Goal: Task Accomplishment & Management: Manage account settings

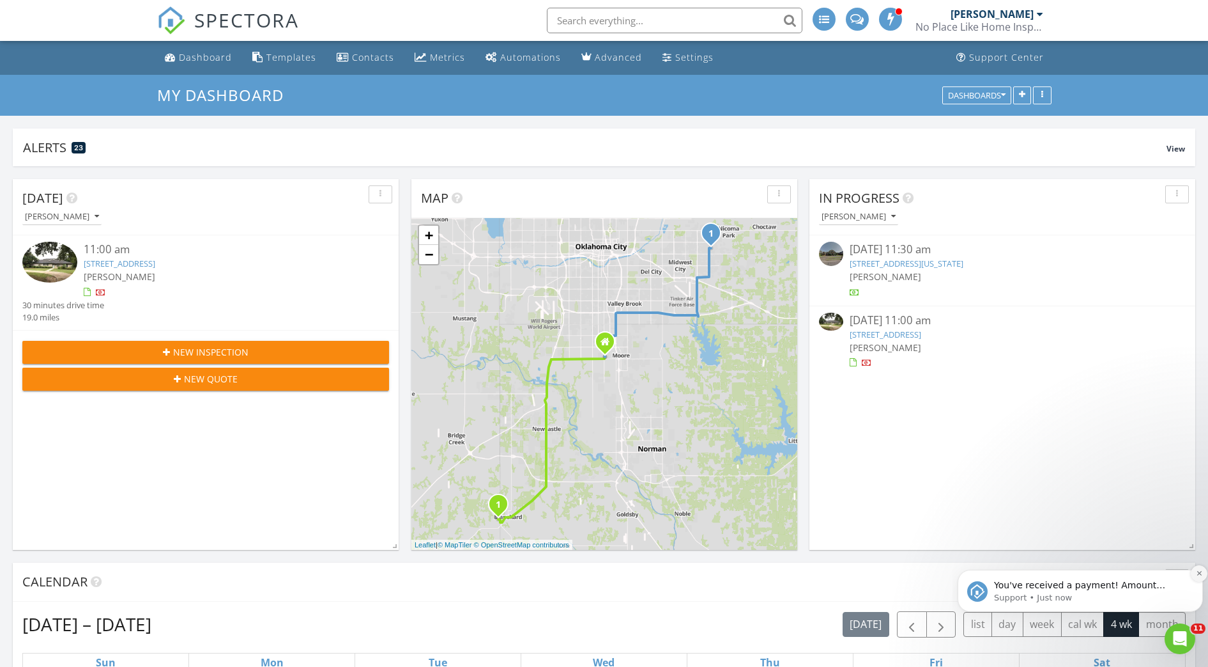
click at [1199, 572] on icon "Dismiss notification" at bounding box center [1199, 573] width 4 height 4
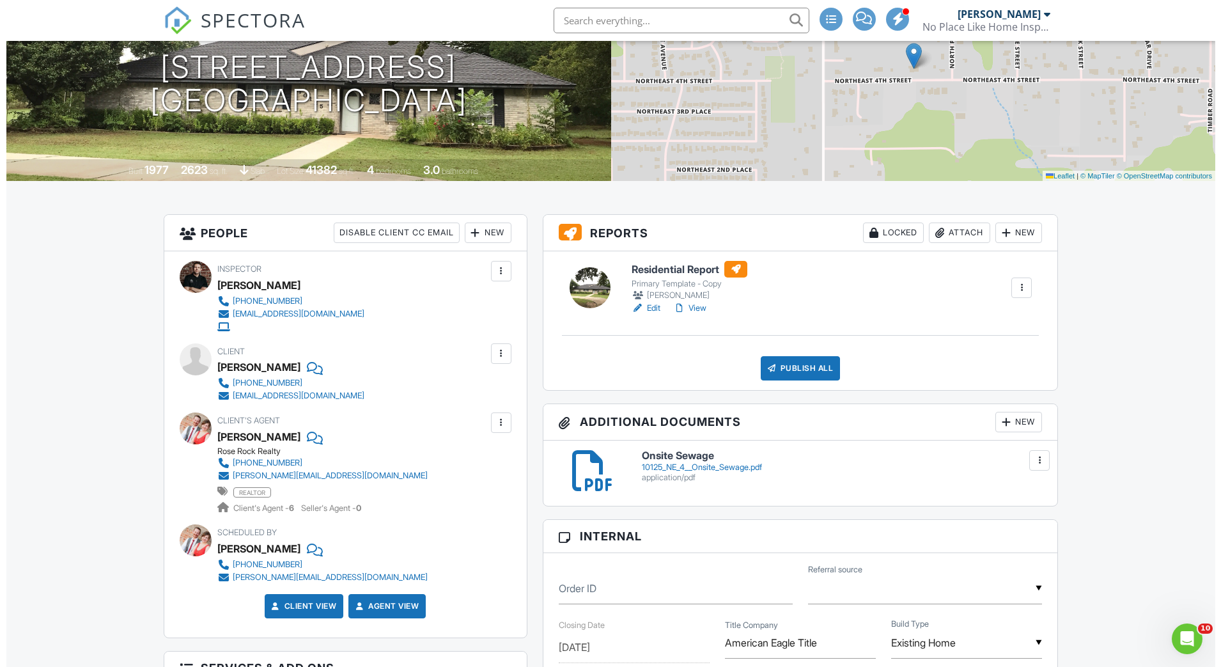
scroll to position [158, 0]
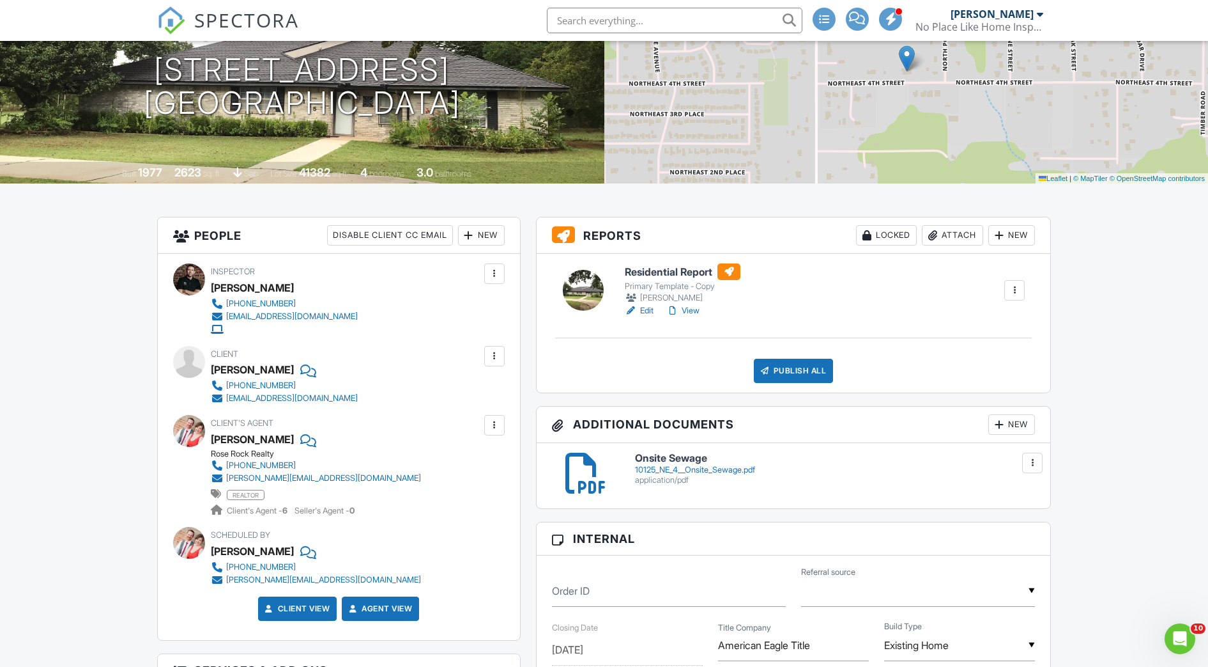
click at [930, 233] on div at bounding box center [933, 235] width 13 height 13
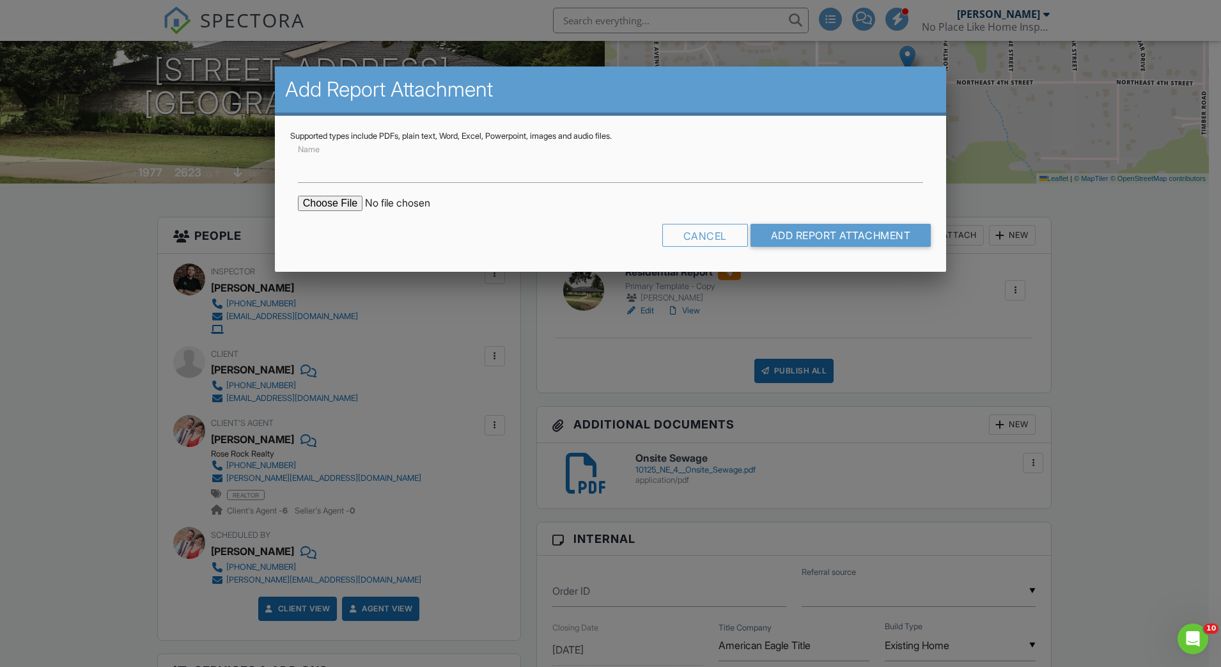
click at [336, 197] on input "file" at bounding box center [406, 203] width 217 height 15
type input "C:\fakepath\ODAFF Report - 10125 NE 4TH ST MIDWEST CITY, OK 73130.pdf"
click at [835, 232] on input "Add Report Attachment" at bounding box center [840, 235] width 181 height 23
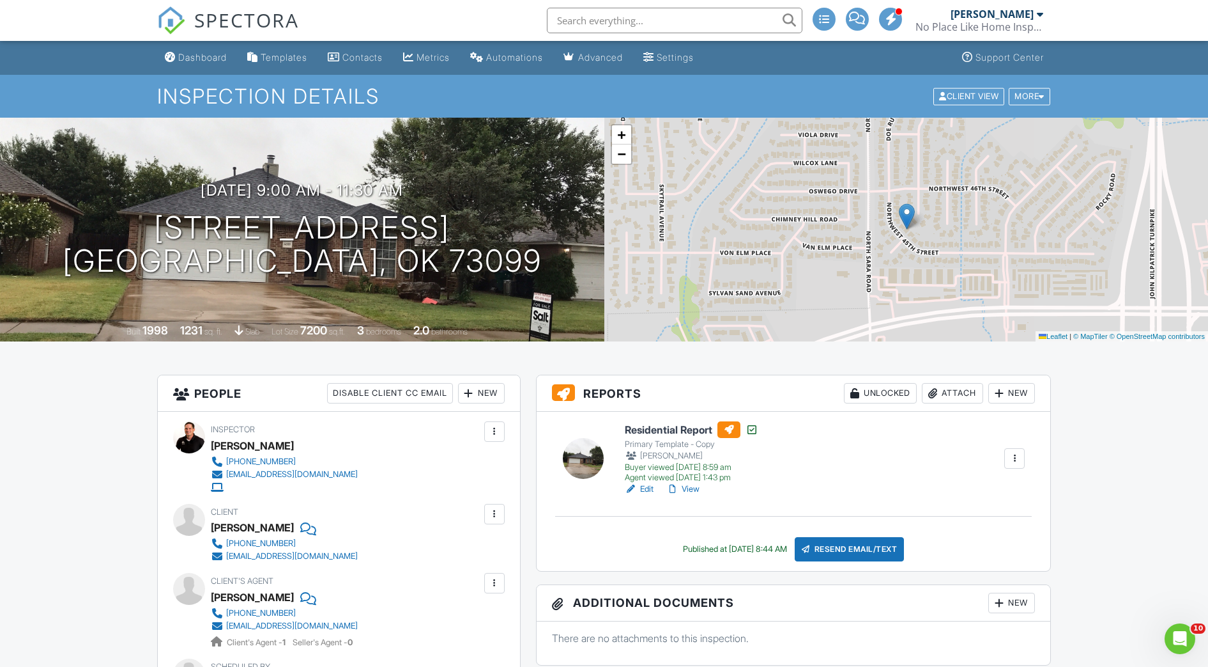
click at [945, 394] on div "Attach" at bounding box center [952, 393] width 61 height 20
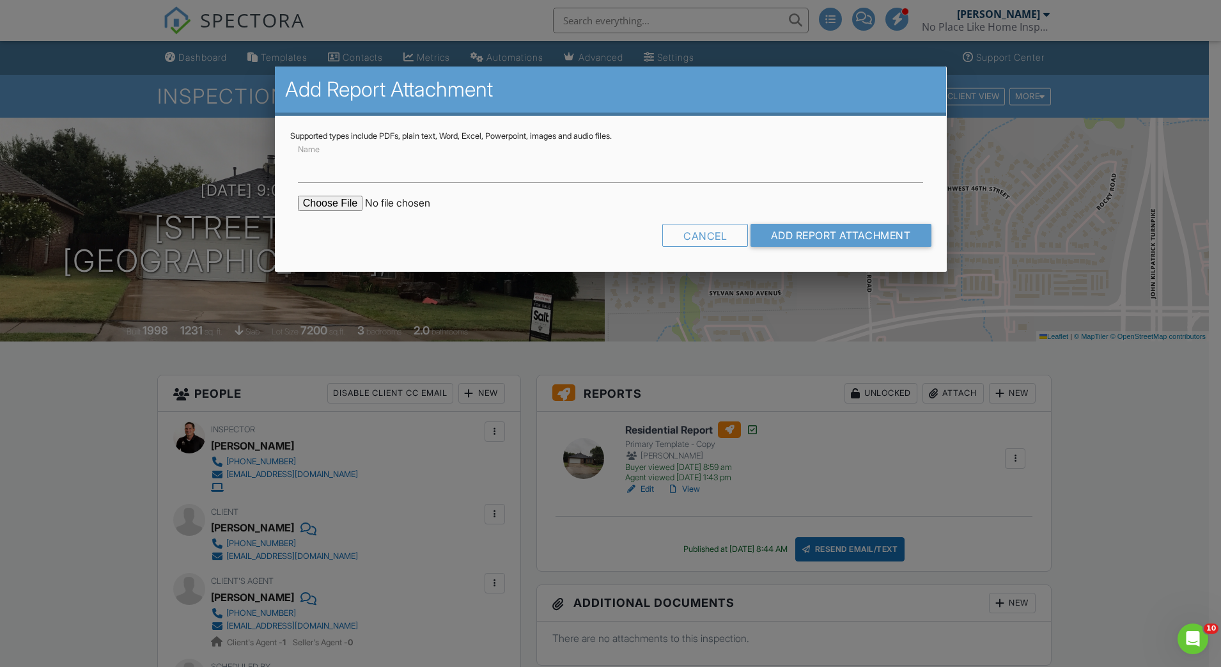
click at [330, 205] on input "file" at bounding box center [406, 203] width 217 height 15
type input "C:\fakepath\ODAFF Report - 4600 DOE RUN DR YUKON, OK 73099.pdf"
click at [805, 242] on input "Add Report Attachment" at bounding box center [840, 235] width 181 height 23
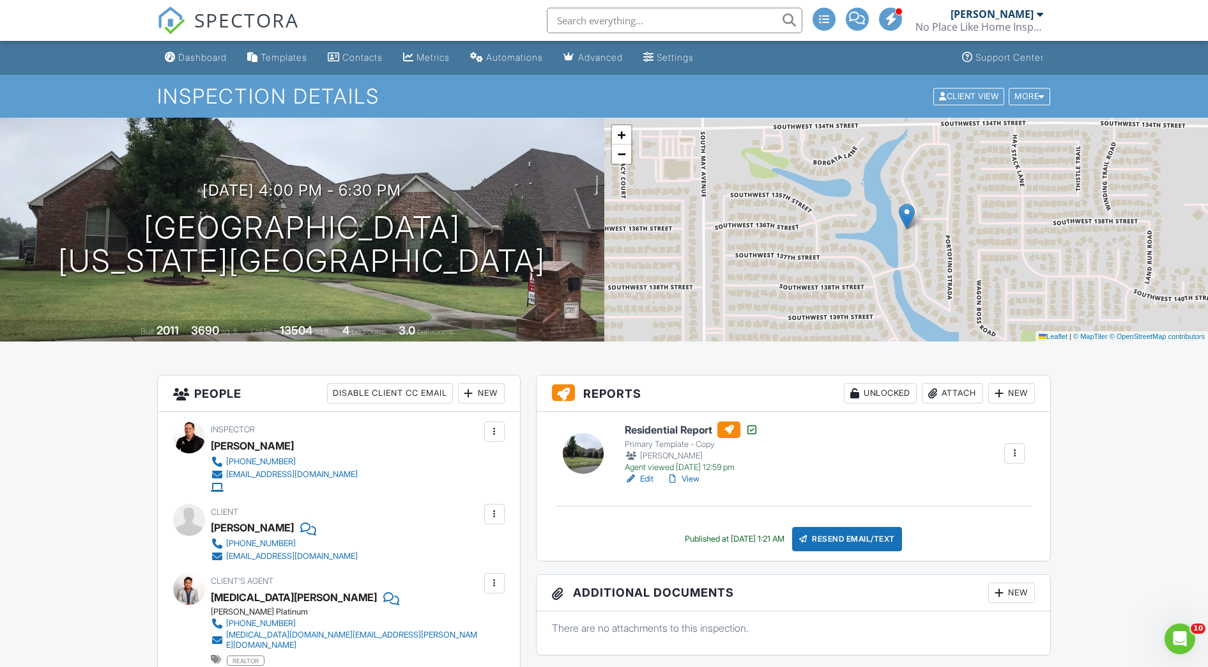
click at [945, 394] on div "Attach" at bounding box center [952, 393] width 61 height 20
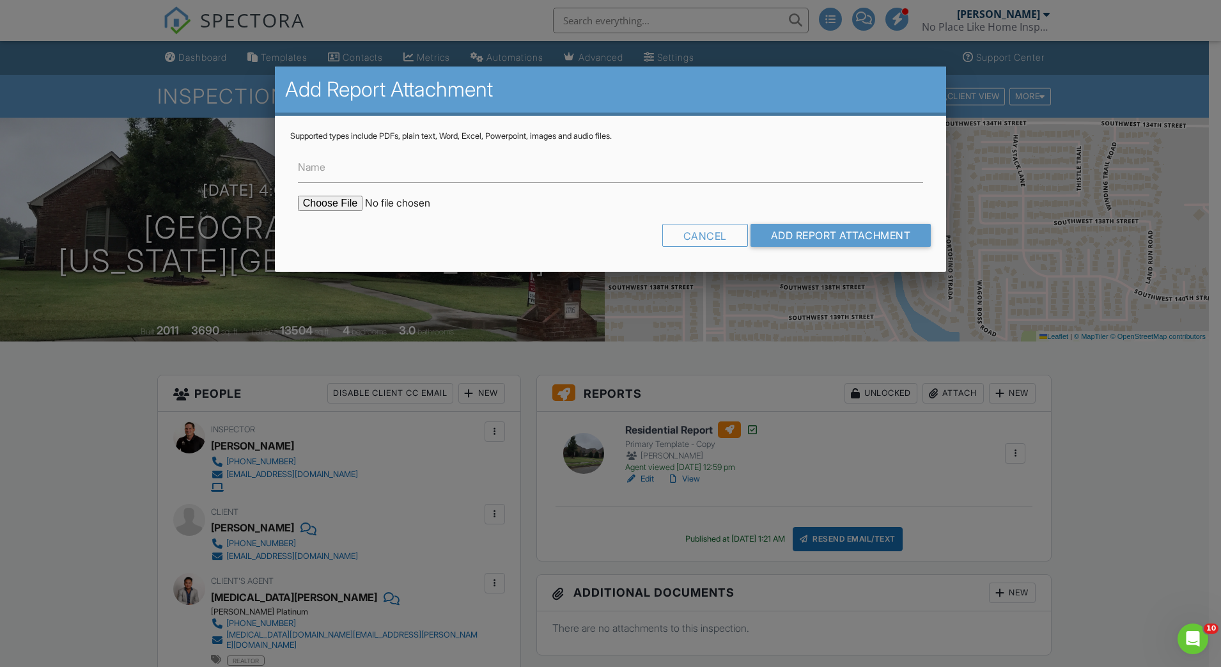
click at [334, 201] on input "file" at bounding box center [406, 203] width 217 height 15
type input "C:\fakepath\ODAFF Report - 13705 CASCATA STRADA OKLAHOMA CITY, OK 73170.pdf"
click at [806, 237] on input "Add Report Attachment" at bounding box center [840, 235] width 181 height 23
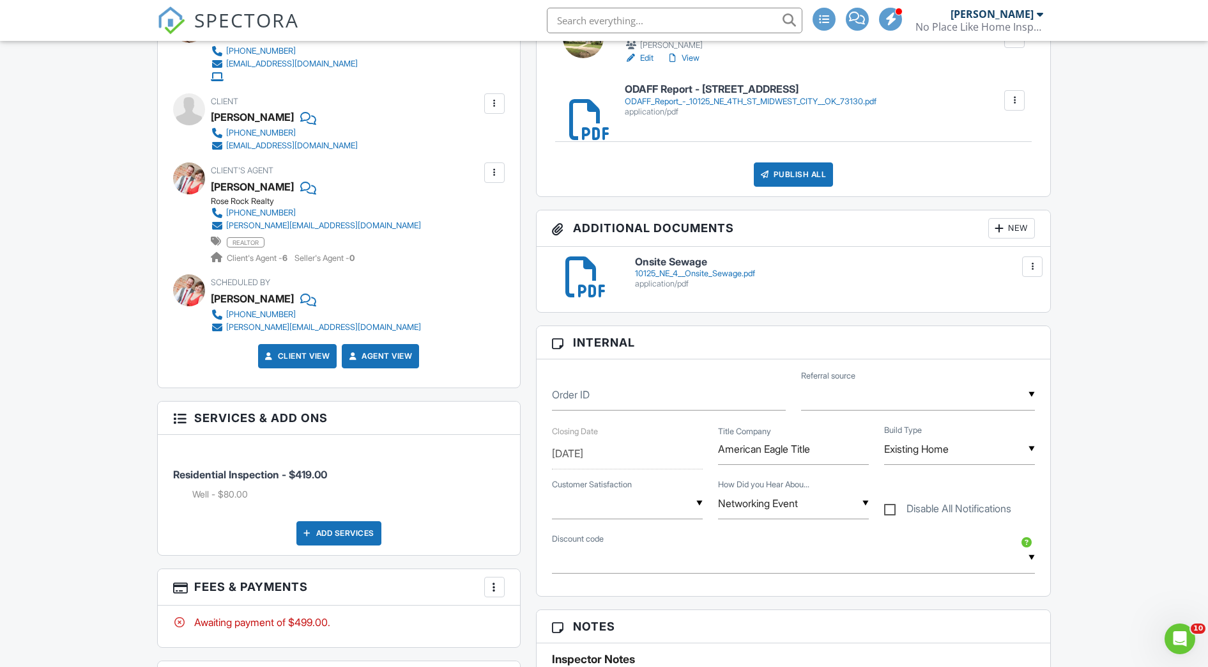
scroll to position [432, 0]
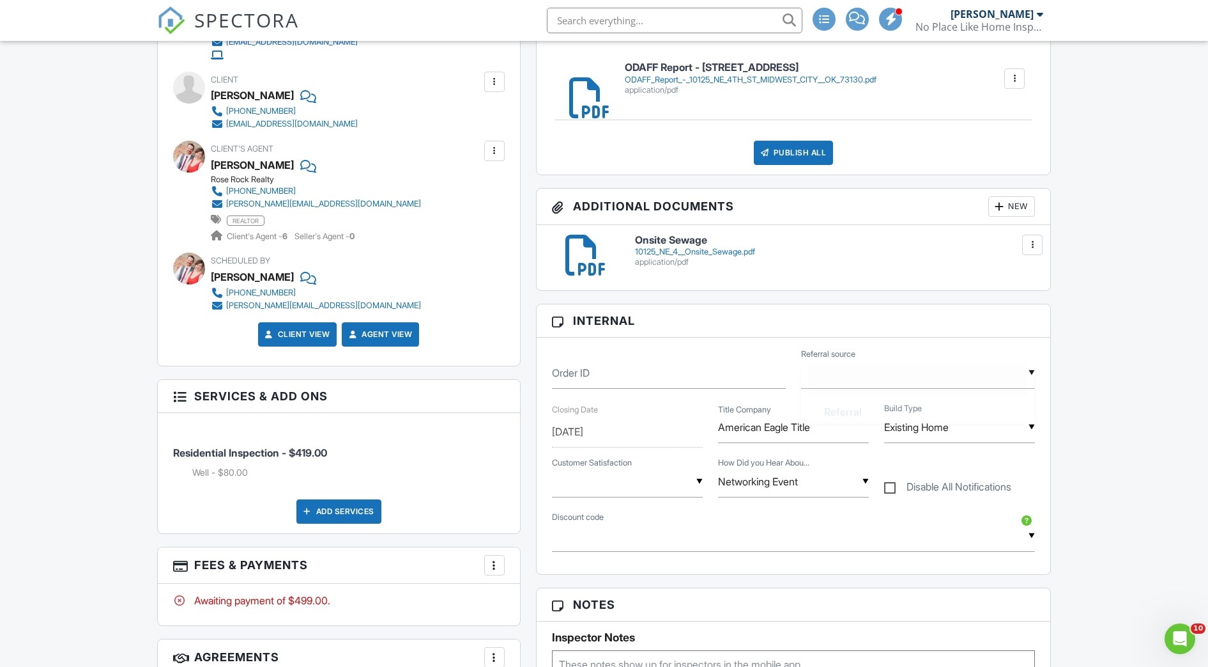
click at [929, 382] on div "▼ Referral Real Producers Facebook Millionaire Possibilities APC Homes Center-S…" at bounding box center [918, 372] width 234 height 31
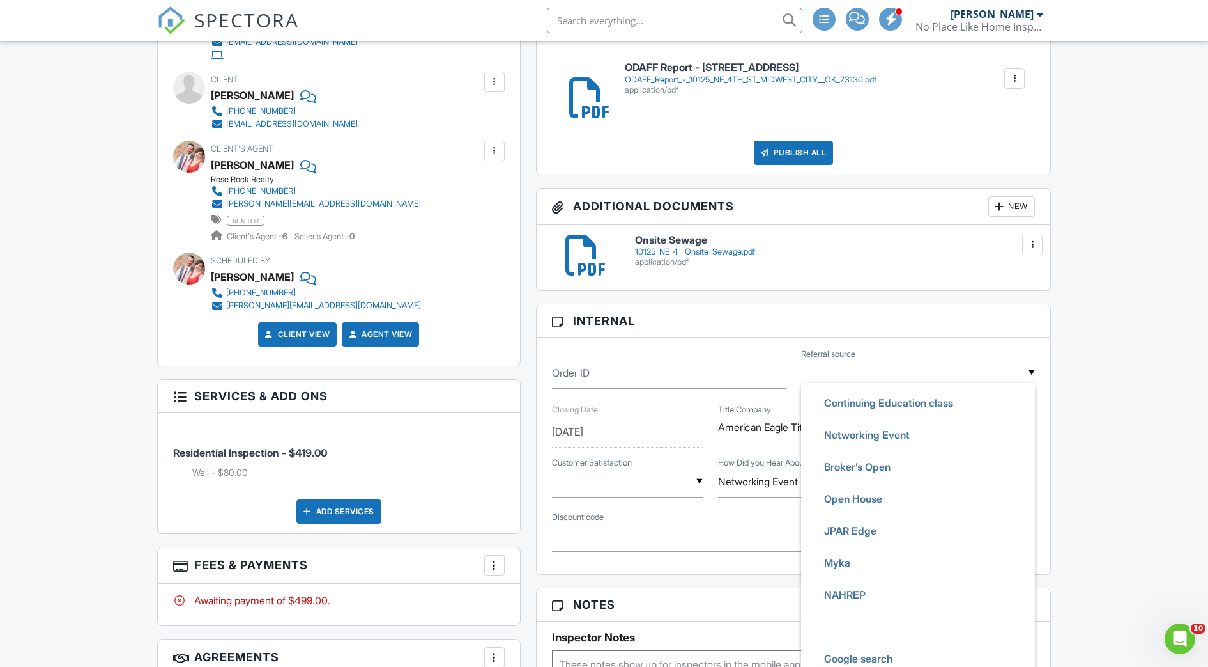
scroll to position [375, 0]
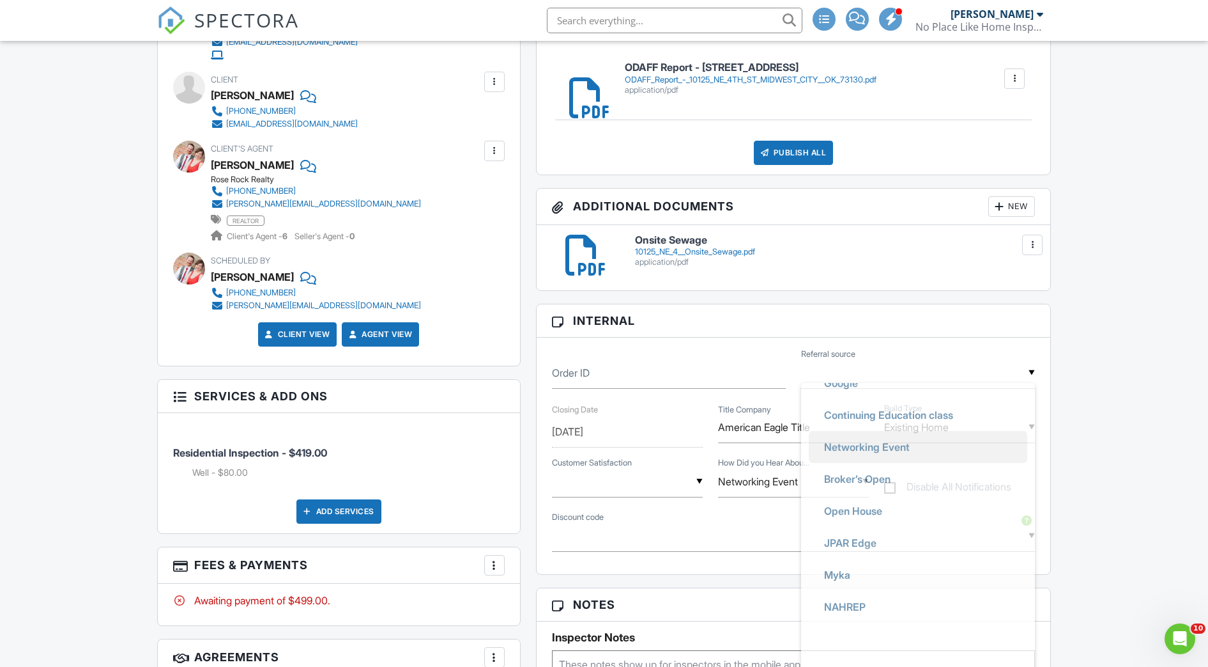
click at [937, 445] on li "Networking Event" at bounding box center [918, 447] width 219 height 32
type input "Networking Event"
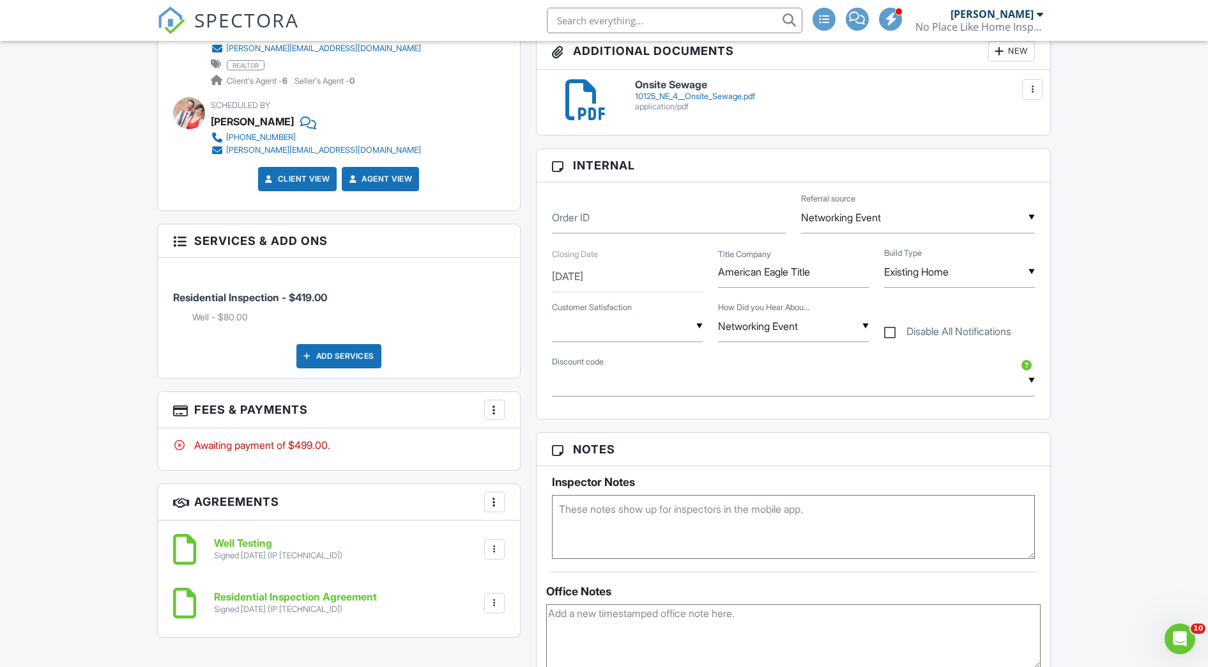
scroll to position [590, 0]
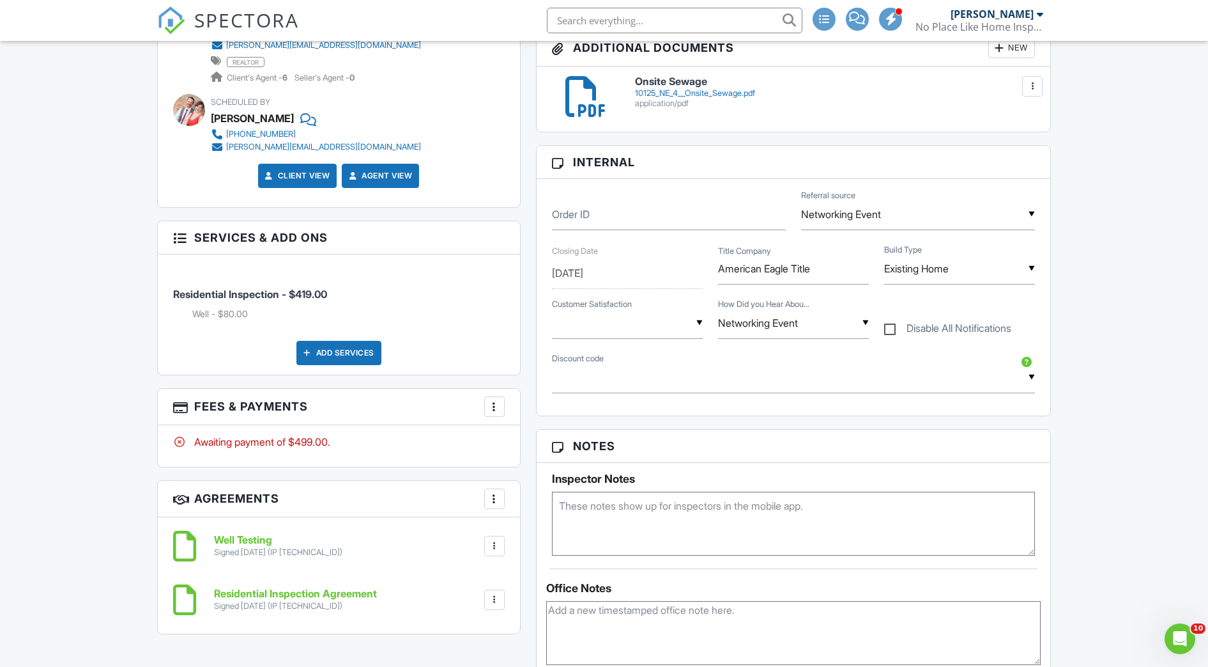
click at [491, 405] on div at bounding box center [494, 406] width 13 height 13
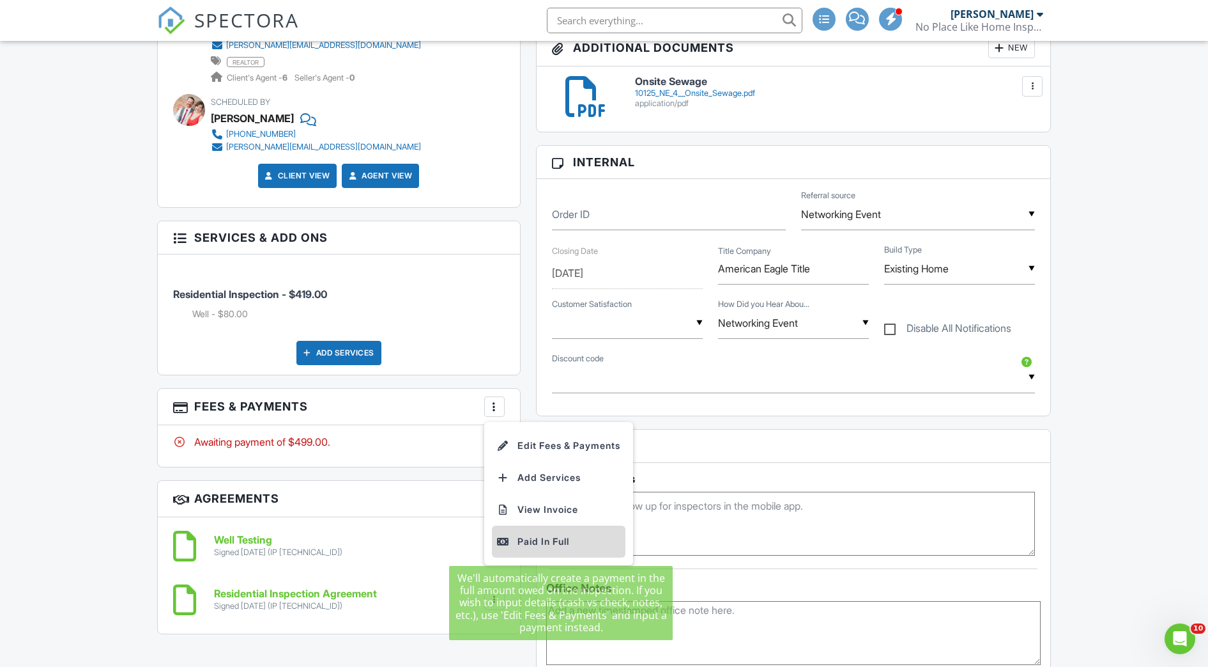
click at [527, 551] on li "Paid In Full" at bounding box center [559, 541] width 134 height 32
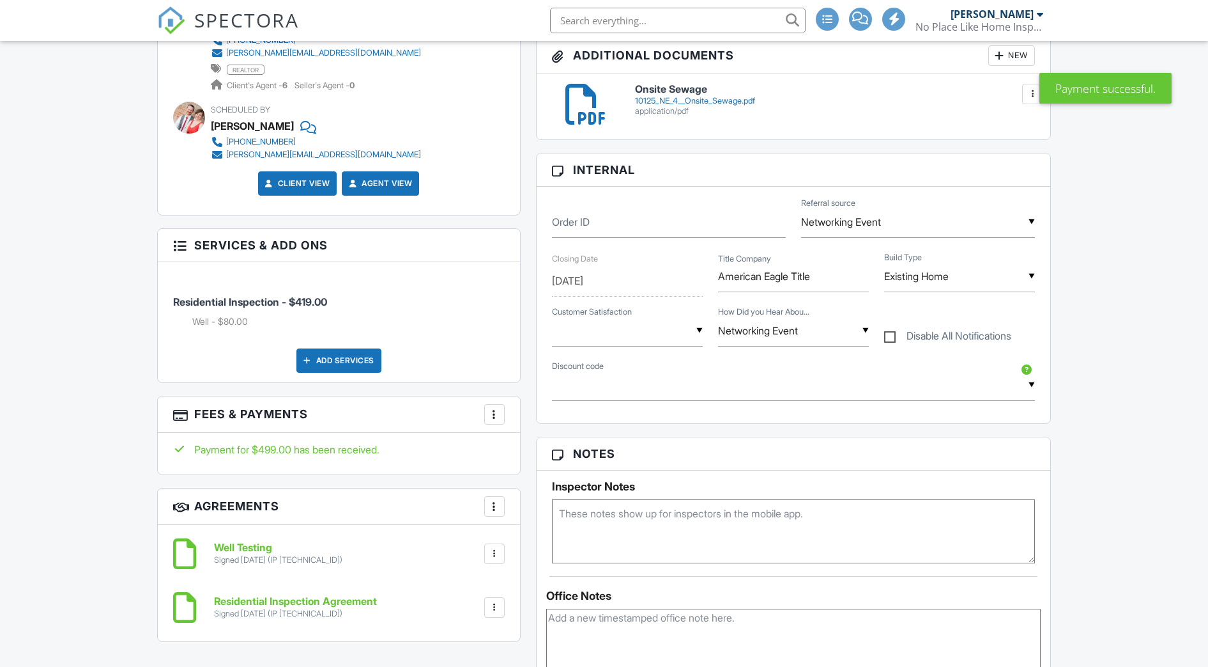
scroll to position [583, 0]
click at [491, 418] on div at bounding box center [494, 414] width 13 height 13
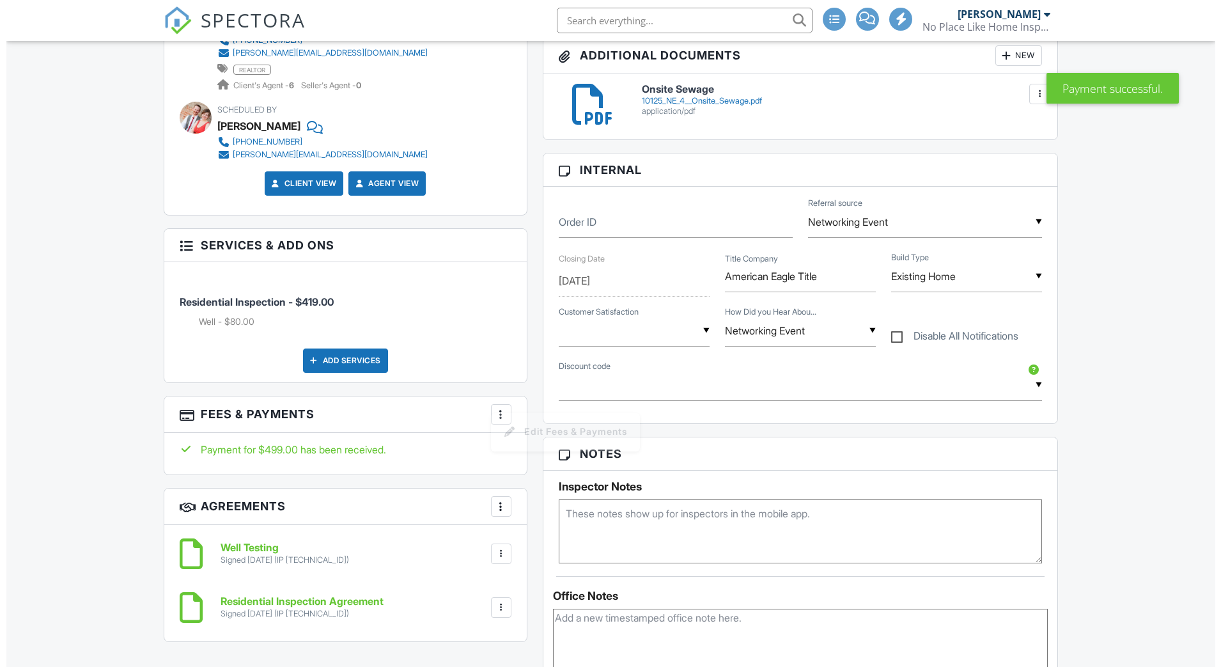
scroll to position [0, 0]
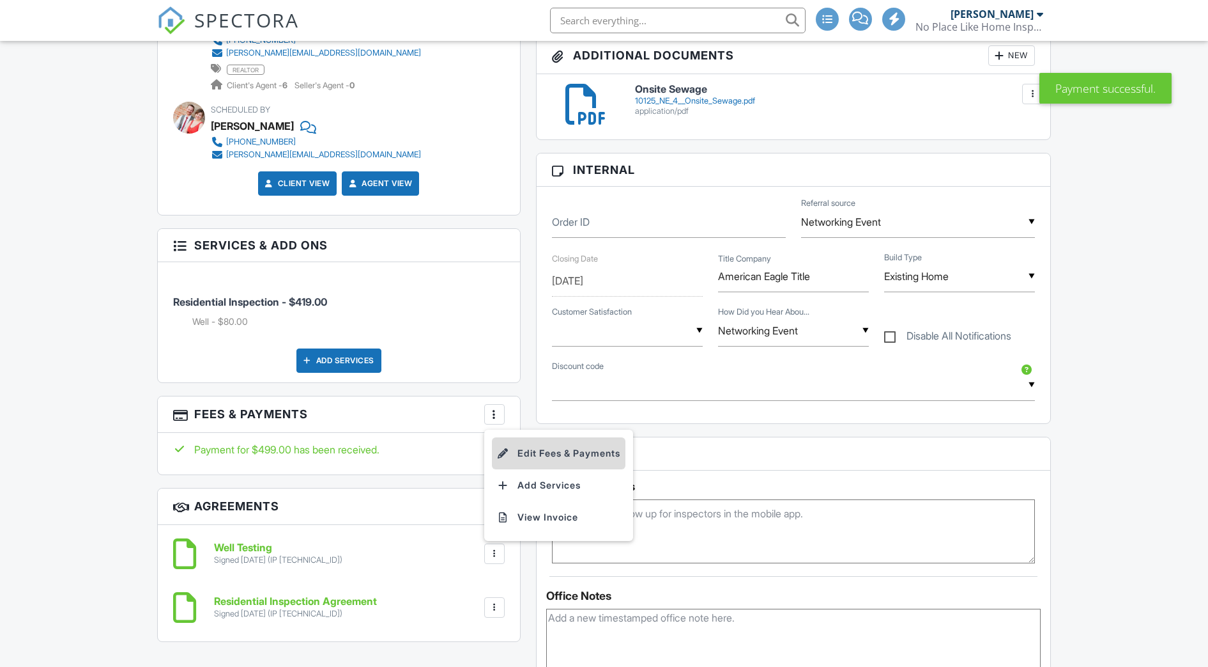
click at [512, 449] on li "Edit Fees & Payments" at bounding box center [559, 453] width 134 height 32
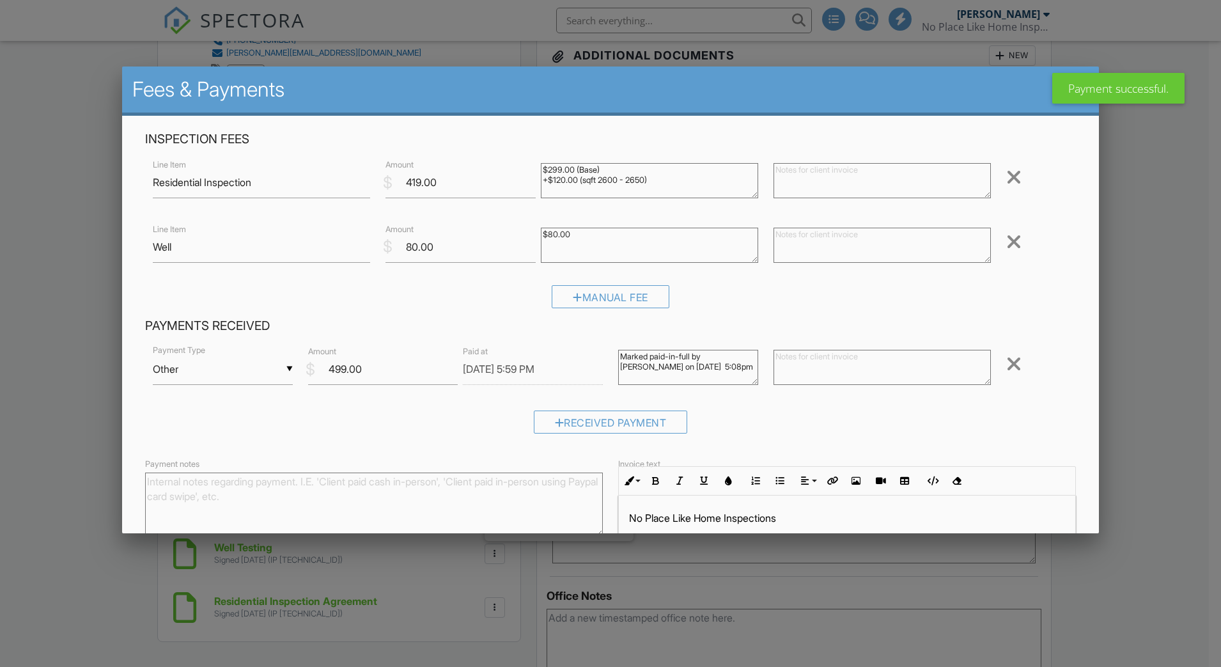
scroll to position [3, 0]
click at [217, 376] on div "▼ Other Cash Check On-Site Card Other Cash Check On-Site Card Other" at bounding box center [223, 368] width 140 height 31
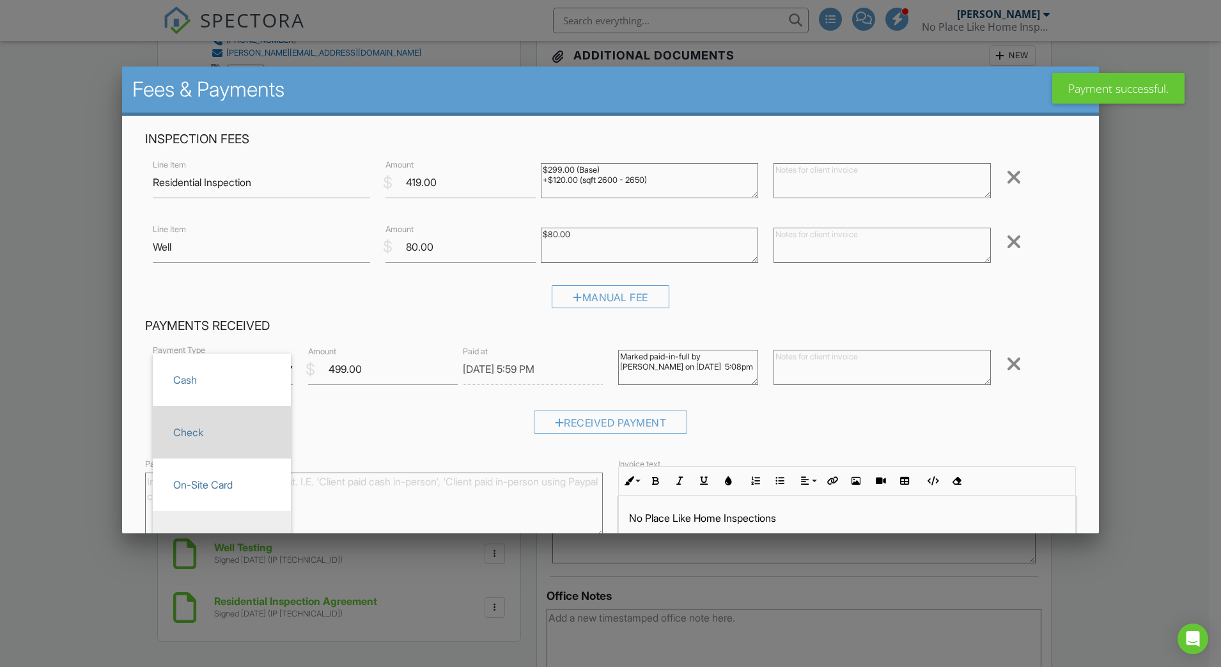
click at [208, 426] on span "Check" at bounding box center [222, 432] width 118 height 32
type input "Check"
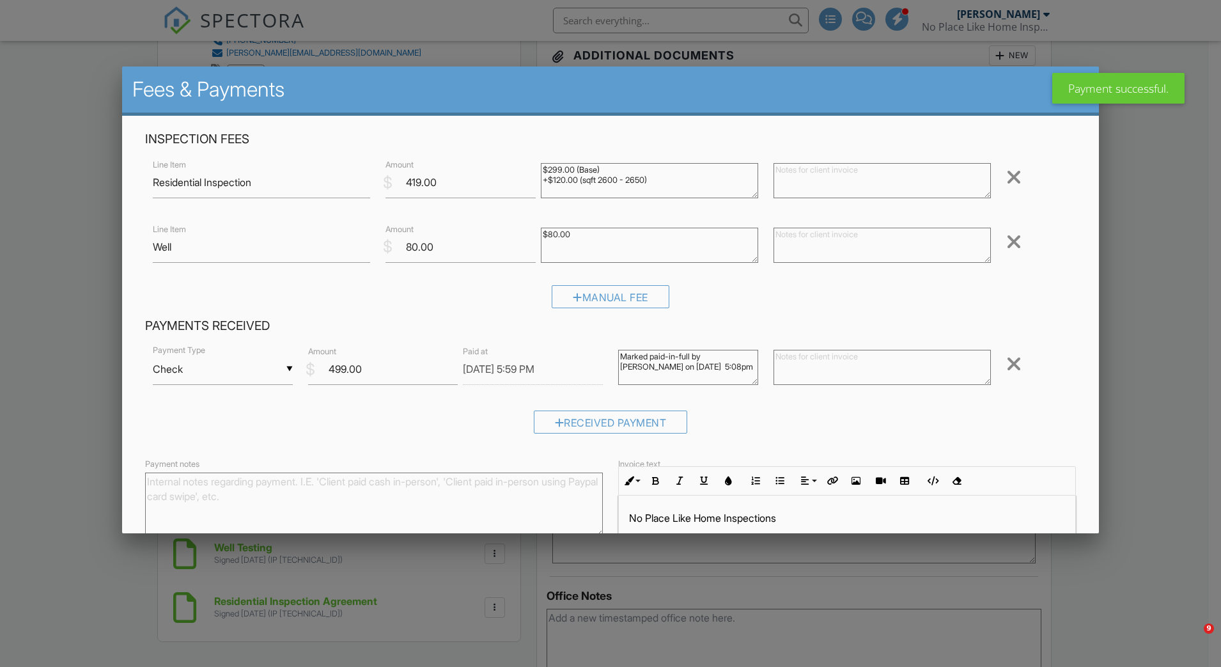
click at [304, 421] on div "Received Payment" at bounding box center [610, 426] width 930 height 33
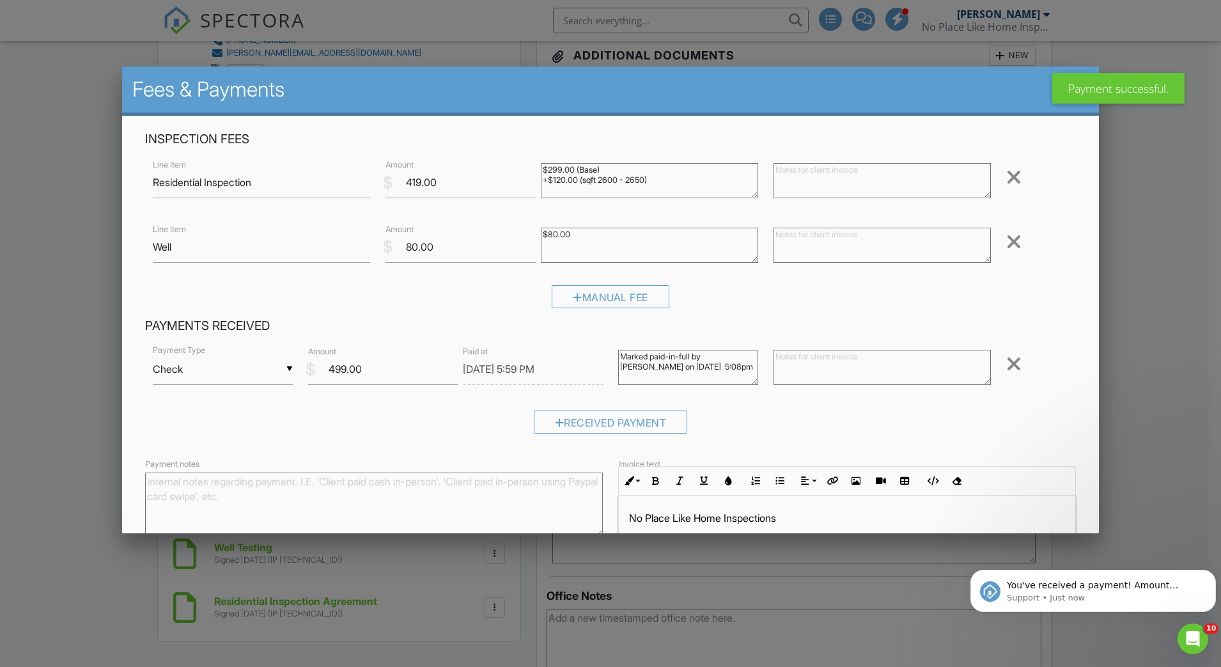
scroll to position [119, 0]
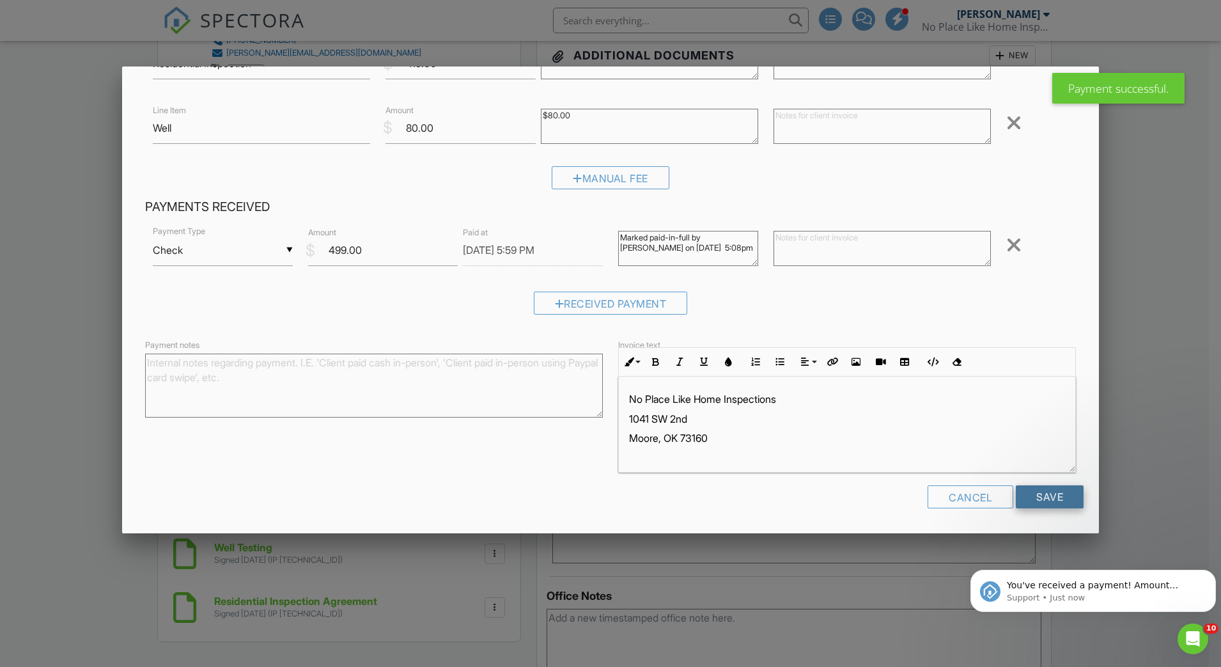
click at [1050, 486] on input "Save" at bounding box center [1049, 496] width 68 height 23
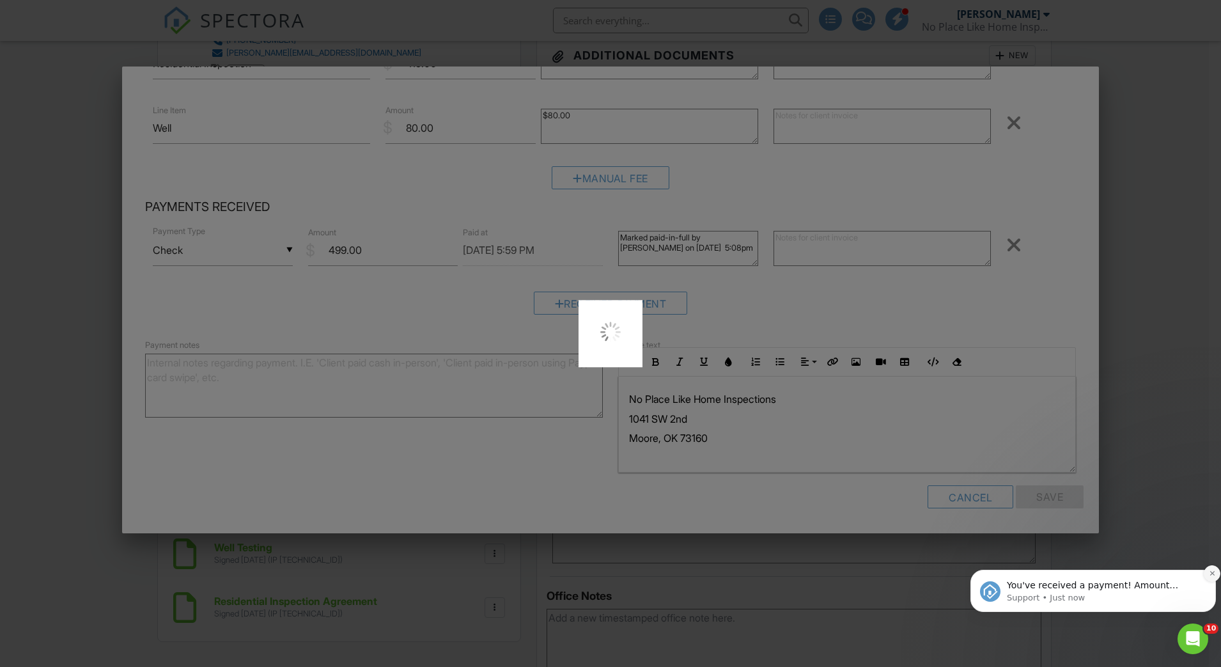
click at [1208, 573] on icon "Dismiss notification" at bounding box center [1211, 572] width 7 height 7
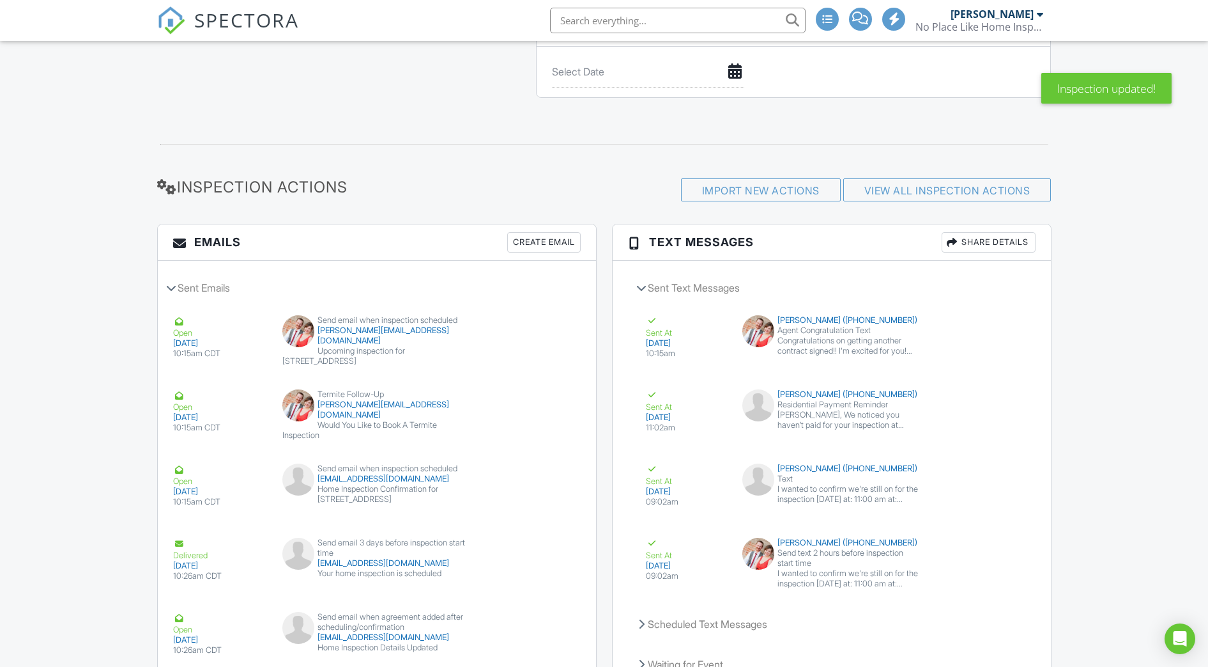
scroll to position [1377, 0]
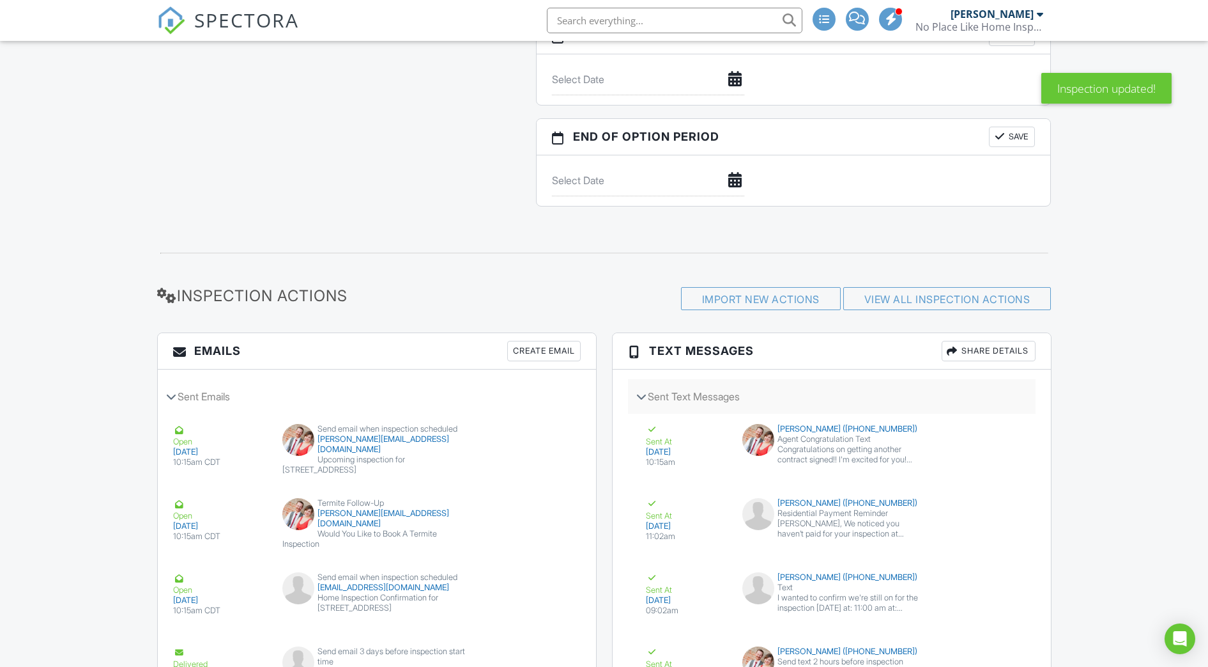
click at [641, 395] on icon at bounding box center [641, 396] width 10 height 6
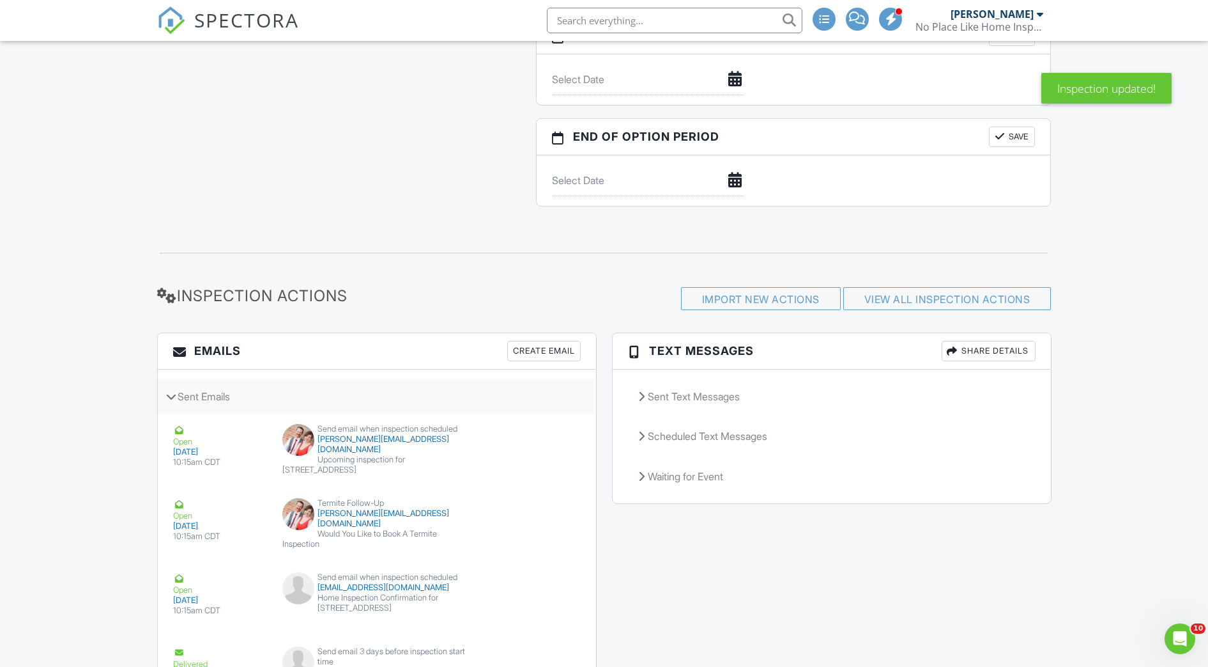
click at [171, 396] on icon at bounding box center [171, 396] width 10 height 6
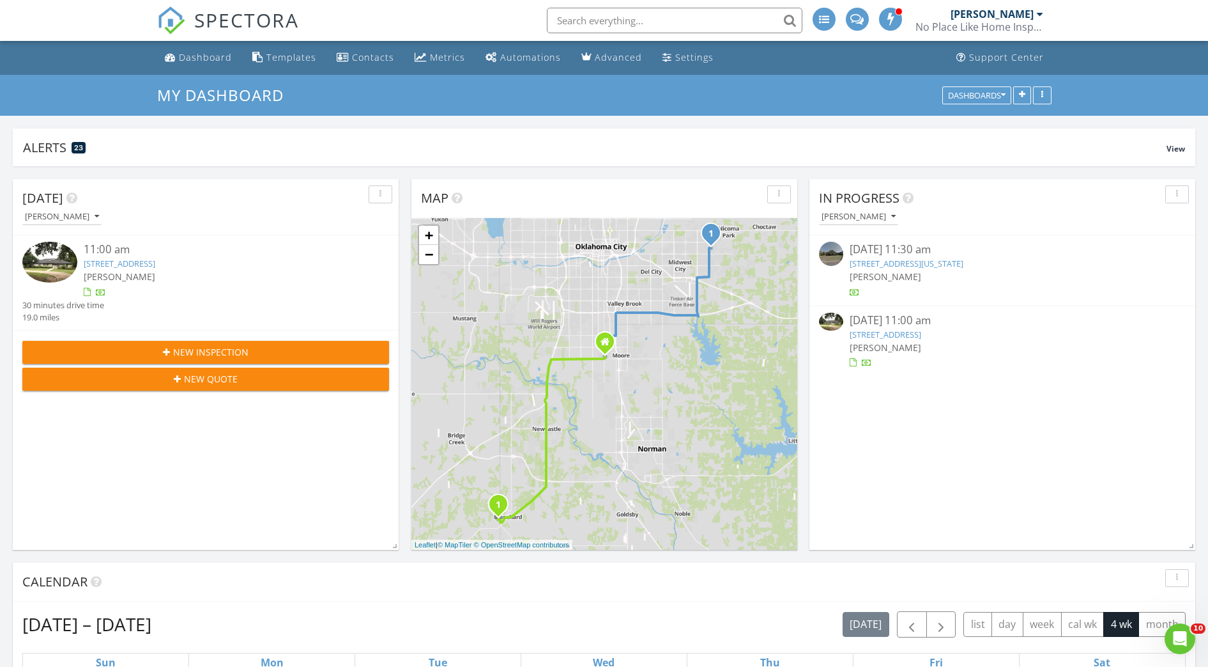
click at [1035, 15] on div "[PERSON_NAME]" at bounding box center [997, 14] width 93 height 13
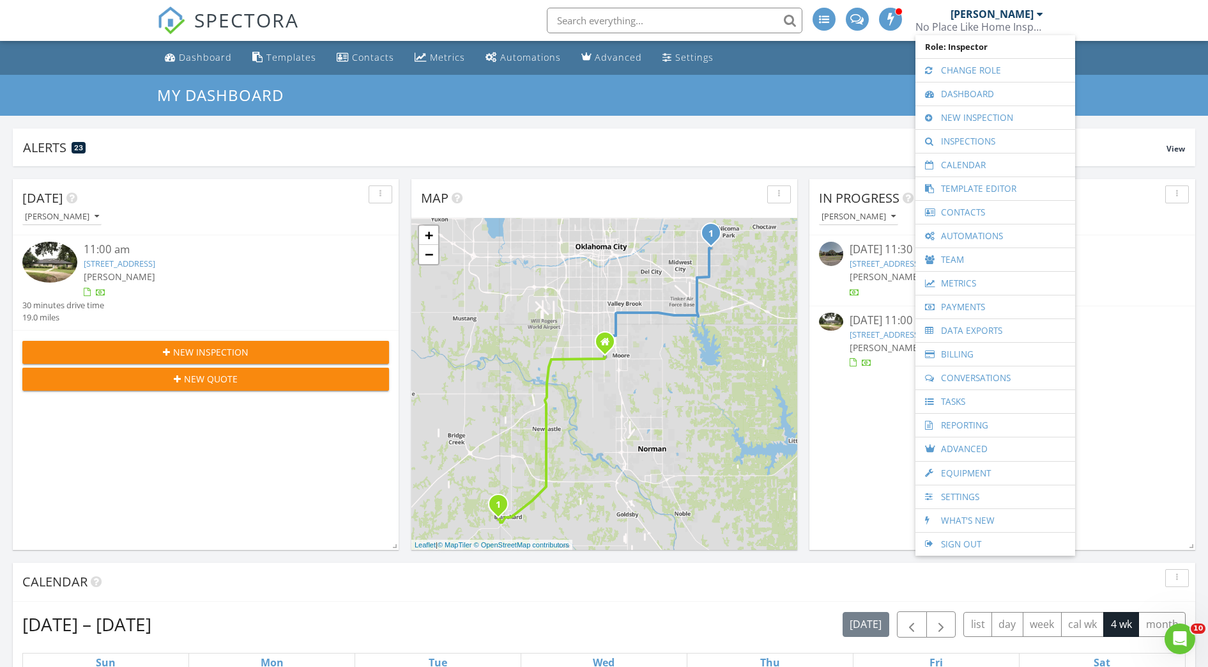
click at [1035, 15] on div "[PERSON_NAME]" at bounding box center [997, 14] width 93 height 13
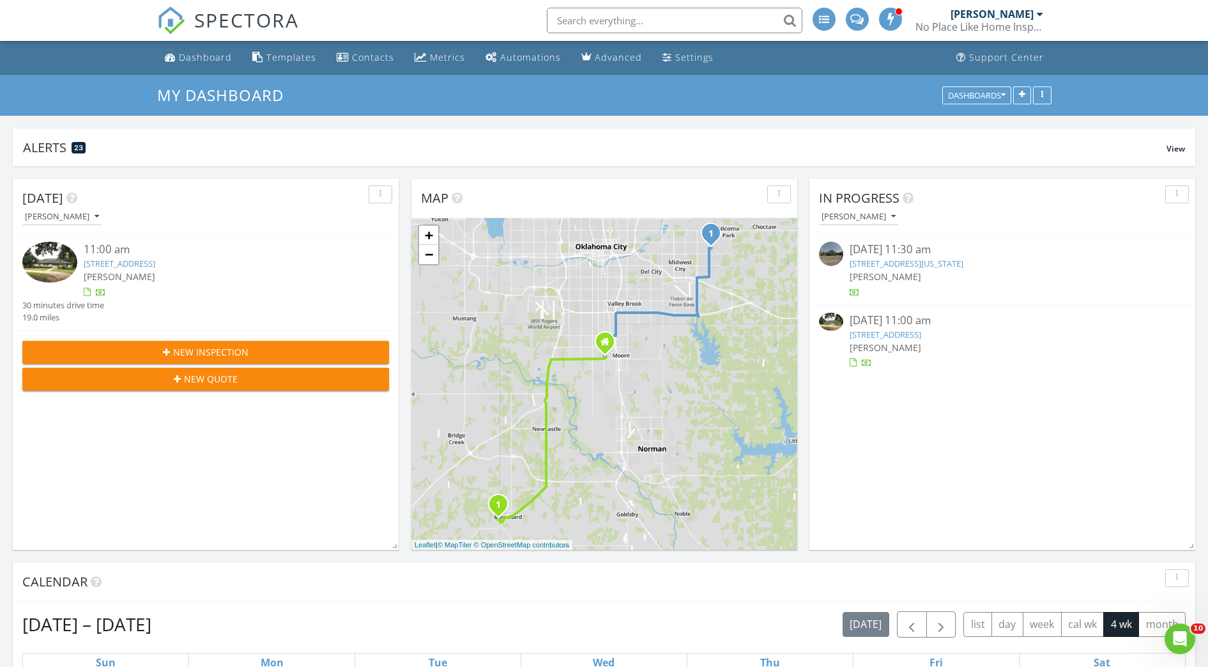
click at [141, 351] on div "New Inspection" at bounding box center [206, 351] width 346 height 13
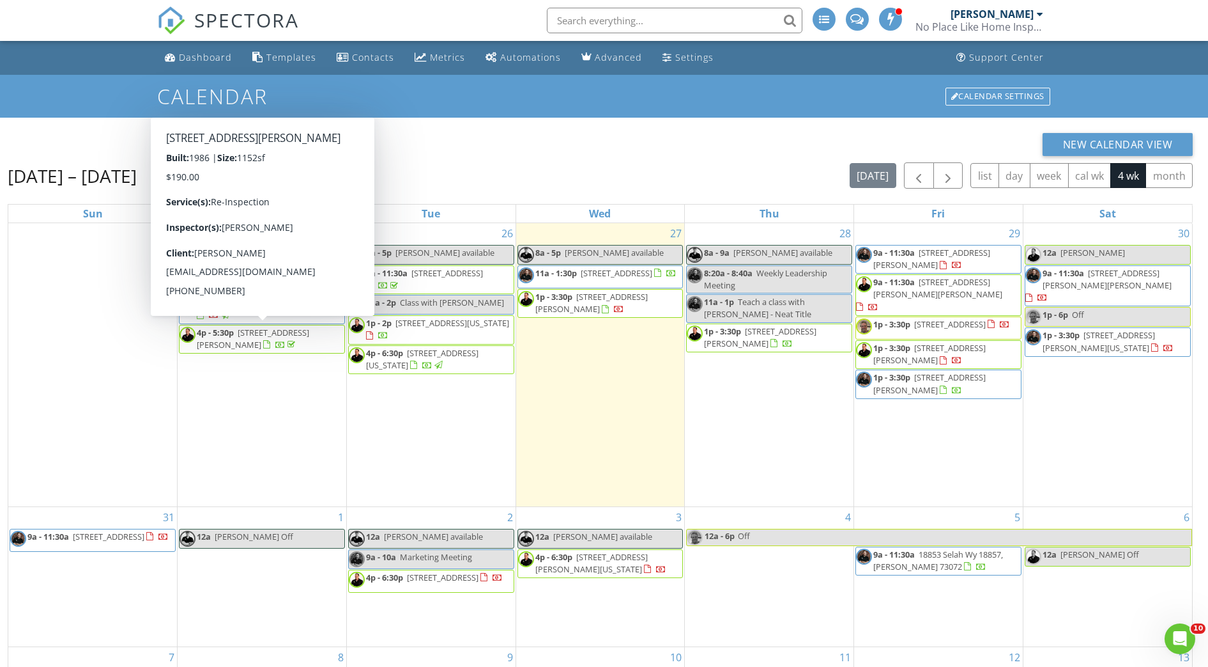
click at [251, 574] on div "1 12a Michael Off" at bounding box center [262, 576] width 169 height 139
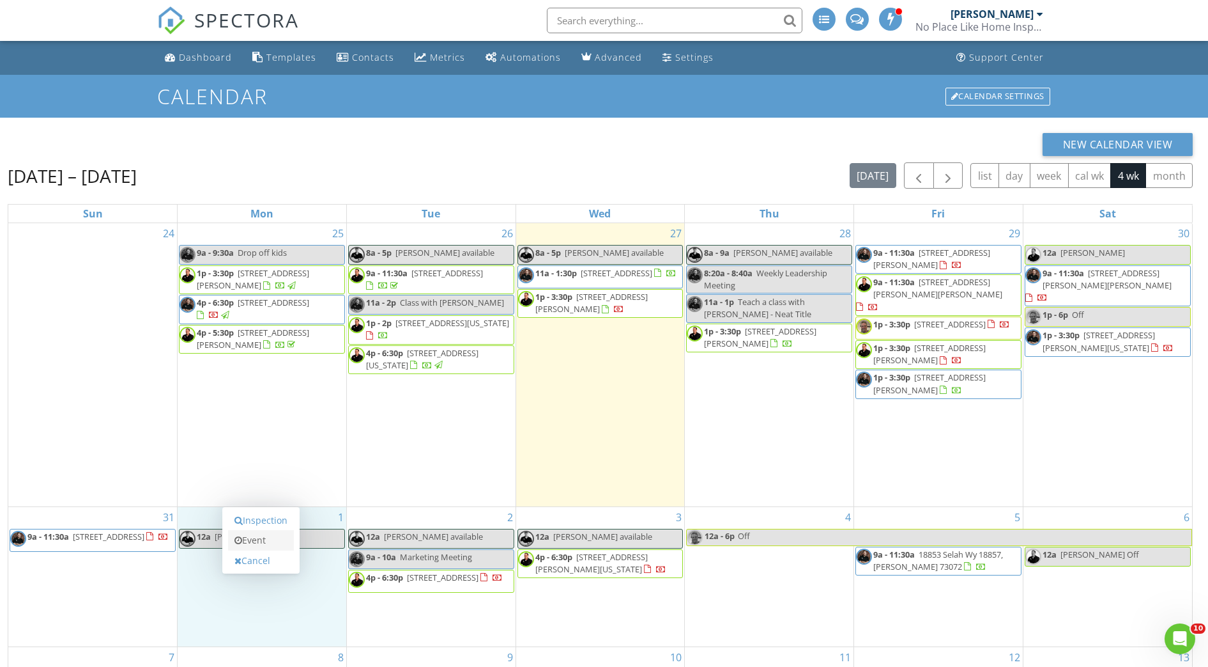
click at [256, 539] on link "Event" at bounding box center [261, 540] width 66 height 20
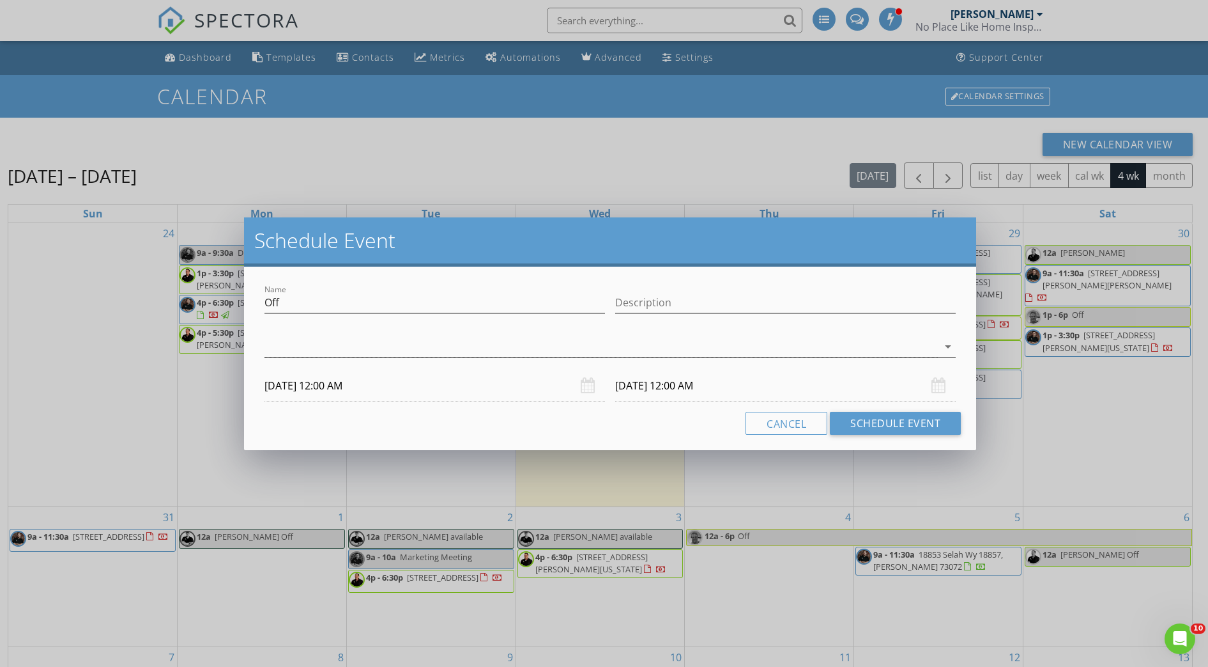
click at [337, 346] on div at bounding box center [602, 346] width 674 height 21
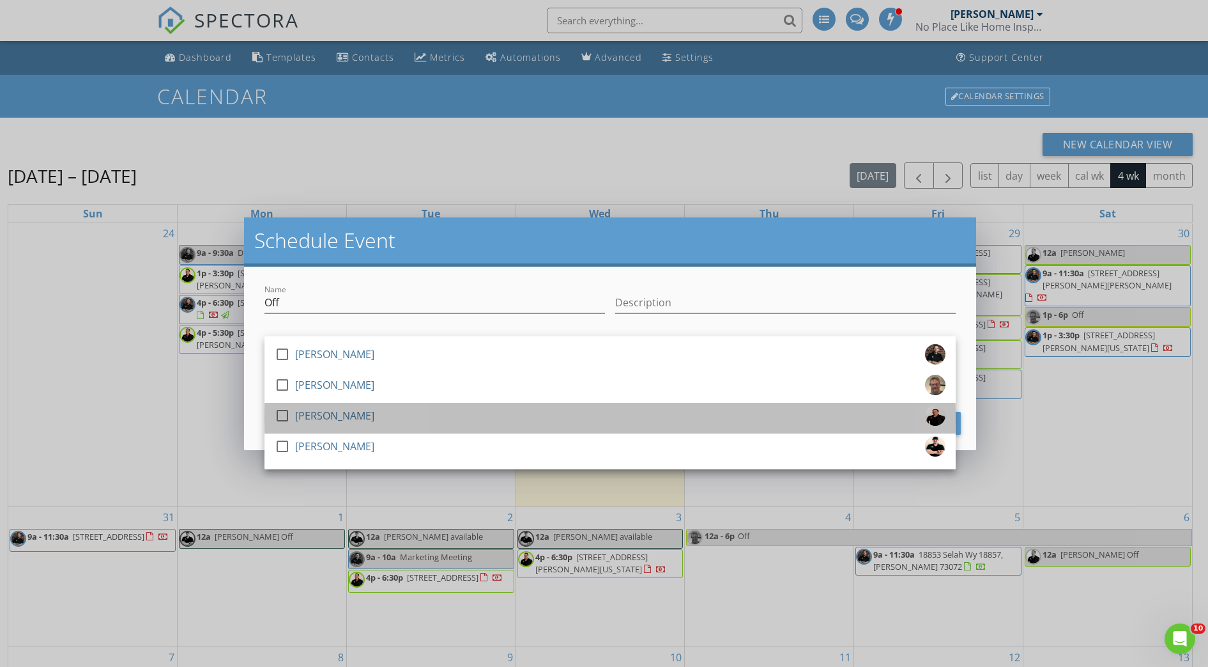
click at [304, 421] on div "[PERSON_NAME]" at bounding box center [334, 415] width 79 height 20
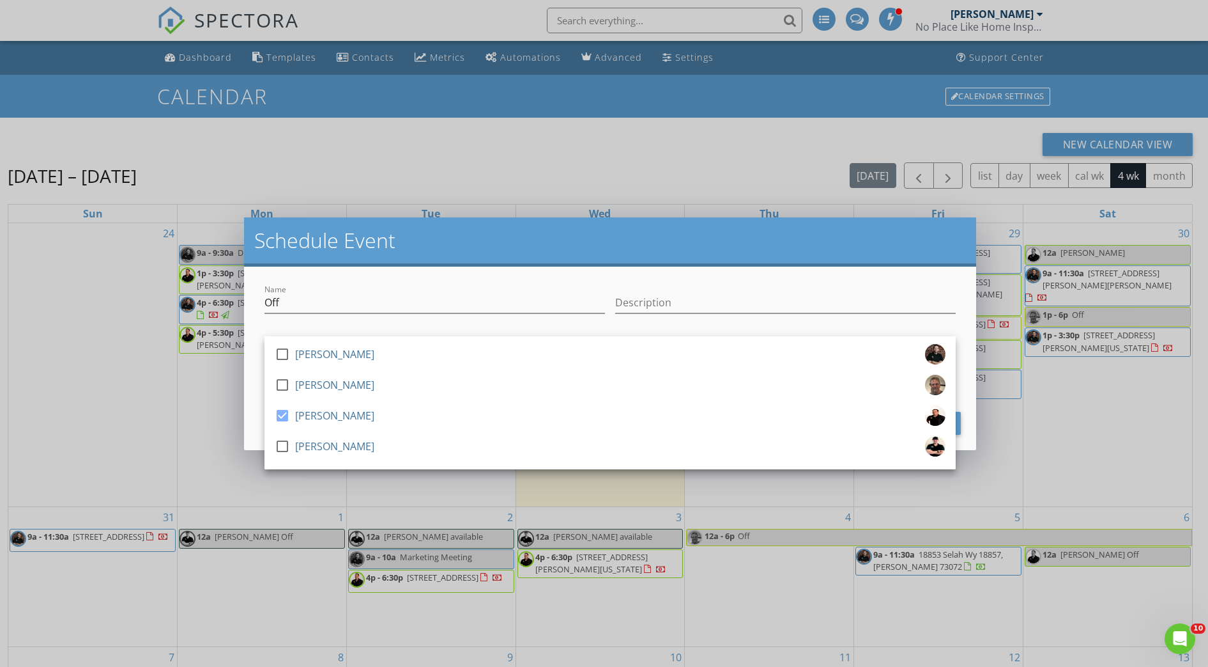
click at [248, 429] on div "Name Off Description check_box_outline_blank Wade Svetgoff check_box_outline_bl…" at bounding box center [610, 357] width 732 height 183
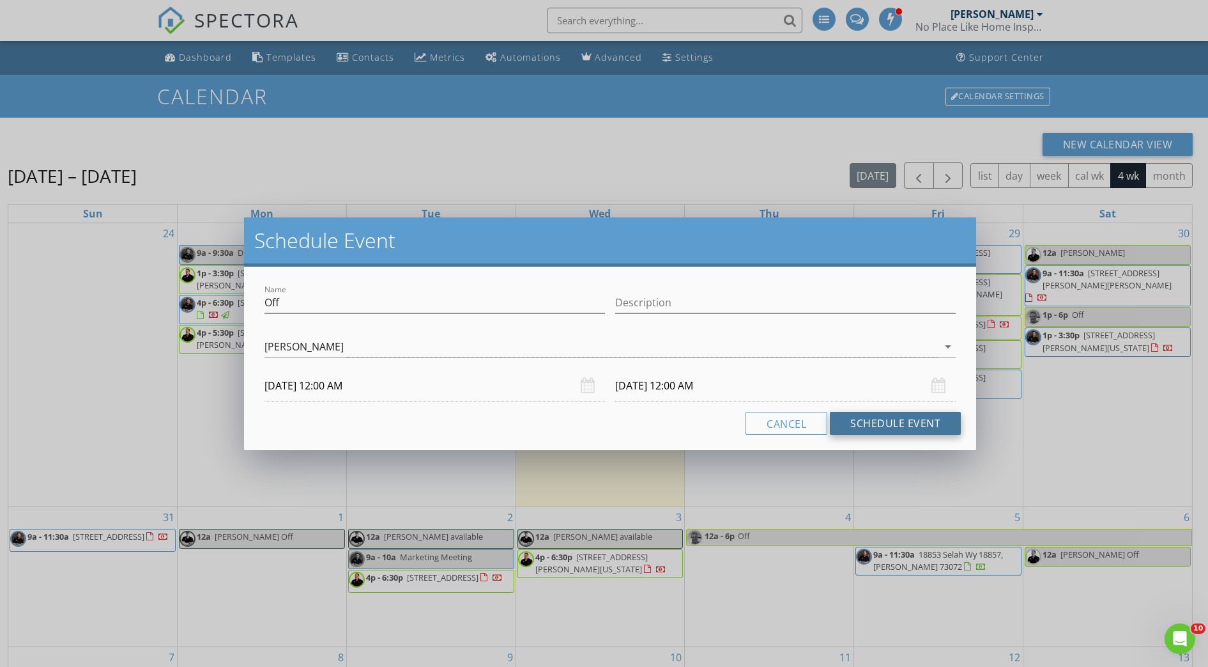
click at [873, 421] on button "Schedule Event" at bounding box center [895, 423] width 131 height 23
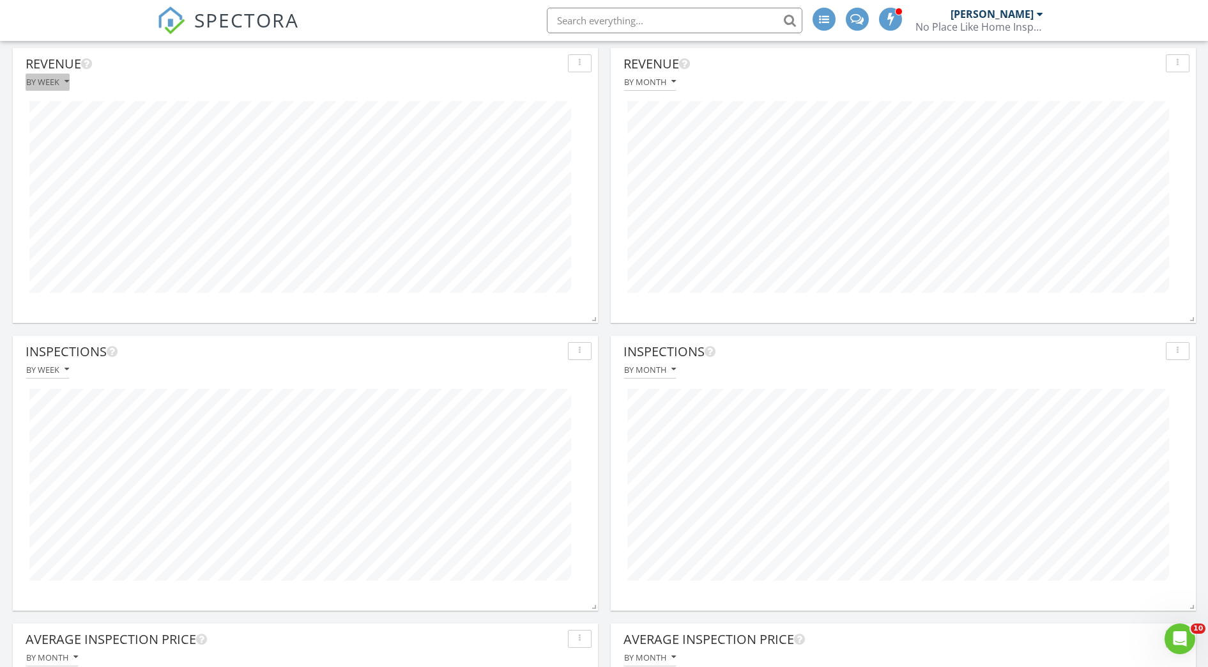
click at [59, 81] on div "By week" at bounding box center [47, 81] width 43 height 9
click at [59, 107] on div "By month" at bounding box center [79, 111] width 86 height 15
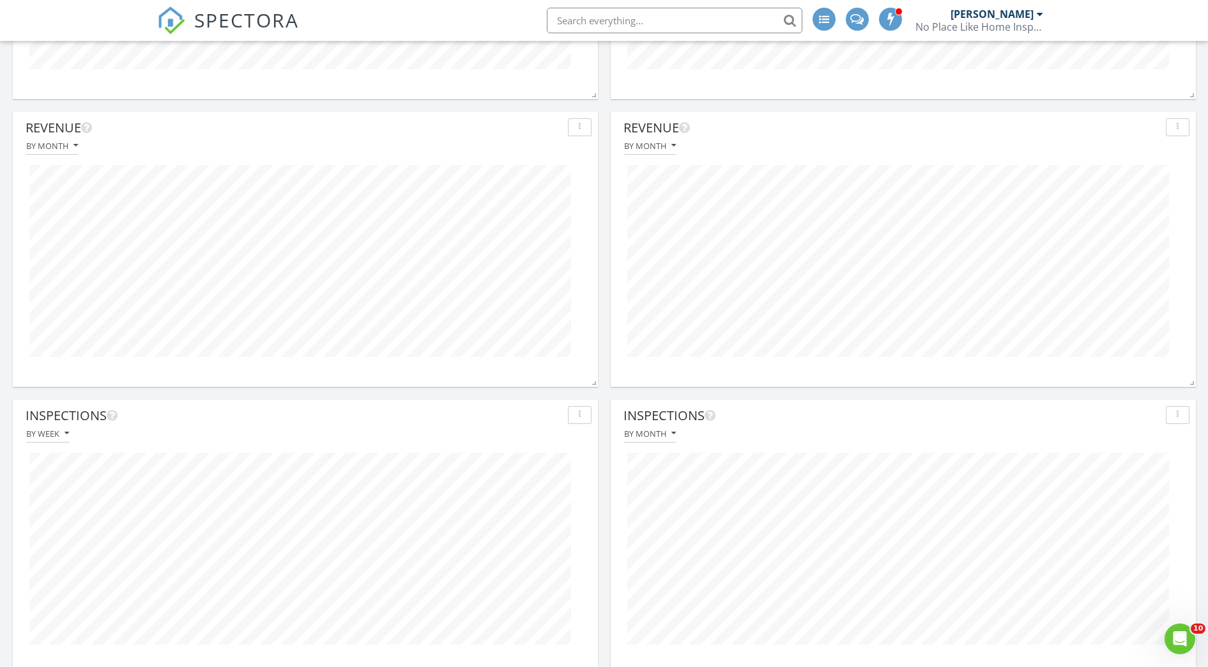
scroll to position [962, 0]
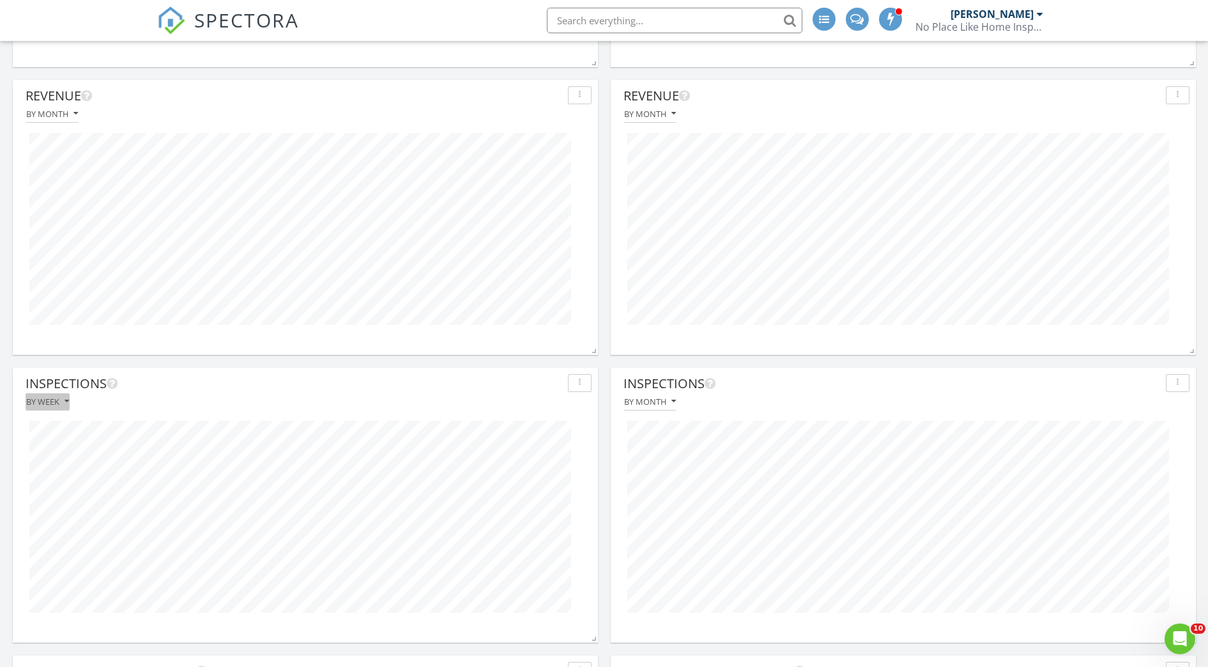
click at [43, 406] on div "By week" at bounding box center [47, 401] width 43 height 9
click at [54, 433] on div "By month" at bounding box center [79, 430] width 86 height 15
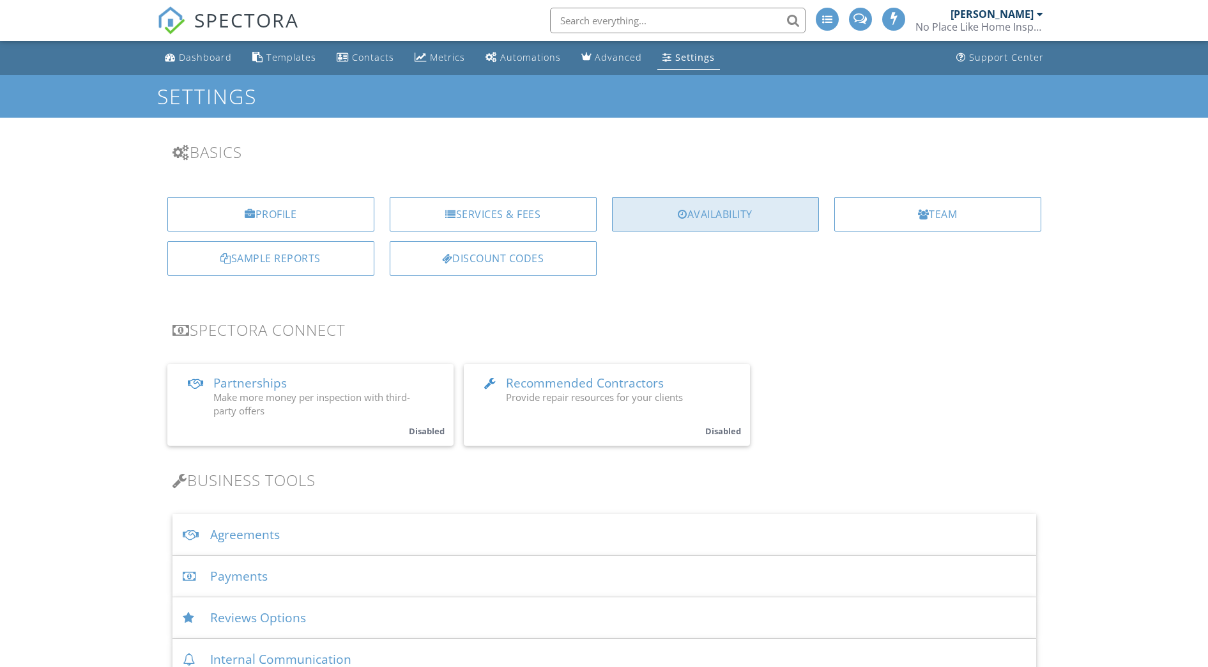
click at [688, 215] on div "Availability" at bounding box center [715, 214] width 207 height 35
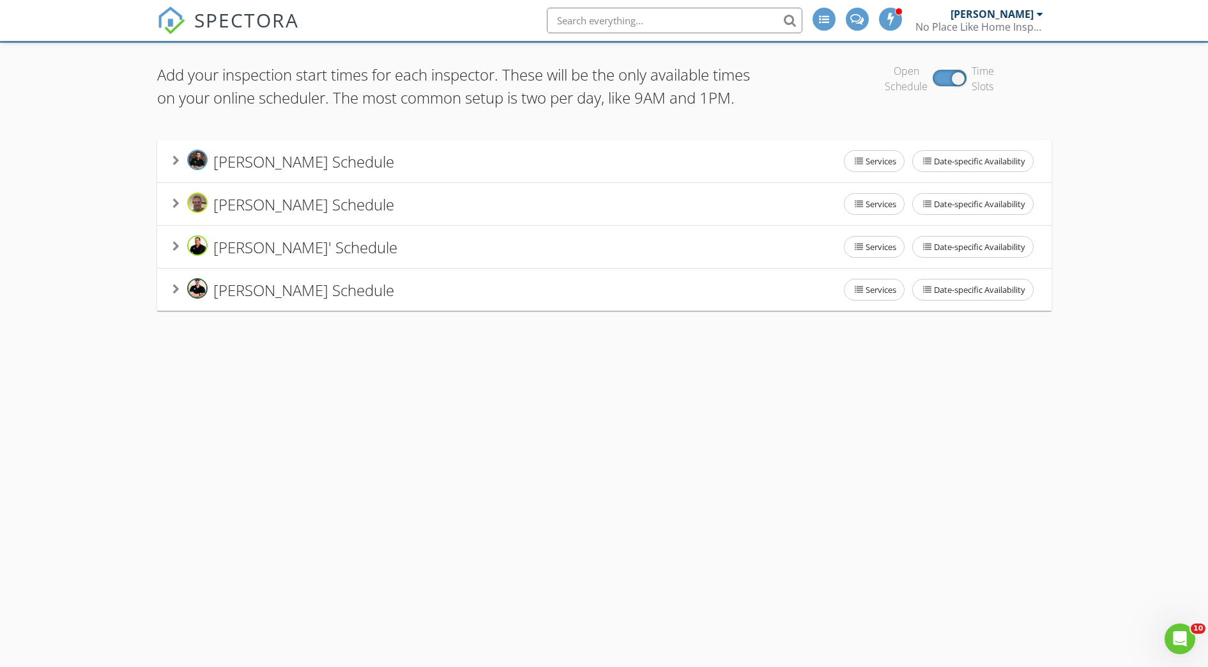
click at [178, 166] on icon at bounding box center [176, 160] width 7 height 10
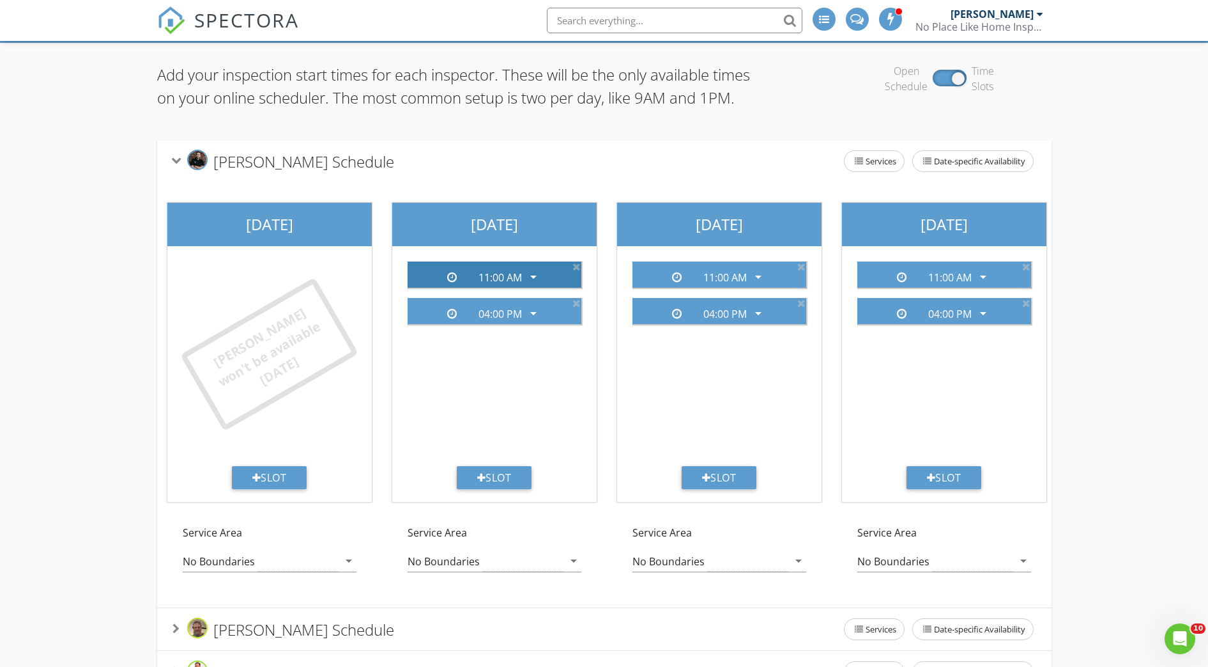
click at [534, 284] on icon "arrow_drop_down" at bounding box center [533, 276] width 15 height 15
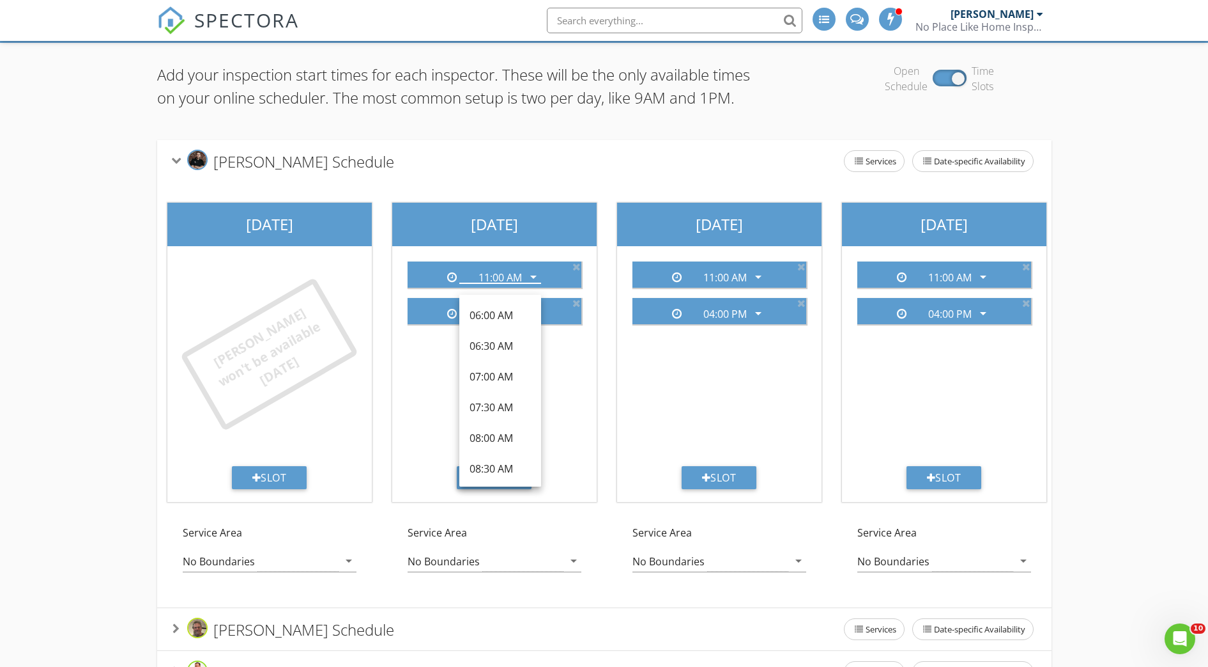
scroll to position [167, 0]
click at [512, 329] on div "09:00 AM" at bounding box center [500, 331] width 61 height 15
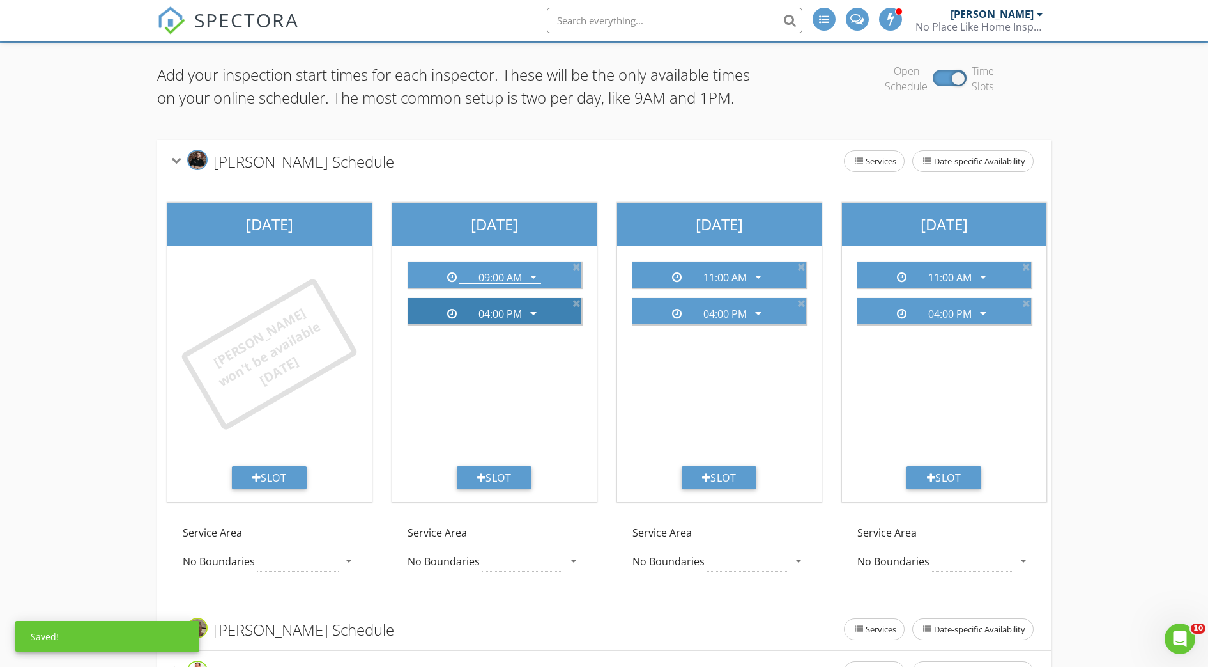
click at [537, 321] on icon "arrow_drop_down" at bounding box center [533, 312] width 15 height 15
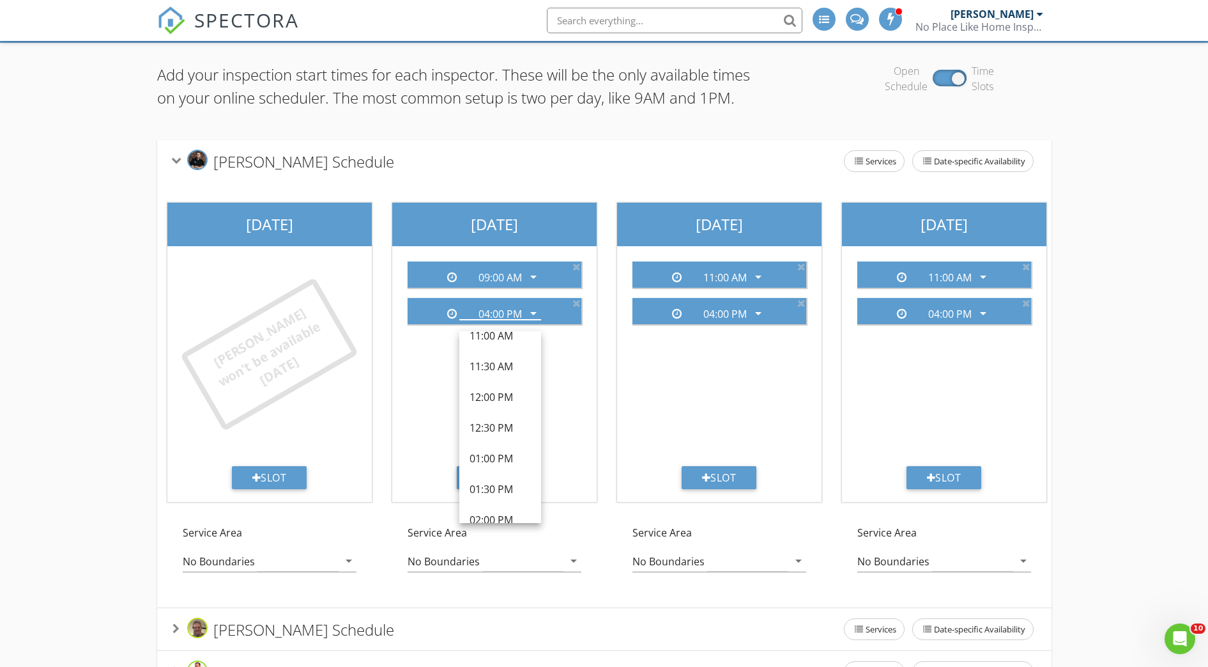
scroll to position [302, 0]
click at [520, 447] on link "01:00 PM" at bounding box center [500, 448] width 82 height 31
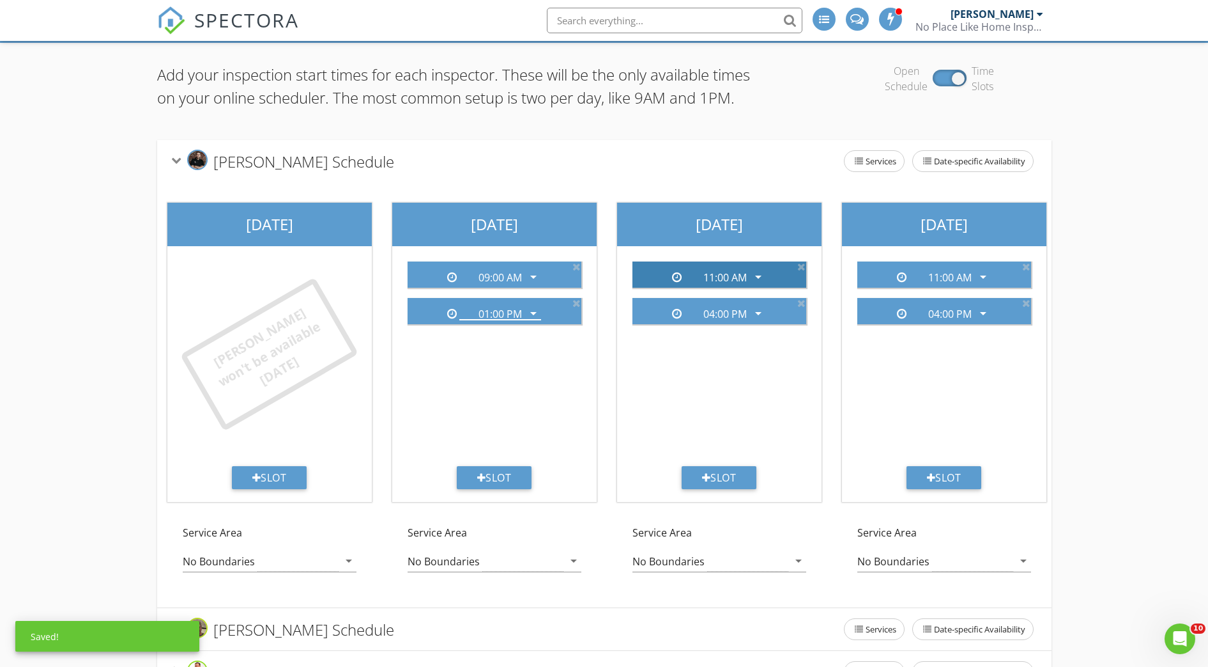
click at [756, 284] on icon "arrow_drop_down" at bounding box center [758, 276] width 15 height 15
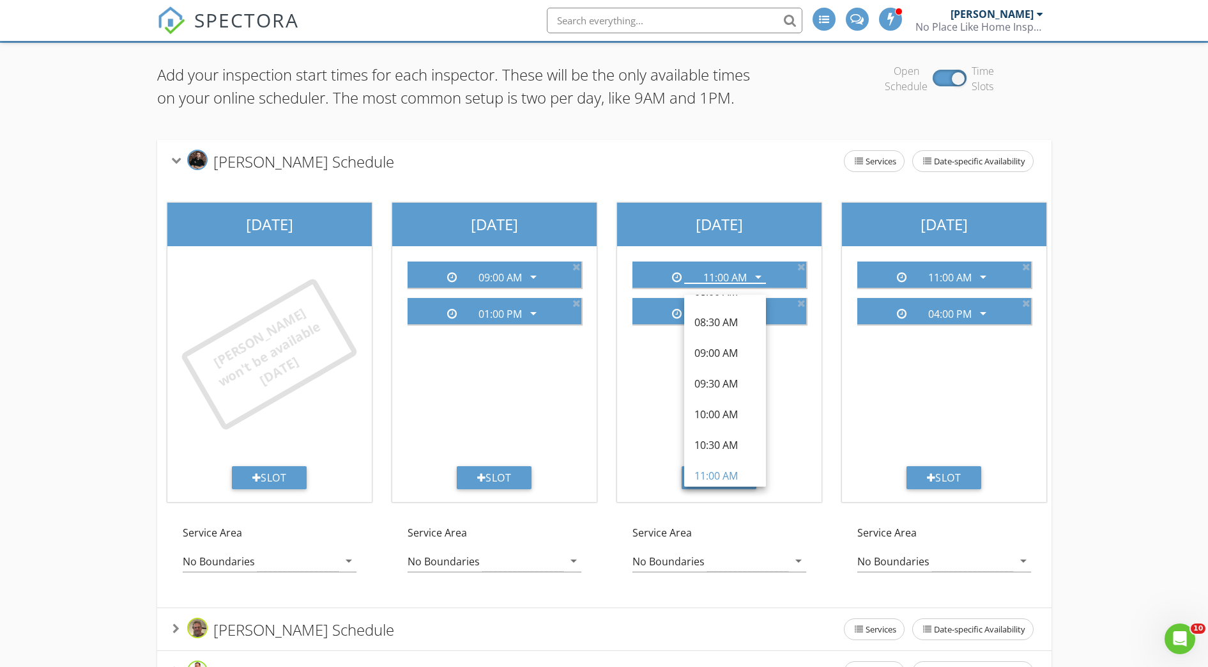
scroll to position [131, 0]
click at [716, 367] on div "09:00 AM" at bounding box center [725, 367] width 61 height 15
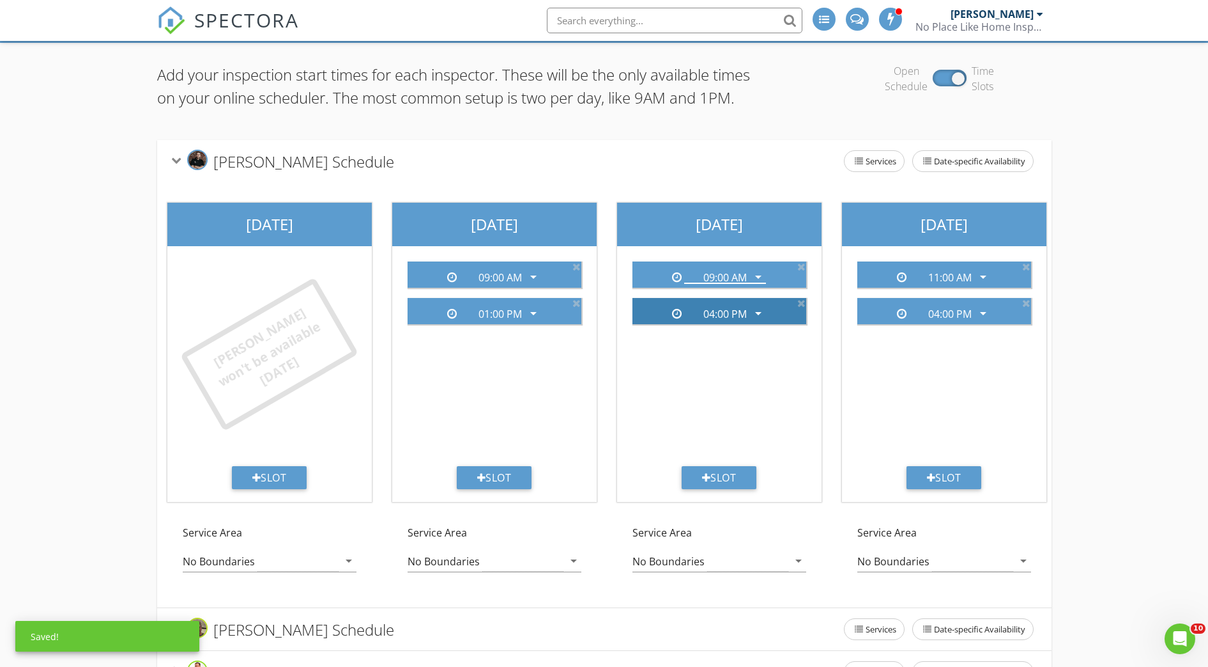
click at [763, 321] on icon "arrow_drop_down" at bounding box center [758, 312] width 15 height 15
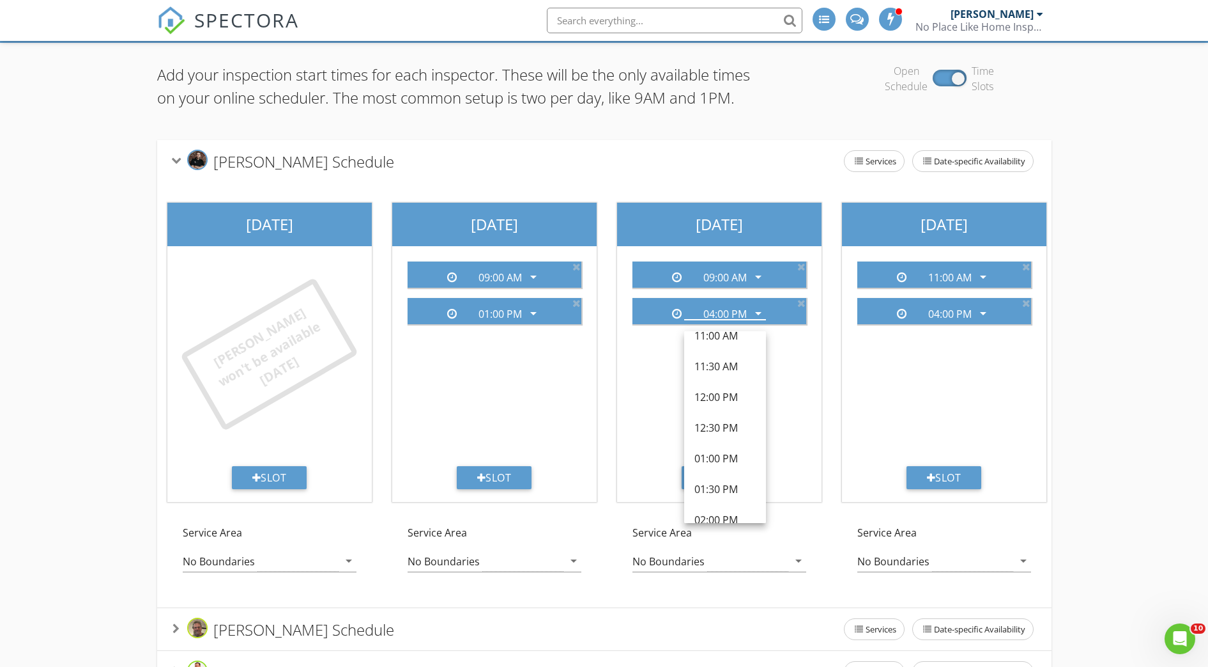
scroll to position [302, 0]
click at [729, 438] on div "01:00 PM" at bounding box center [725, 448] width 61 height 31
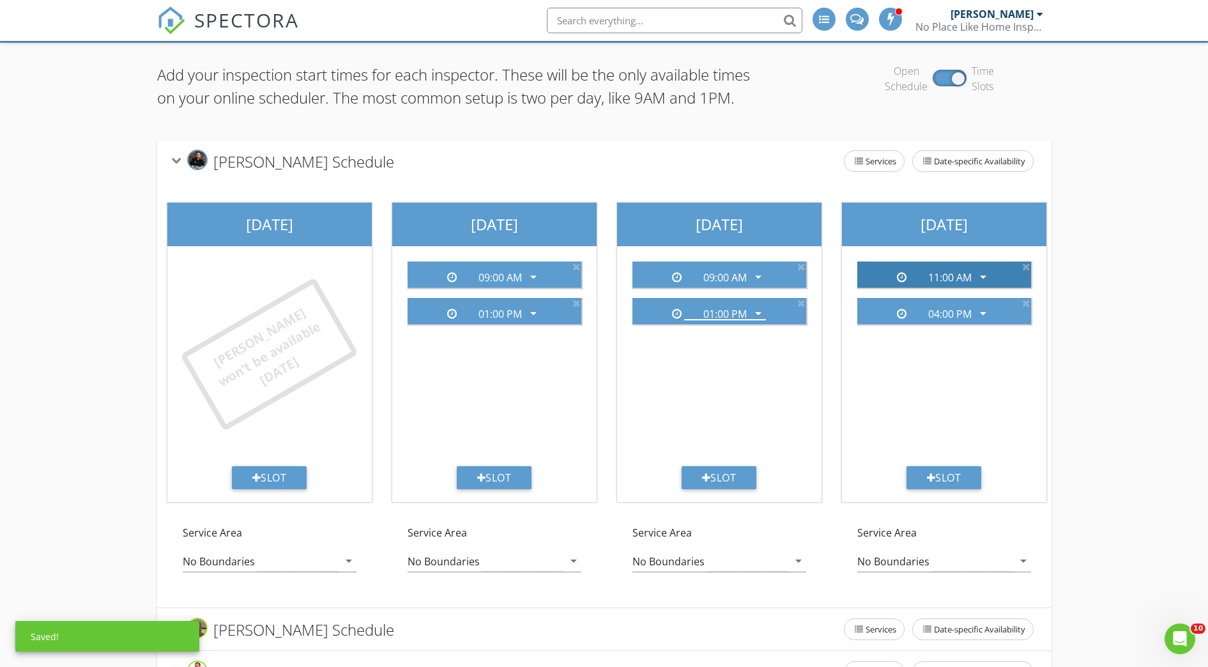
click at [982, 284] on icon "arrow_drop_down" at bounding box center [983, 276] width 15 height 15
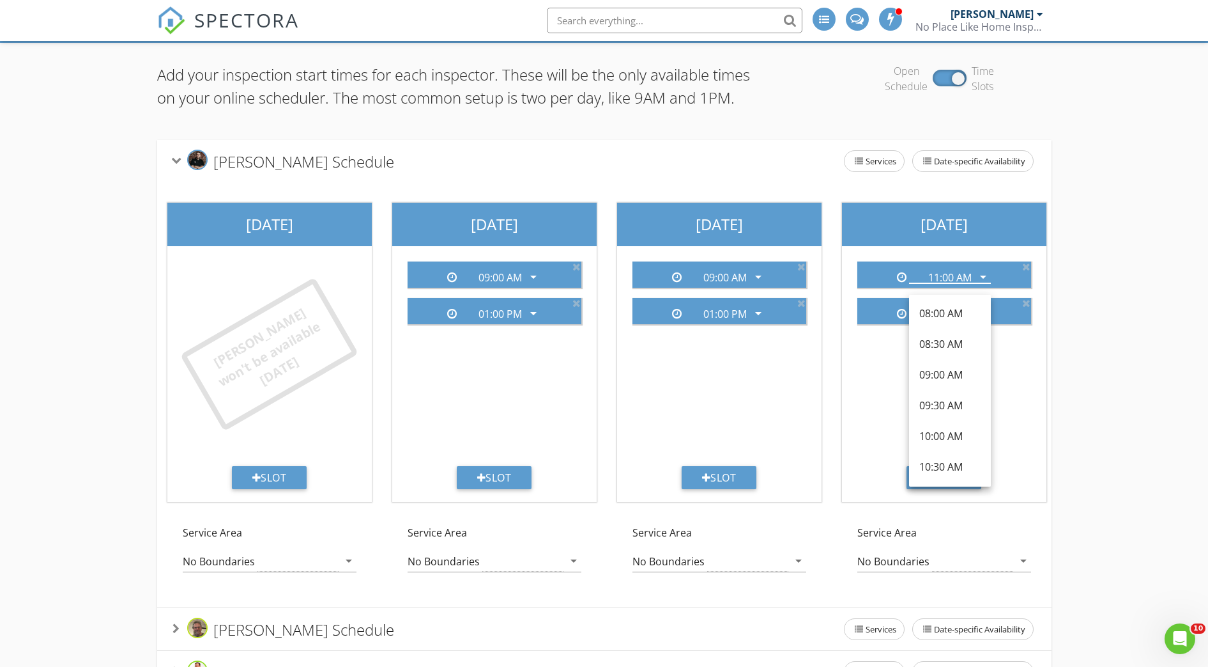
scroll to position [127, 0]
click at [952, 364] on div "09:00 AM" at bounding box center [950, 371] width 61 height 15
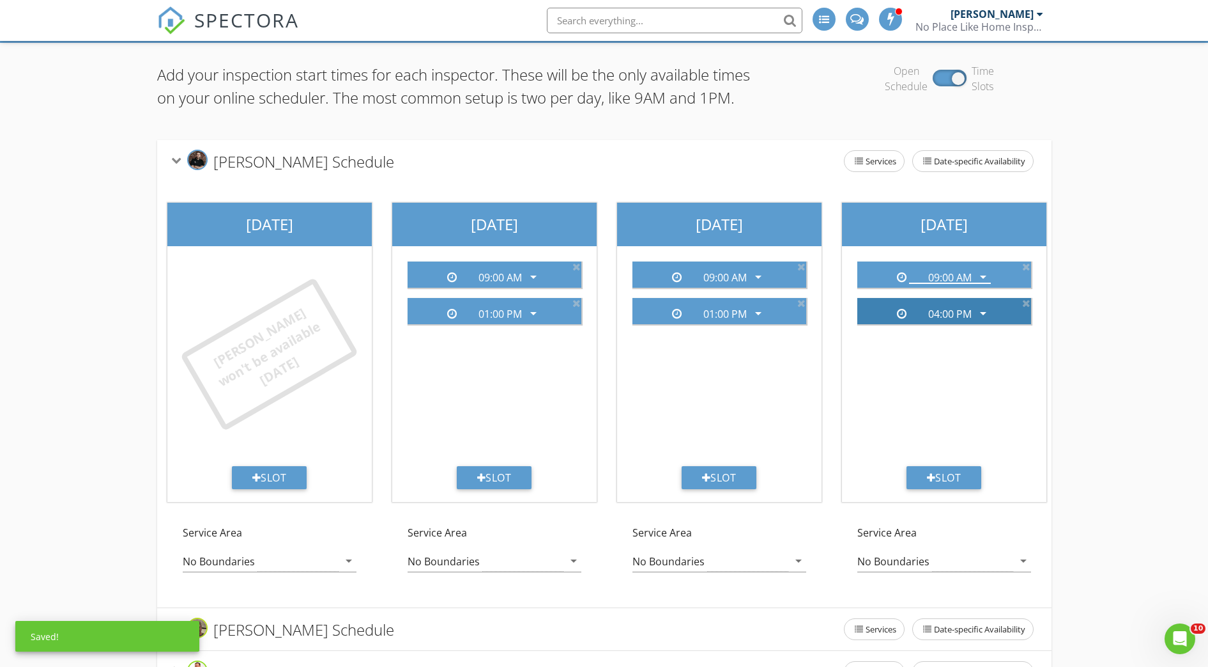
click at [985, 321] on icon "arrow_drop_down" at bounding box center [983, 312] width 15 height 15
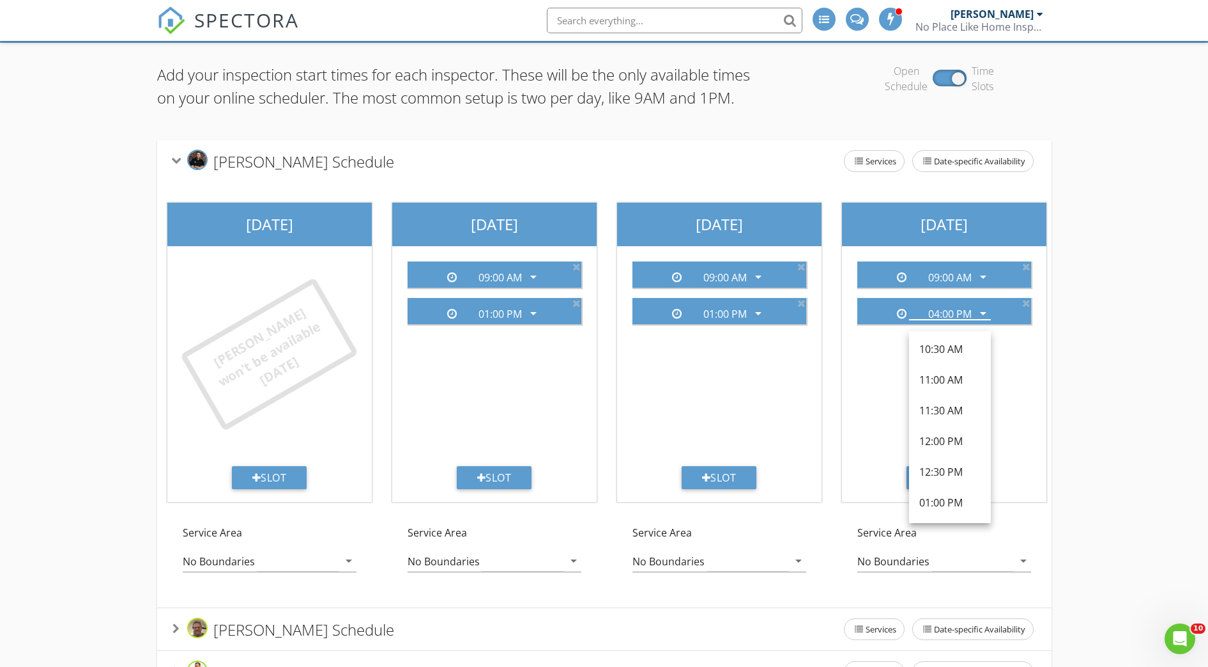
scroll to position [272, 0]
click at [929, 472] on div "01:00 PM" at bounding box center [950, 478] width 61 height 15
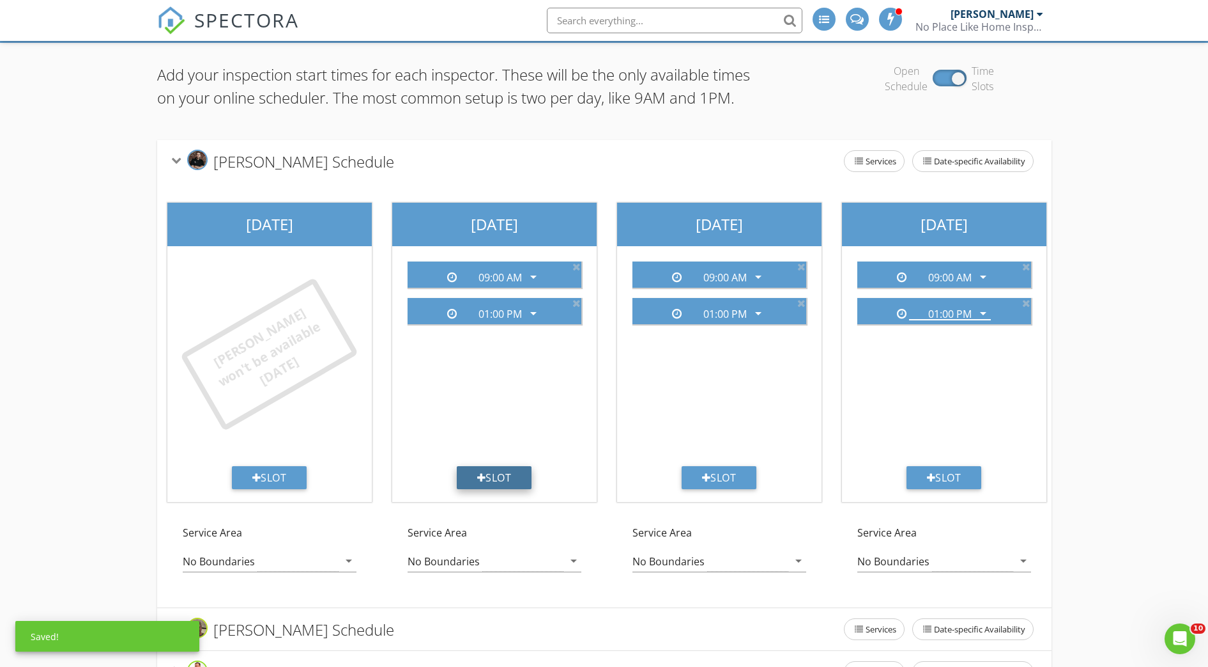
click at [498, 489] on div "Slot" at bounding box center [494, 477] width 75 height 23
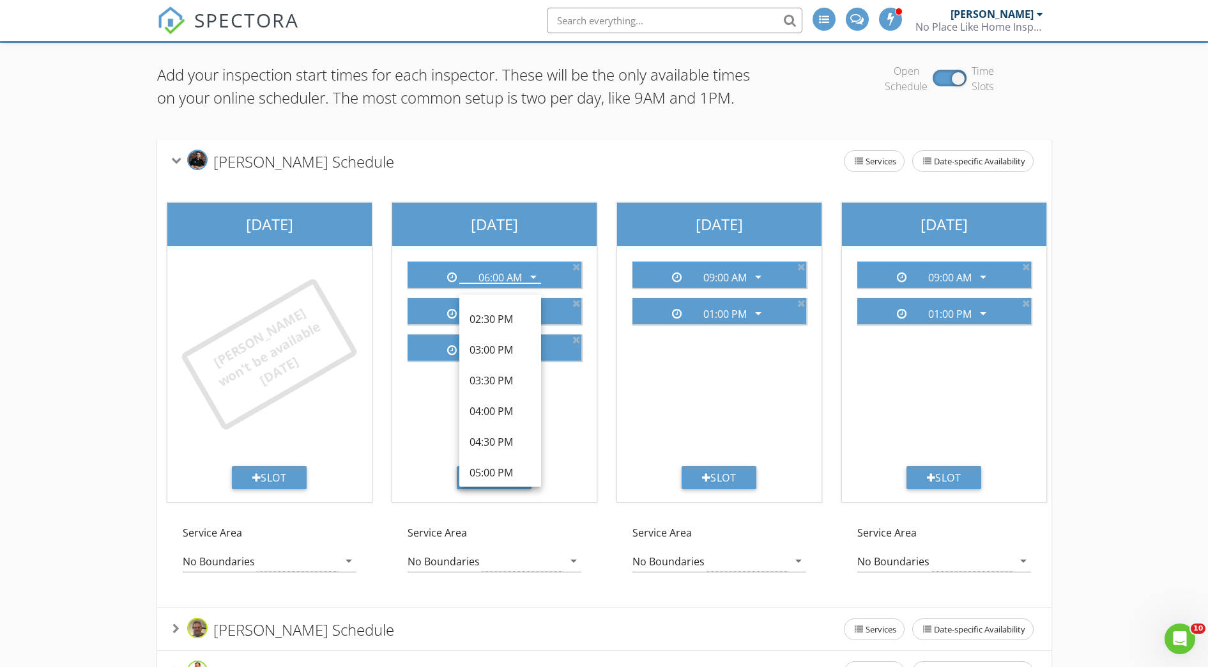
scroll to position [452, 0]
click at [505, 353] on div "03:00 PM" at bounding box center [500, 353] width 61 height 15
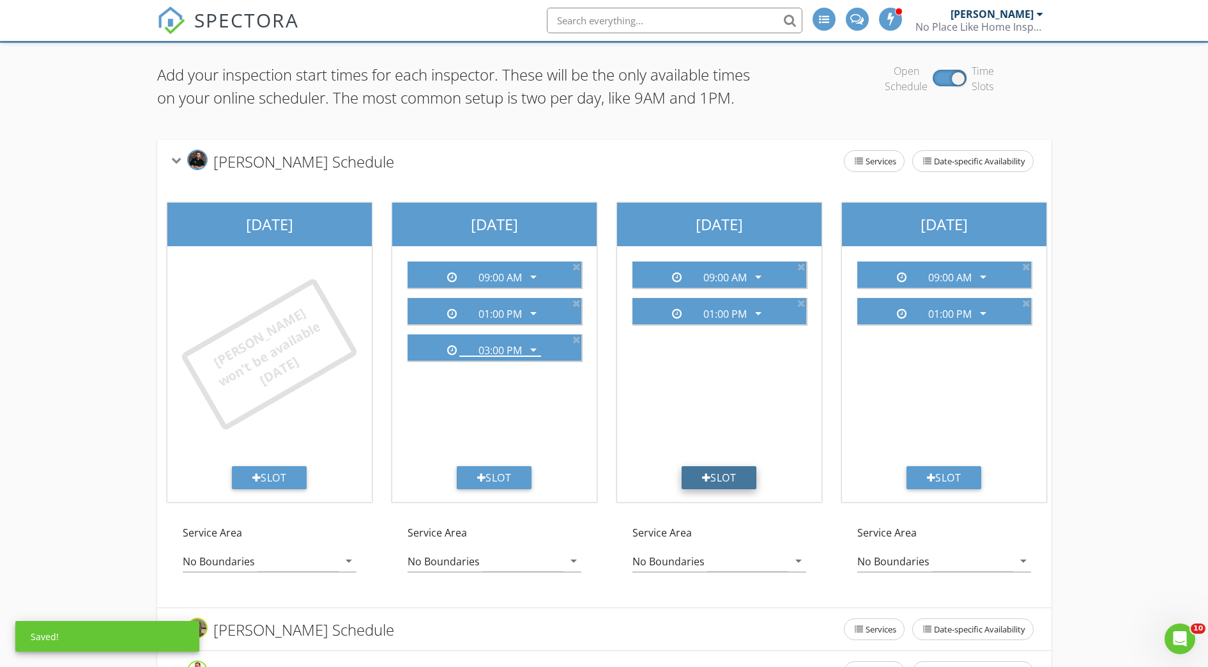
click at [706, 482] on div at bounding box center [706, 477] width 9 height 10
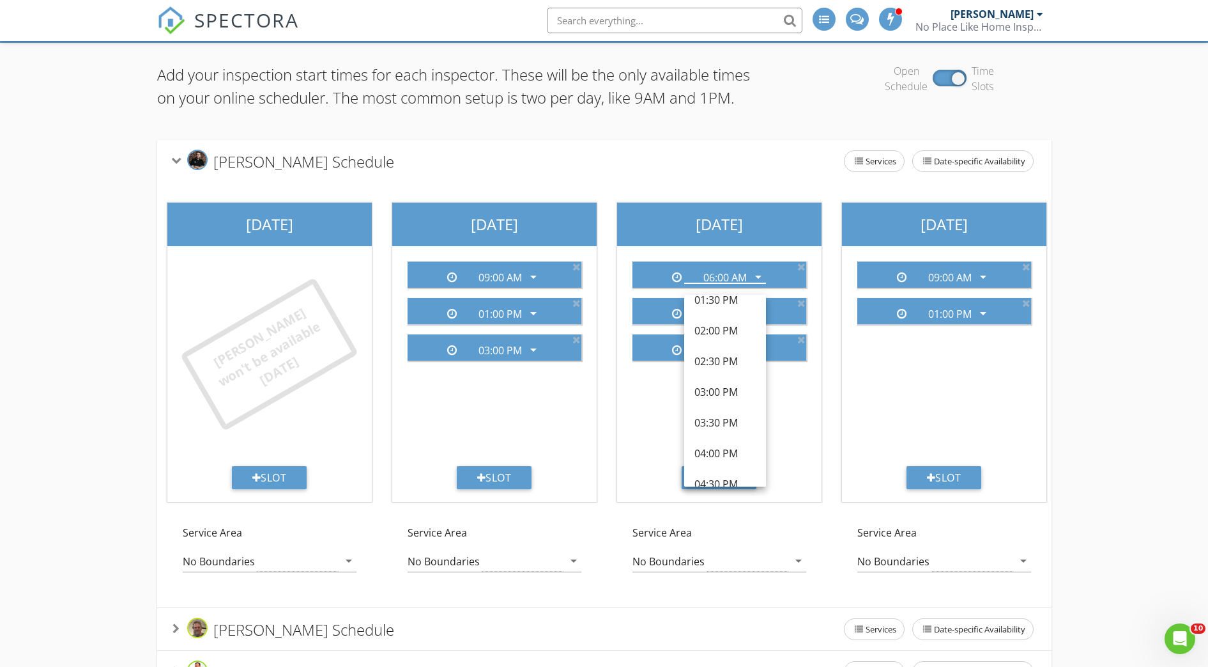
scroll to position [445, 0]
click at [733, 361] on div "03:00 PM" at bounding box center [725, 360] width 61 height 15
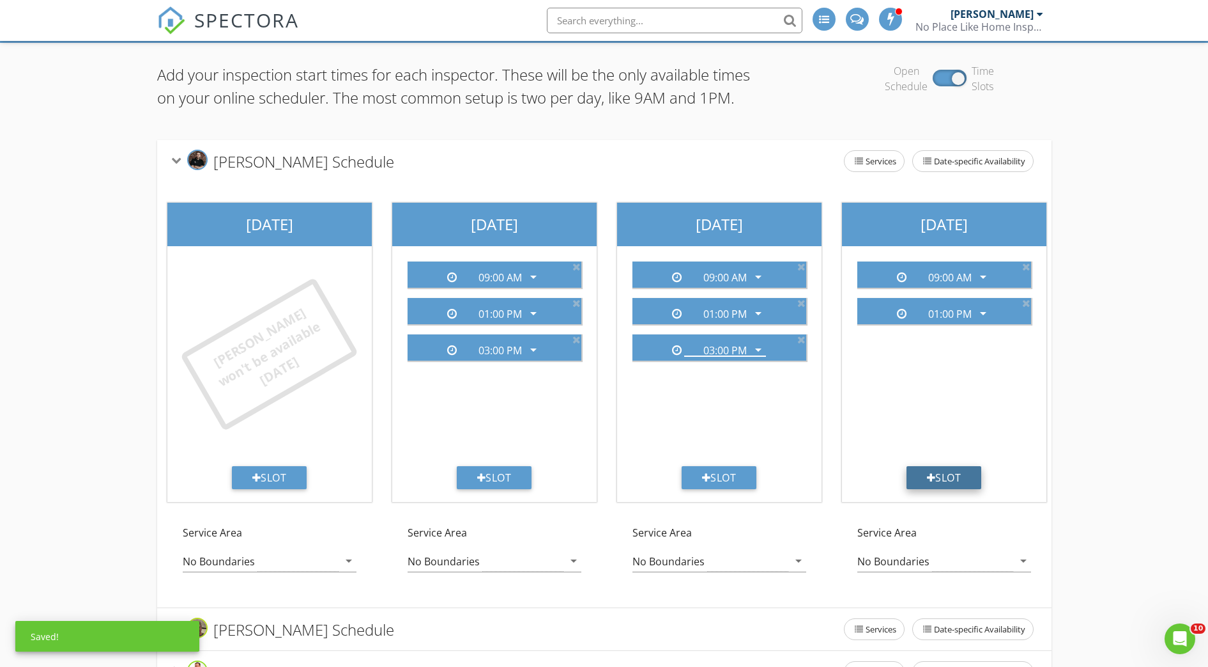
click at [934, 489] on div "Slot" at bounding box center [944, 477] width 75 height 23
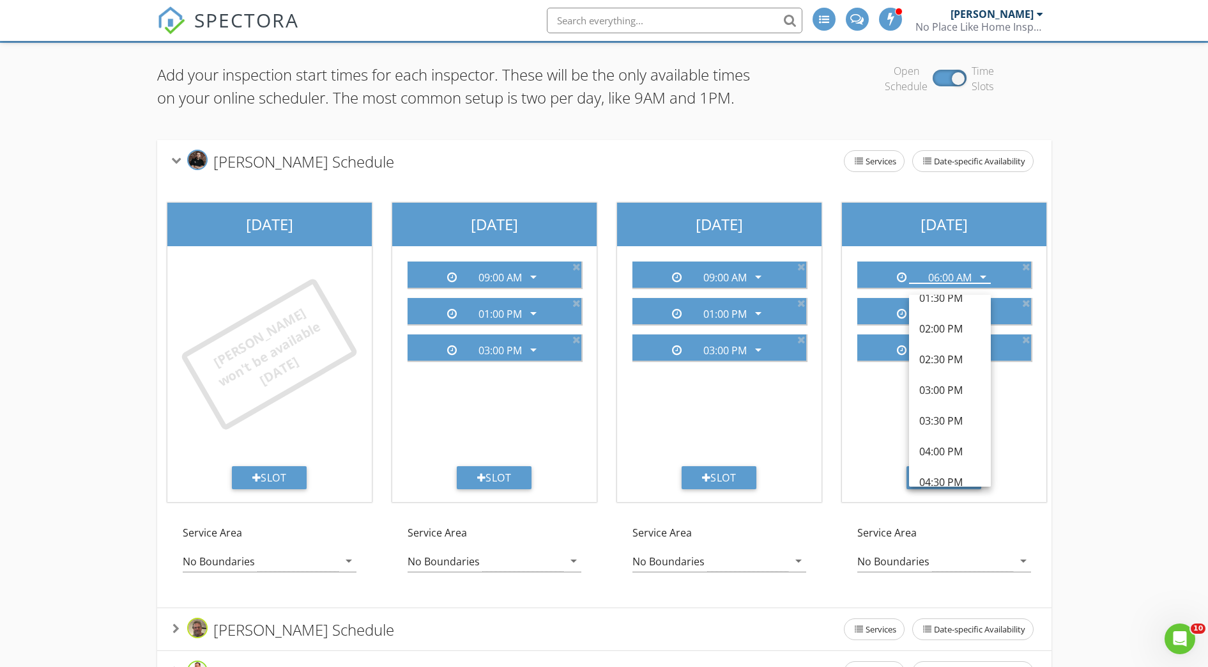
scroll to position [433, 0]
click at [958, 373] on div "03:00 PM" at bounding box center [950, 372] width 61 height 15
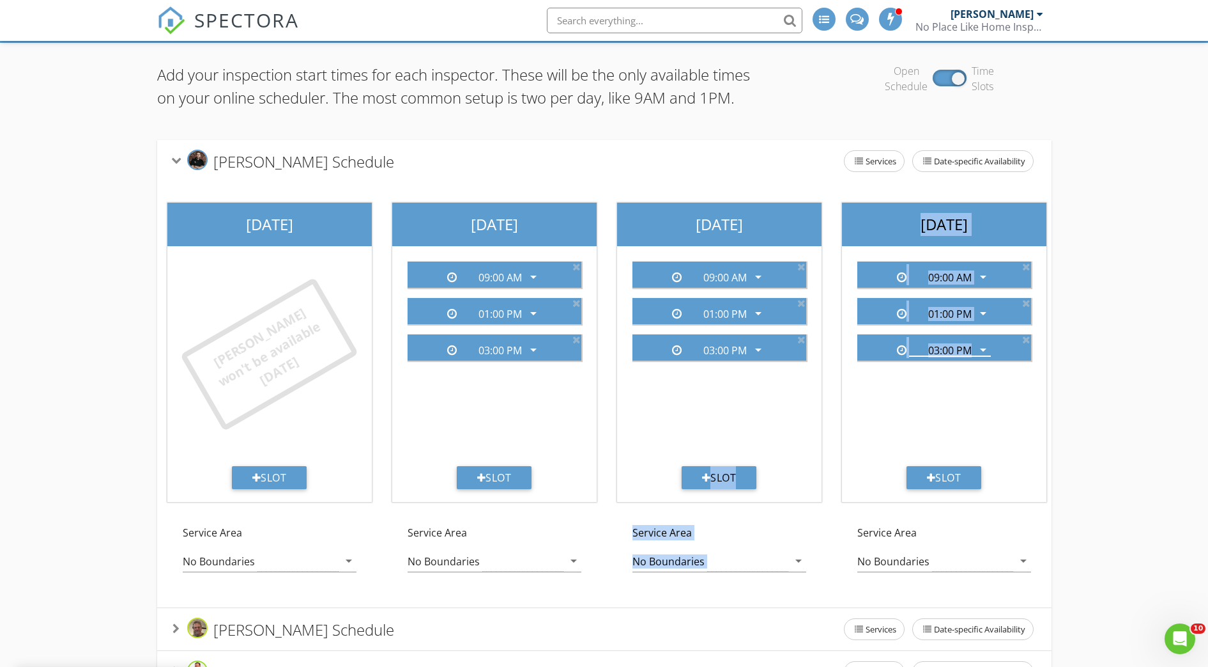
drag, startPoint x: 980, startPoint y: 422, endPoint x: 787, endPoint y: 413, distance: 193.2
click at [787, 413] on div "Sunday Wade won't be available today Slot Service Area No Boundaries arrow_drop…" at bounding box center [944, 394] width 1575 height 425
click at [1151, 498] on div "Add your inspection start times for each inspector. These will be the only avai…" at bounding box center [604, 399] width 1208 height 713
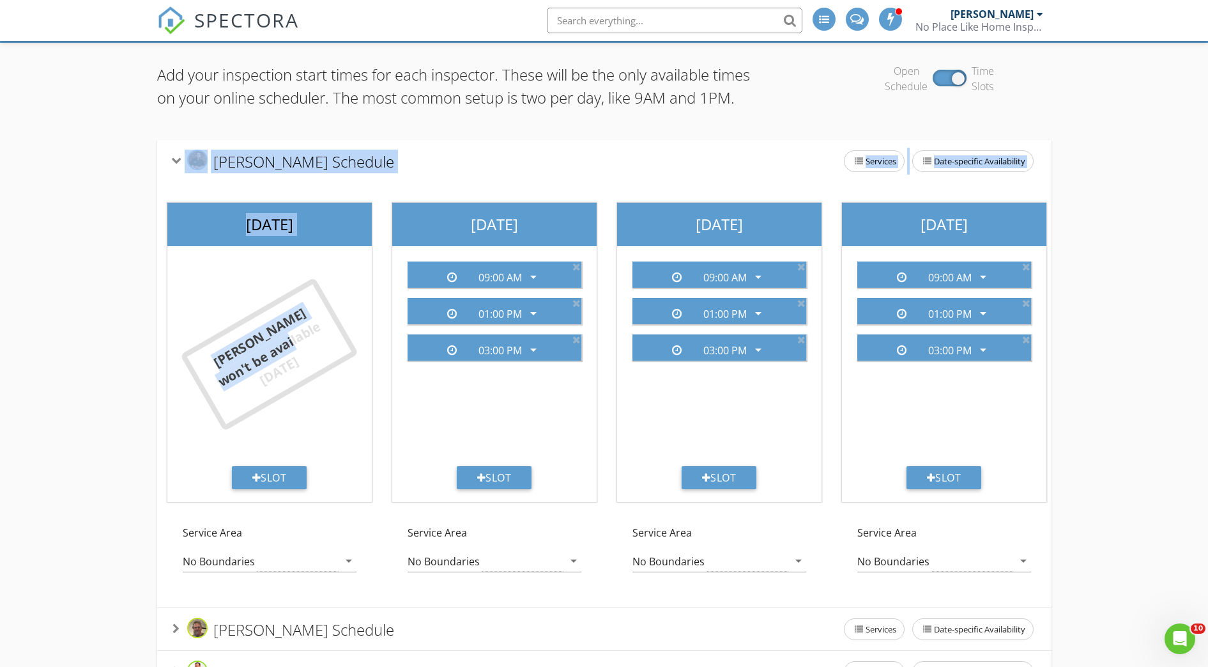
drag, startPoint x: 300, startPoint y: 365, endPoint x: 134, endPoint y: 360, distance: 166.9
click at [134, 360] on div "Add your inspection start times for each inspector. These will be the only avai…" at bounding box center [604, 399] width 1208 height 713
drag, startPoint x: 134, startPoint y: 360, endPoint x: 204, endPoint y: 383, distance: 74.6
click at [204, 383] on div "Wade won't be available today" at bounding box center [269, 354] width 179 height 154
click at [233, 383] on div "Wade won't be available today" at bounding box center [269, 354] width 137 height 112
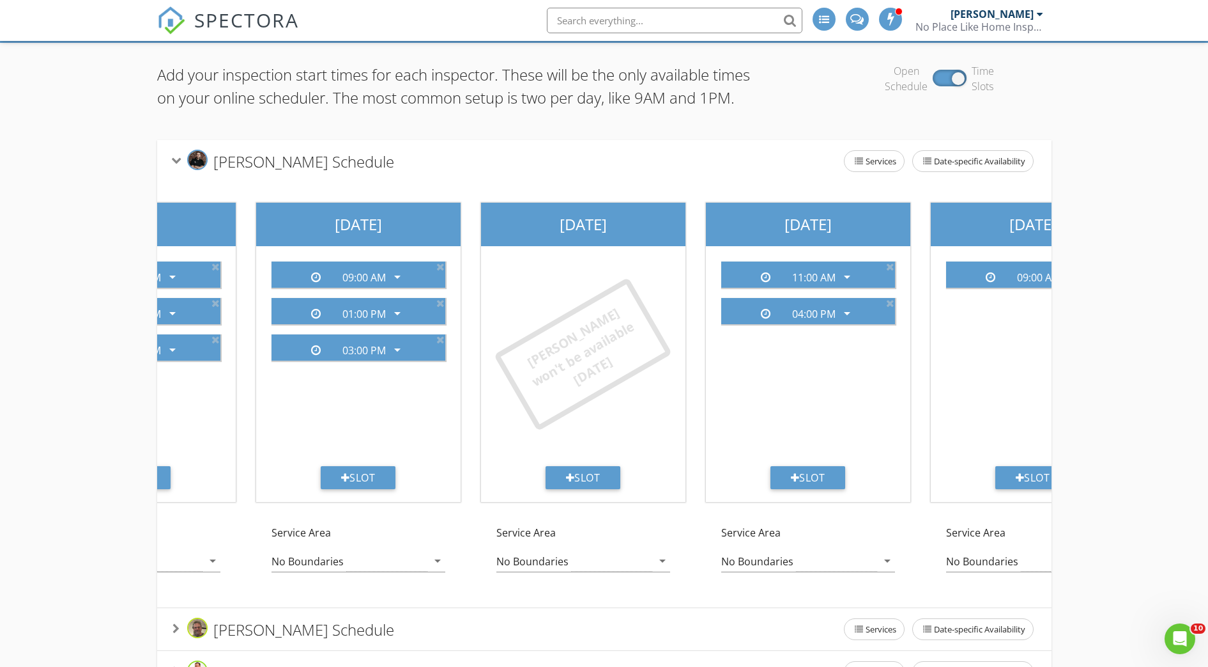
scroll to position [0, 680]
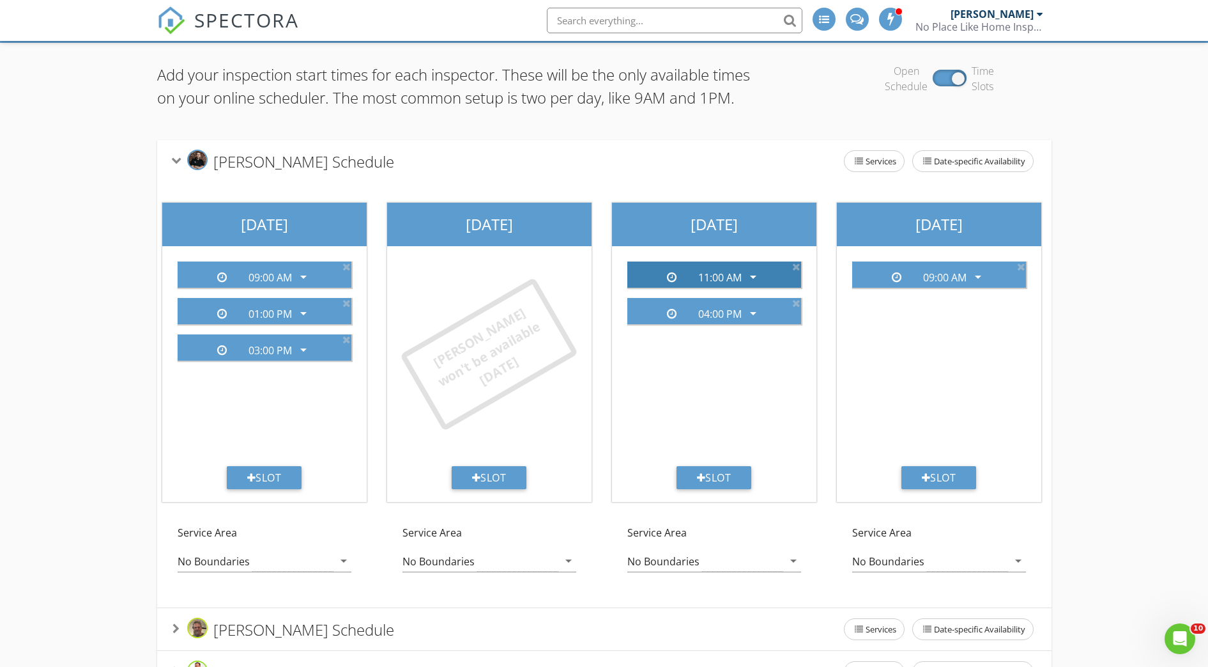
click at [753, 284] on icon "arrow_drop_down" at bounding box center [753, 276] width 15 height 15
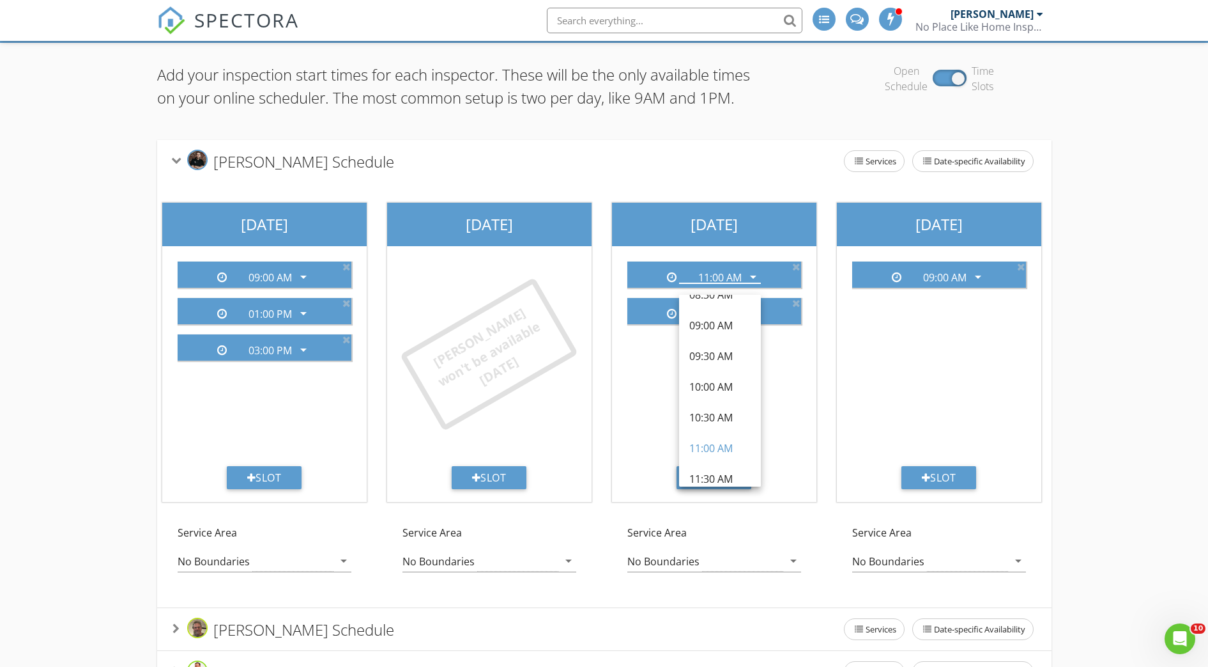
scroll to position [192, 0]
click at [725, 308] on div "09:00 AM" at bounding box center [720, 307] width 61 height 15
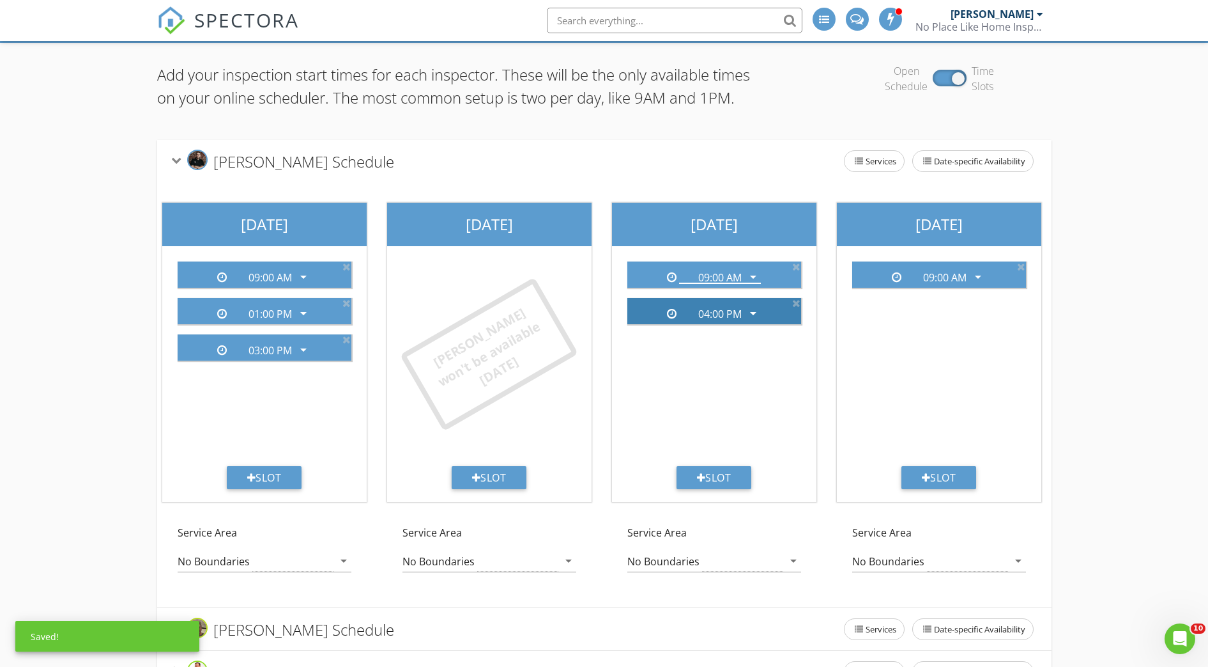
click at [757, 321] on icon "arrow_drop_down" at bounding box center [753, 312] width 15 height 15
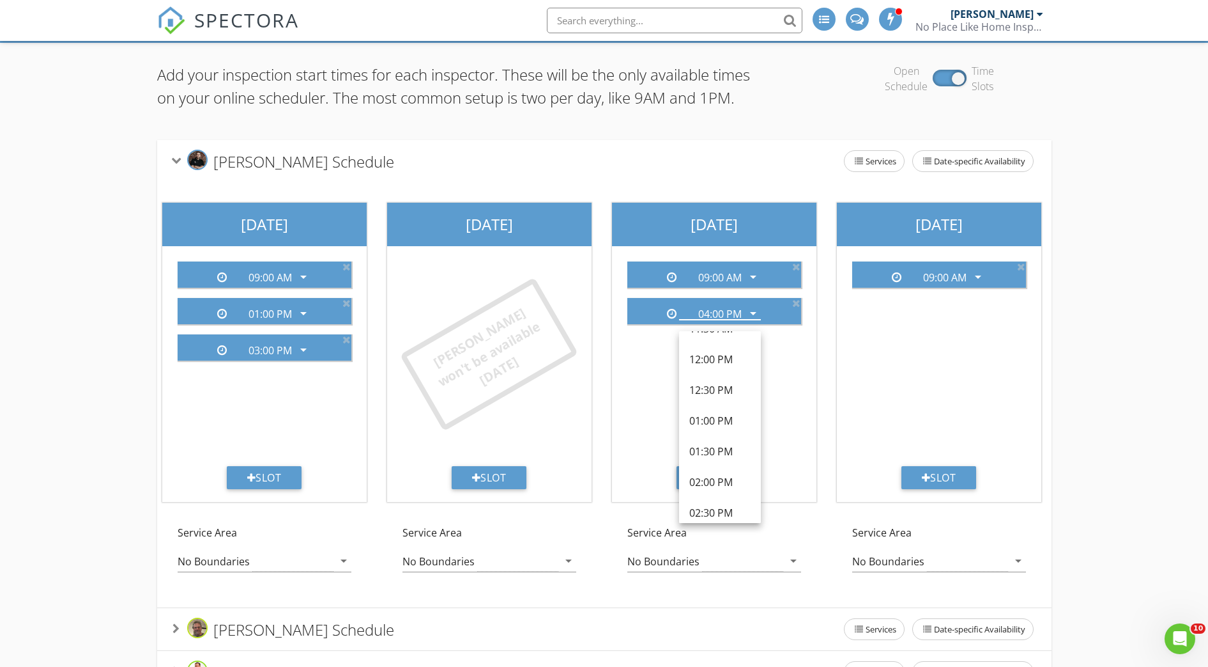
scroll to position [334, 0]
click at [721, 420] on div "01:00 PM" at bounding box center [720, 415] width 61 height 15
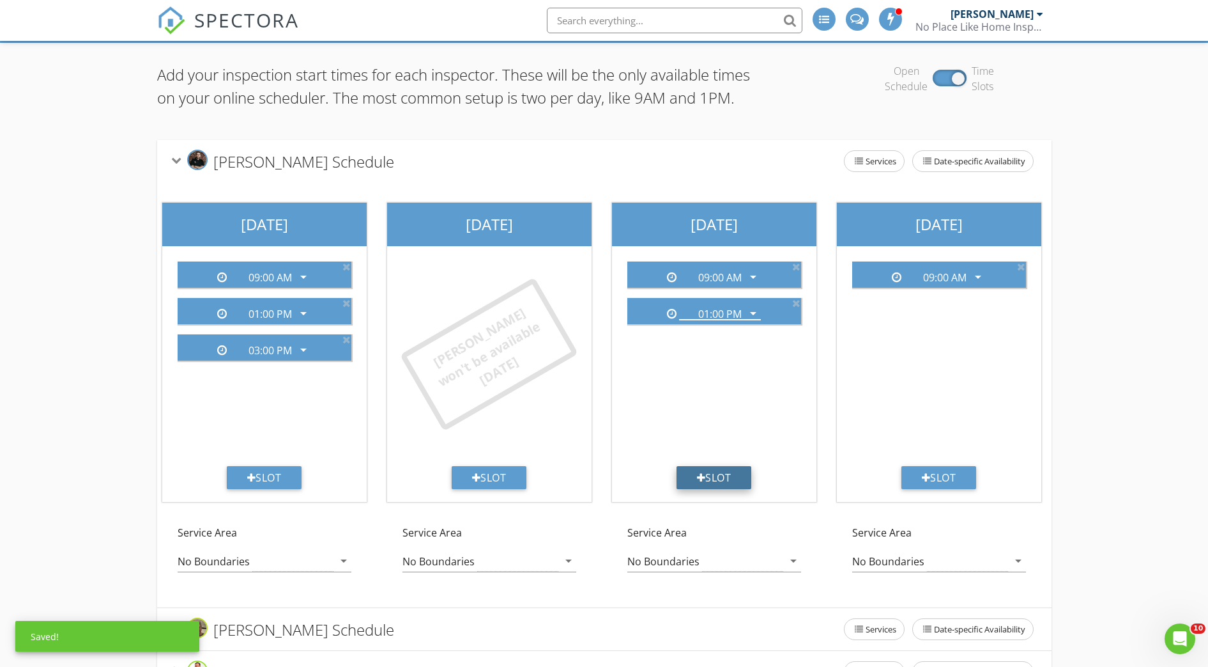
click at [705, 489] on div "Slot" at bounding box center [714, 477] width 75 height 23
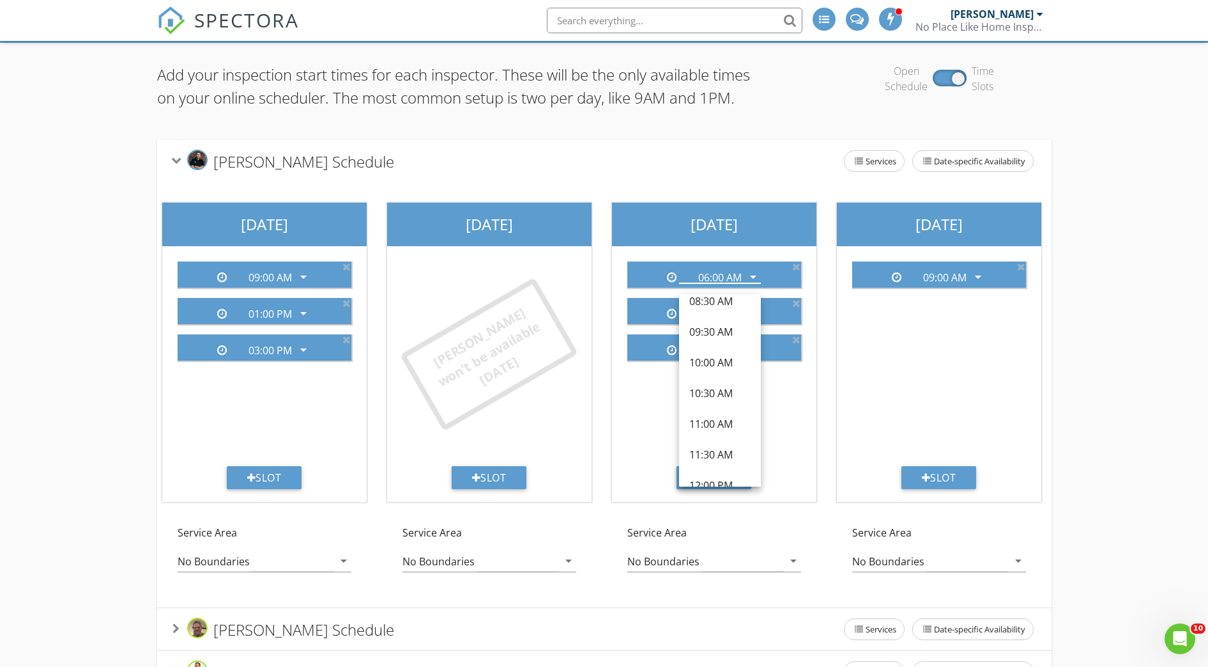
scroll to position [335, 0]
click at [709, 476] on div "03:00 PM" at bounding box center [720, 470] width 61 height 15
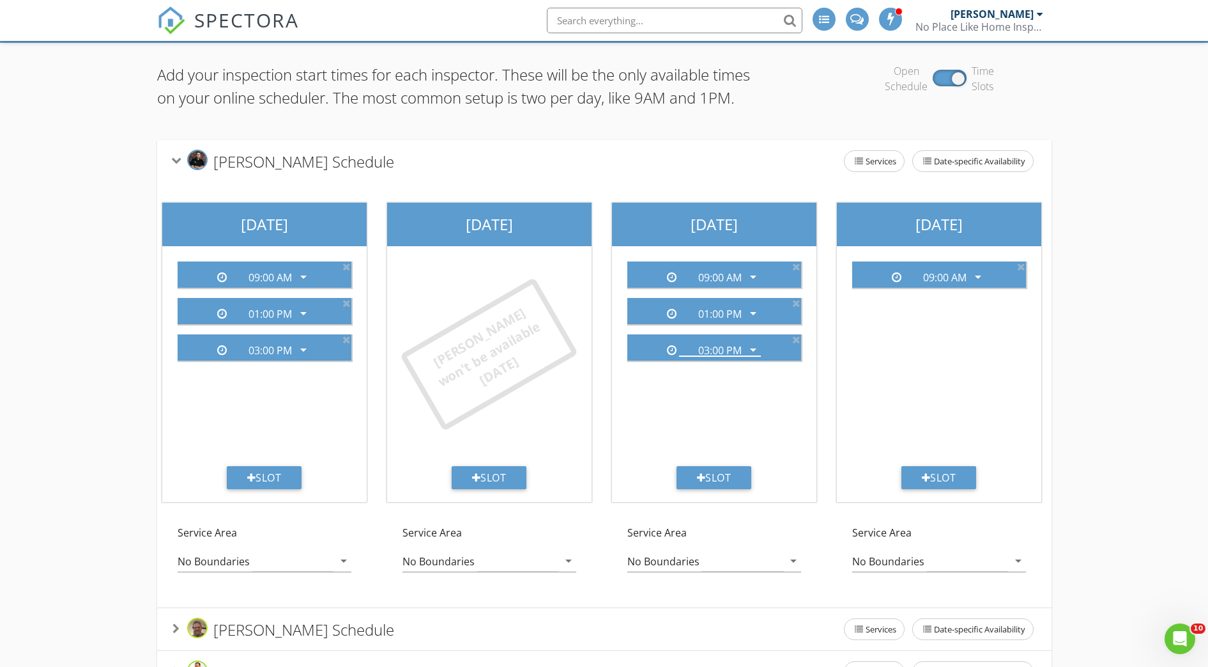
click at [1106, 420] on div "Add your inspection start times for each inspector. These will be the only avai…" at bounding box center [604, 399] width 1208 height 713
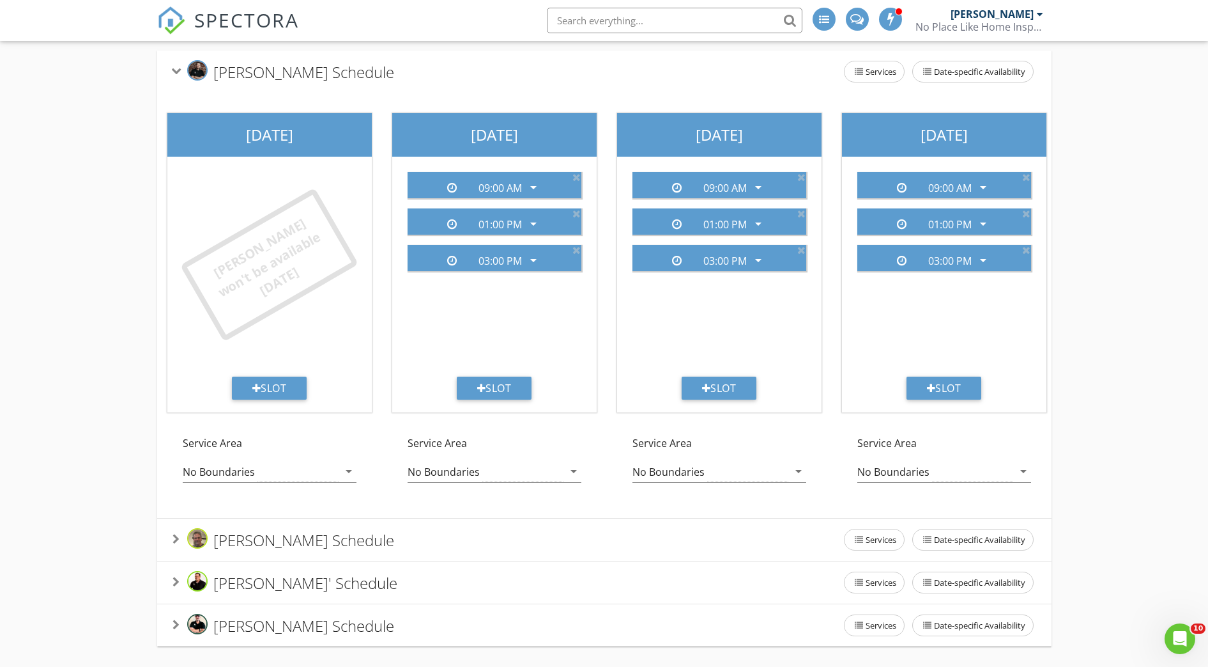
scroll to position [0, 0]
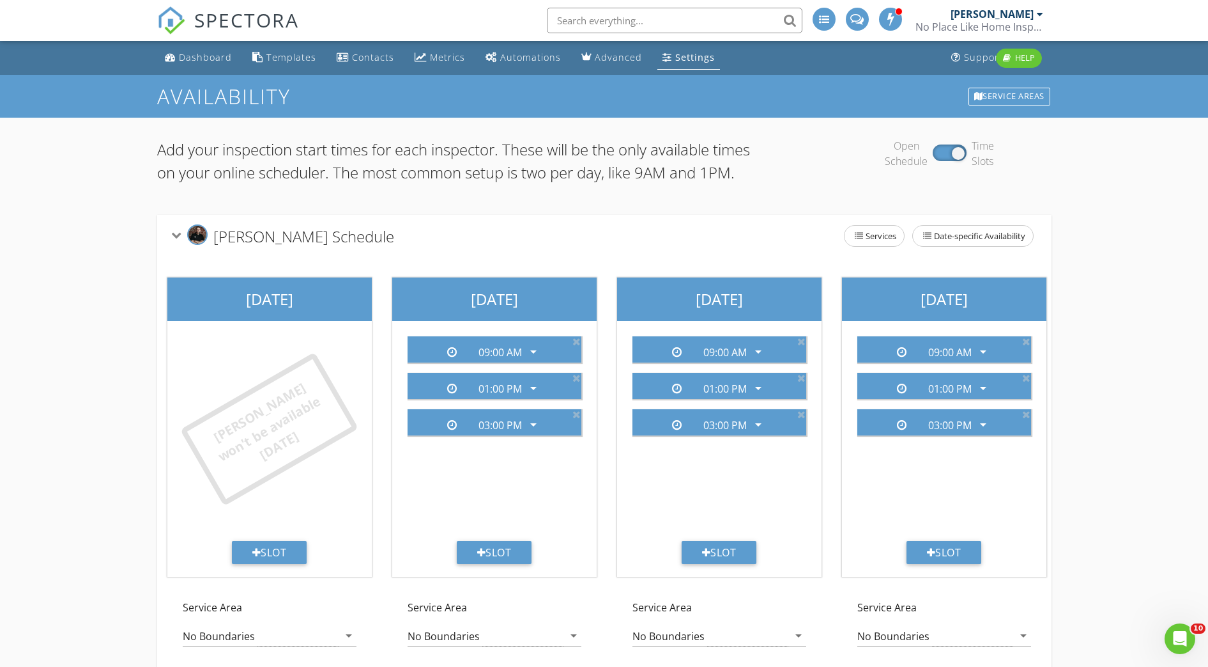
click at [178, 238] on icon at bounding box center [176, 234] width 10 height 7
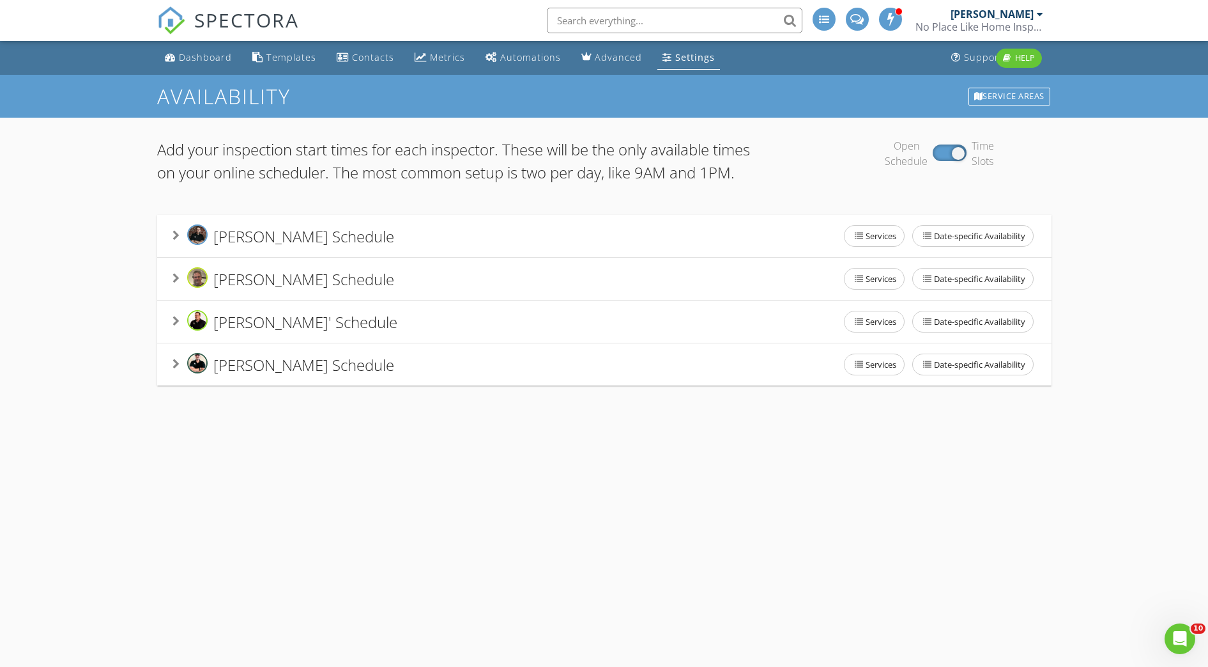
click at [173, 283] on icon at bounding box center [176, 278] width 7 height 10
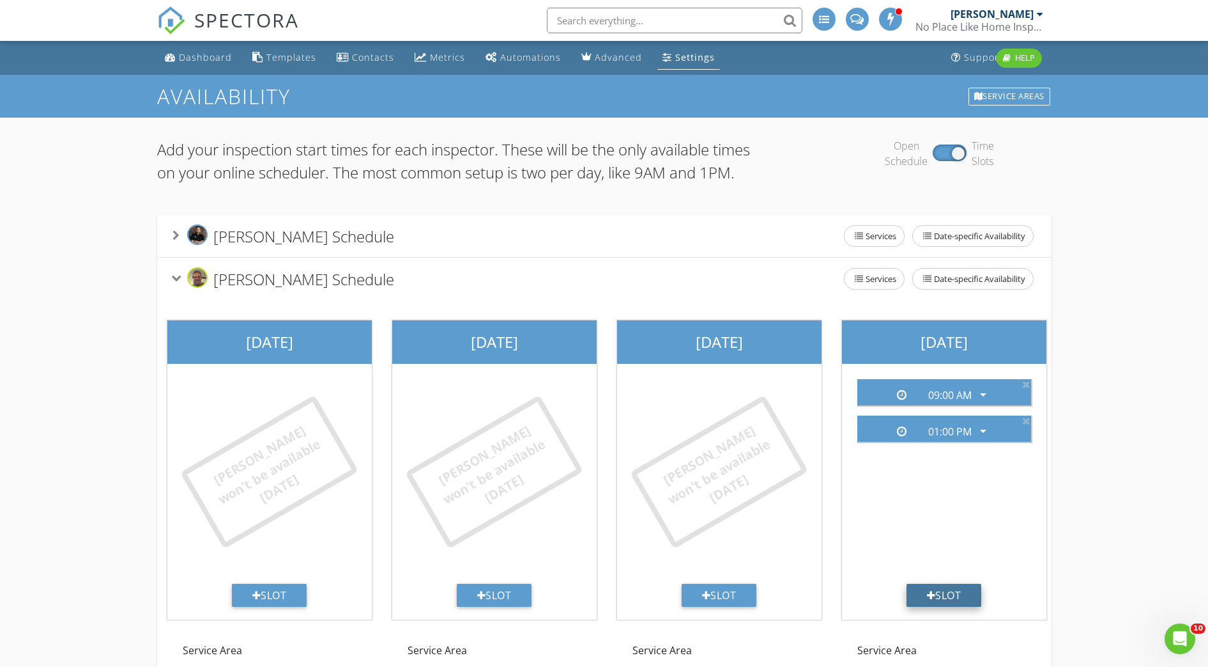
click at [939, 606] on div "Slot" at bounding box center [944, 594] width 75 height 23
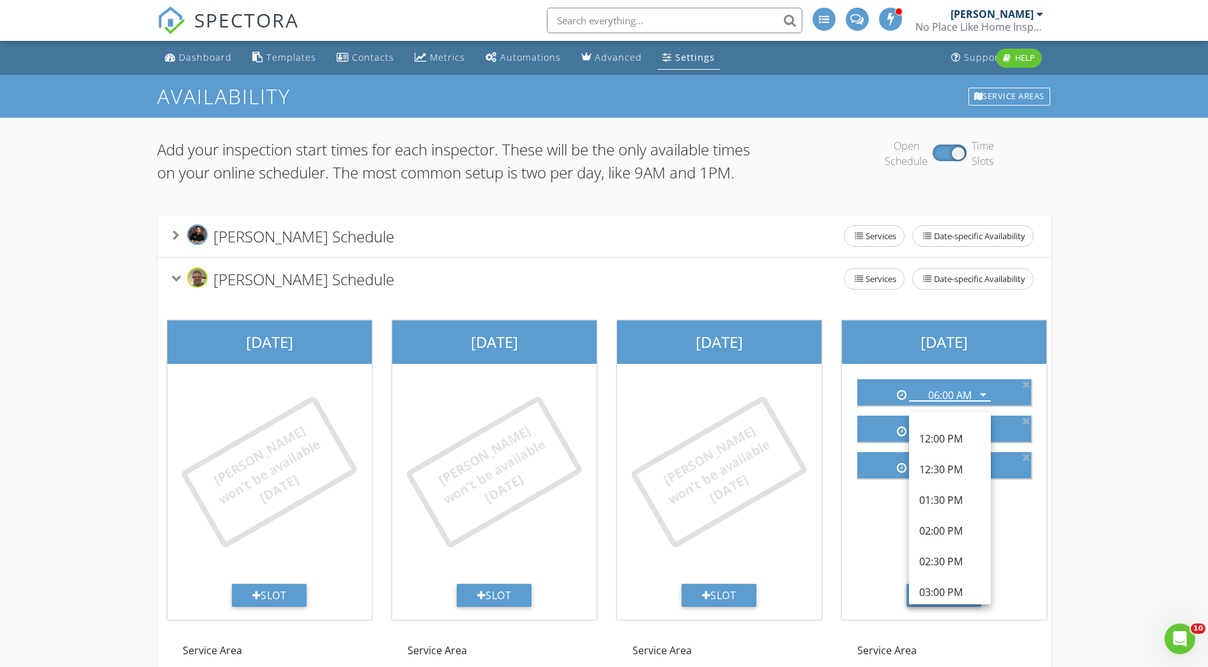
scroll to position [335, 0]
click at [954, 587] on div "03:00 PM" at bounding box center [950, 588] width 61 height 15
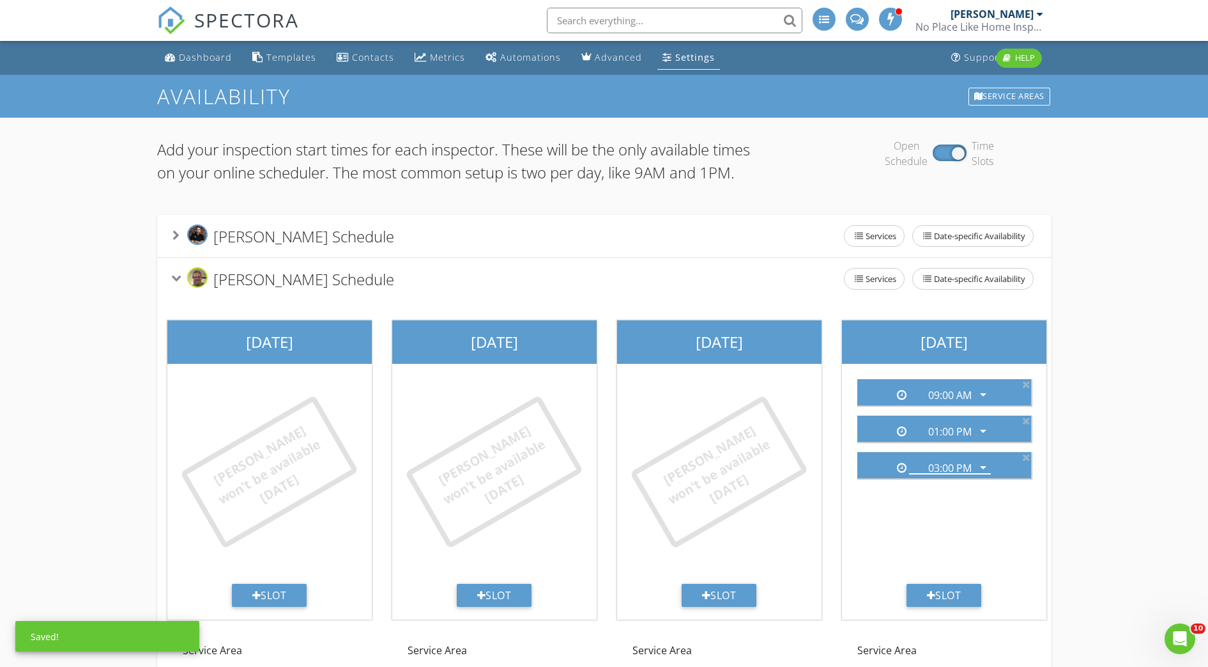
click at [1178, 353] on div "Add your inspection start times for each inspector. These will be the only avai…" at bounding box center [604, 474] width 1208 height 713
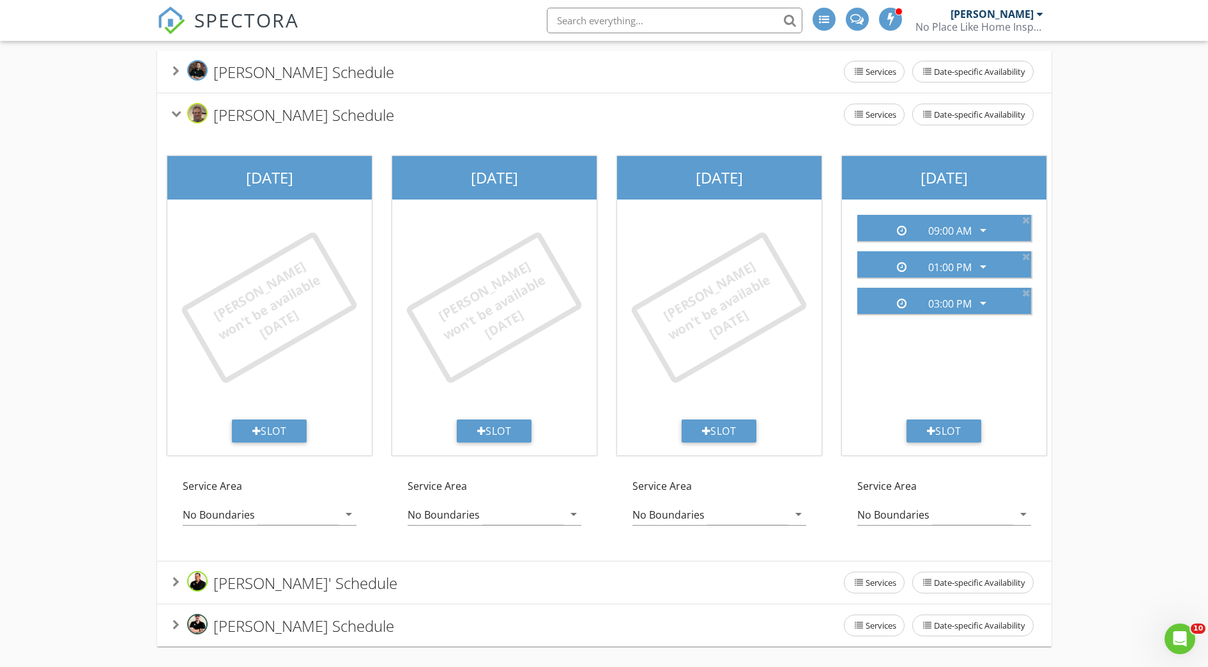
scroll to position [0, 680]
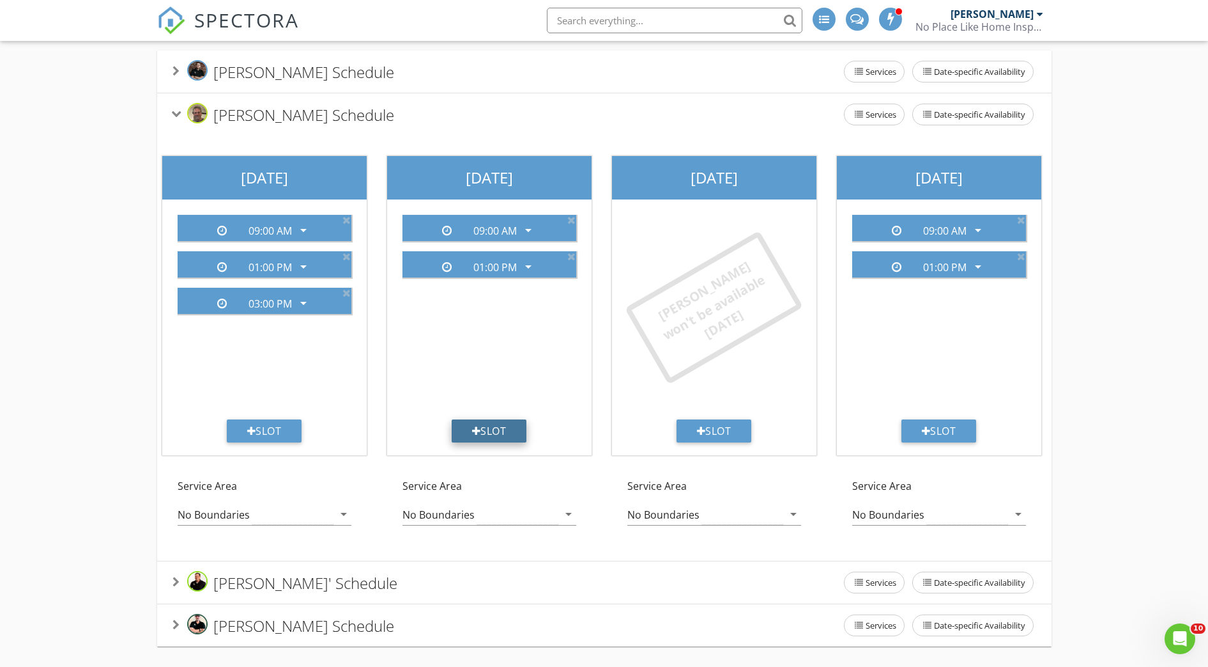
click at [489, 419] on div "Slot" at bounding box center [489, 430] width 75 height 23
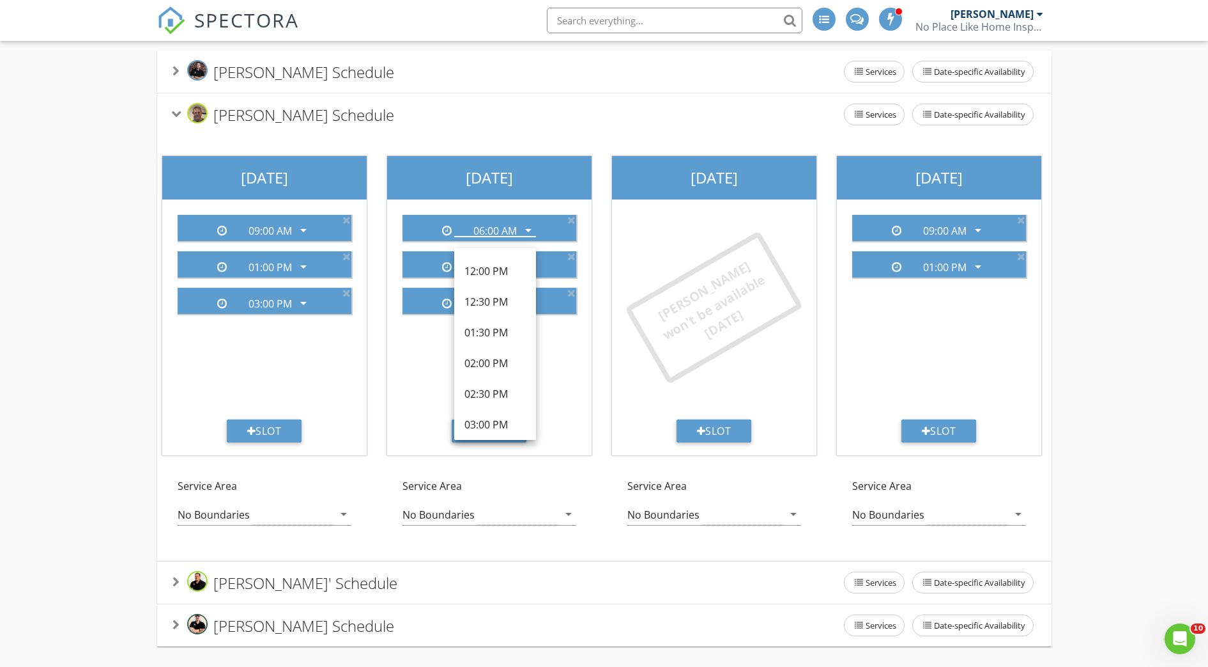
scroll to position [502, 0]
click at [496, 249] on div "03:00 PM" at bounding box center [495, 256] width 61 height 15
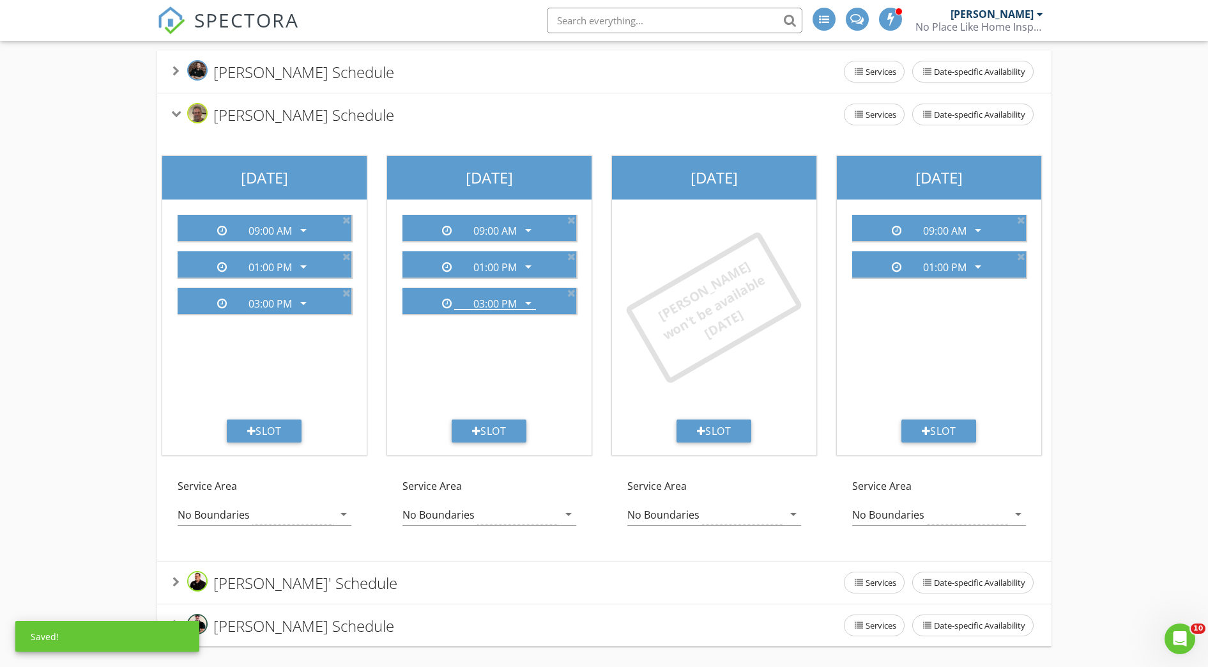
scroll to position [0, 0]
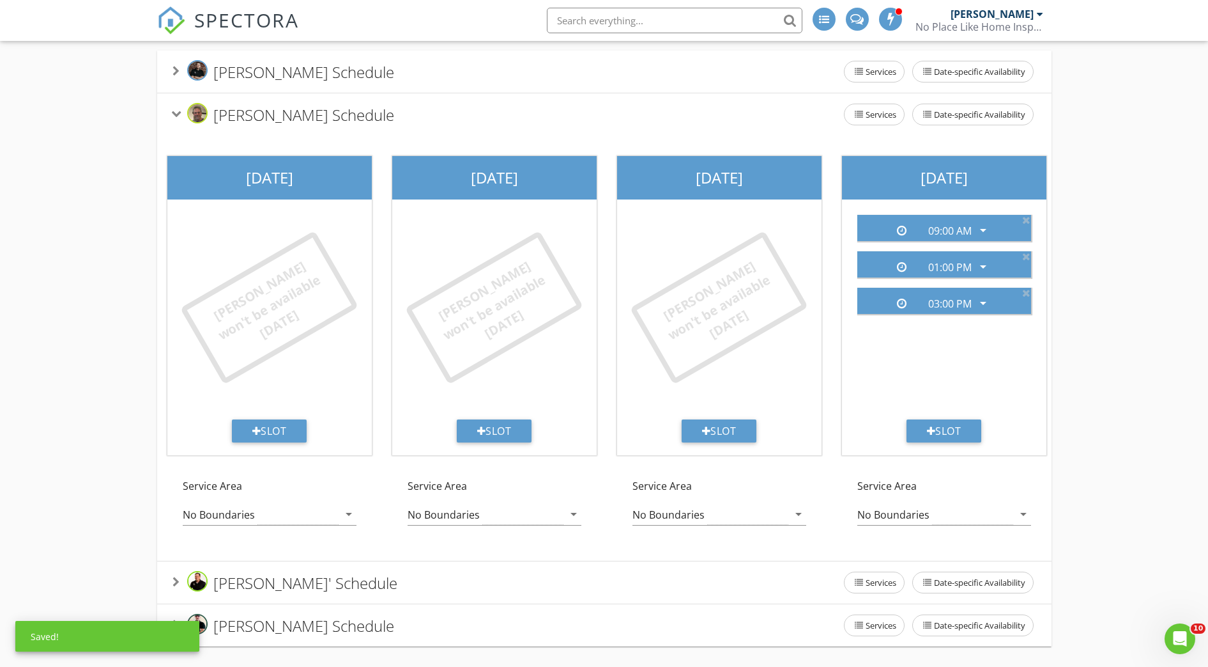
click at [177, 111] on div "Marlin Wilton's Schedule" at bounding box center [284, 115] width 222 height 24
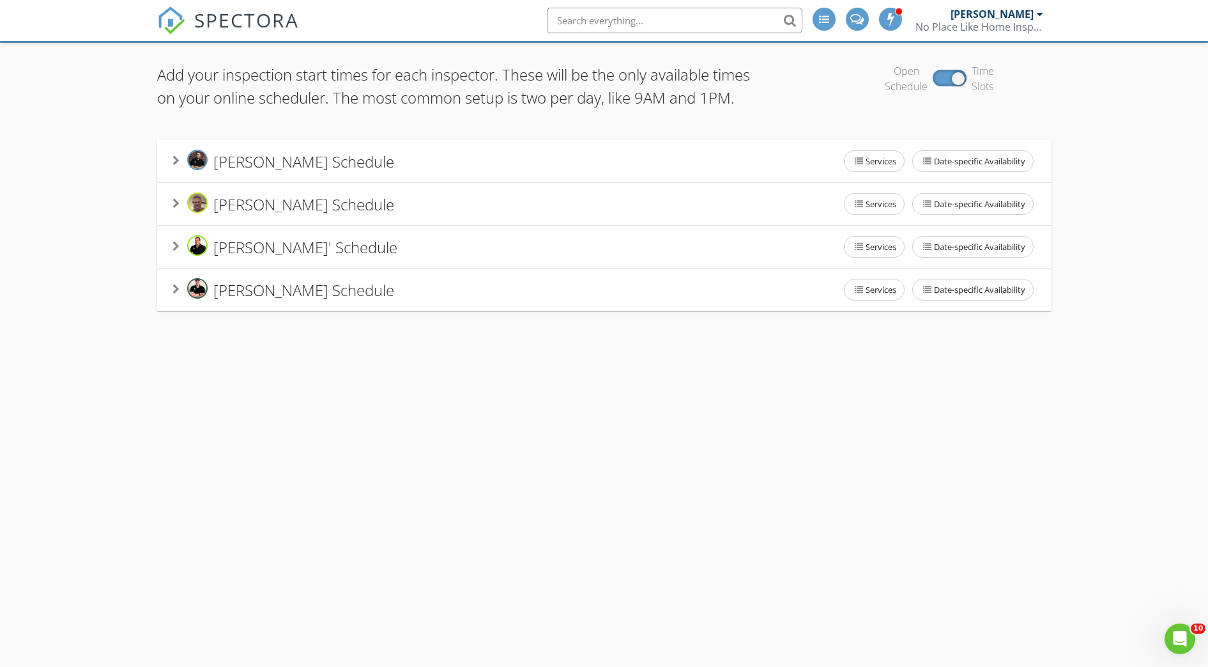
click at [174, 251] on icon at bounding box center [176, 246] width 7 height 10
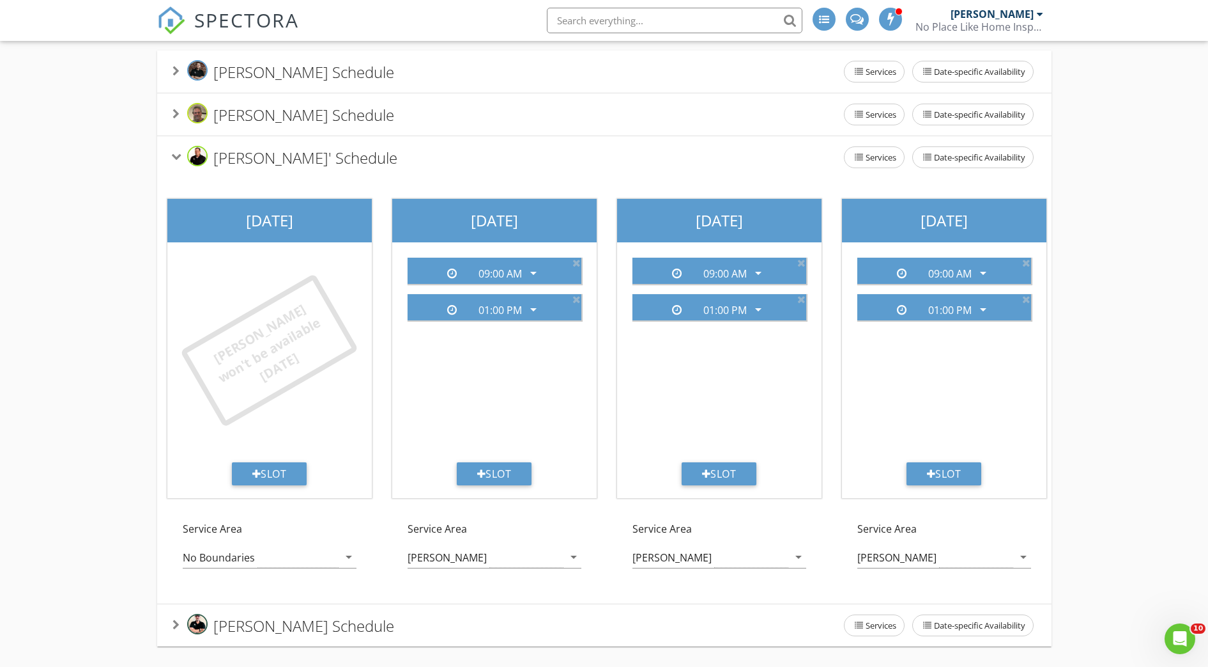
scroll to position [199, 0]
click at [497, 462] on div "Slot" at bounding box center [494, 473] width 75 height 23
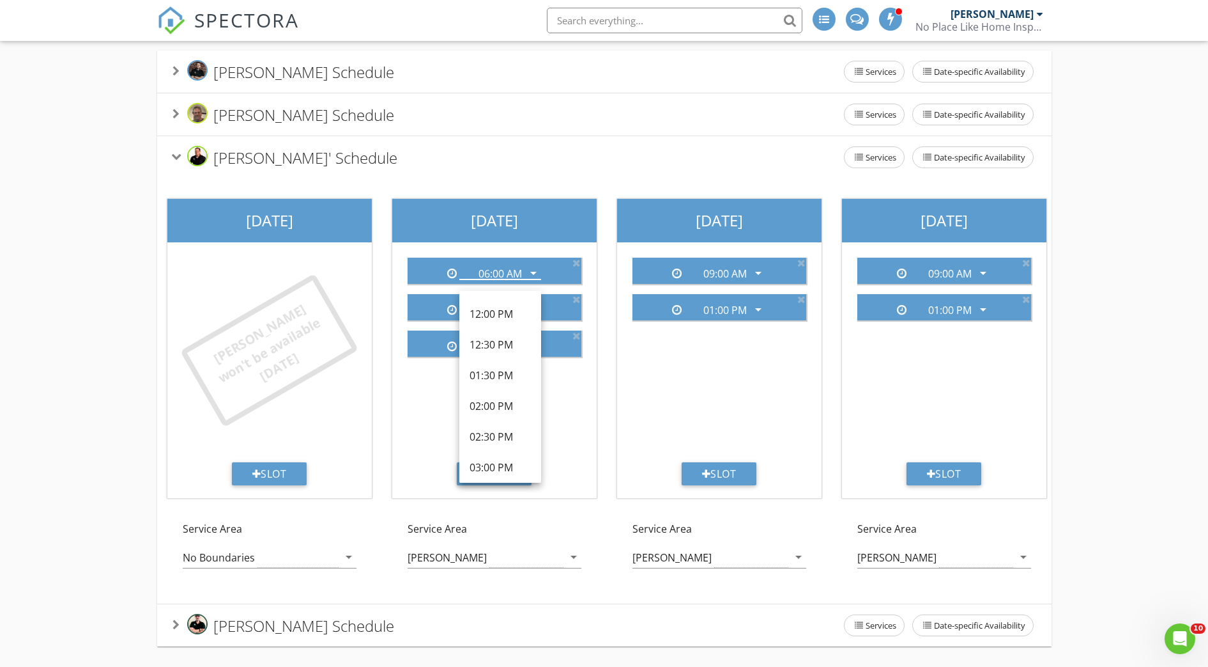
scroll to position [502, 0]
click at [504, 292] on div "03:00 PM" at bounding box center [500, 299] width 61 height 15
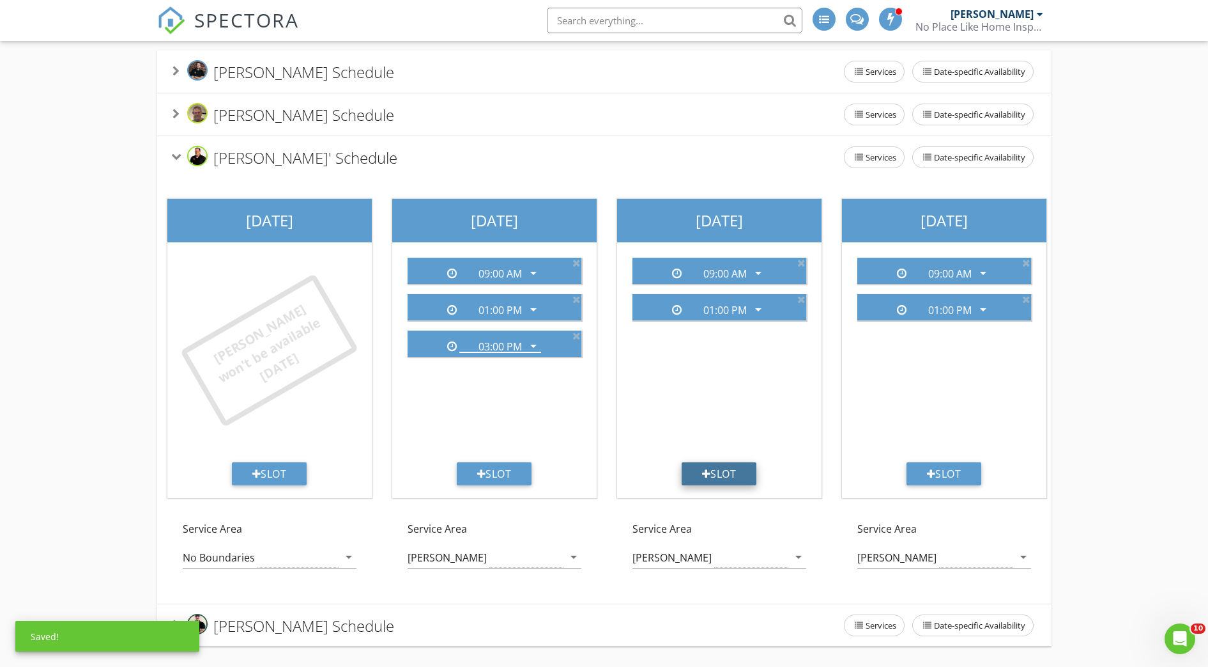
click at [719, 463] on div "Slot" at bounding box center [719, 473] width 75 height 23
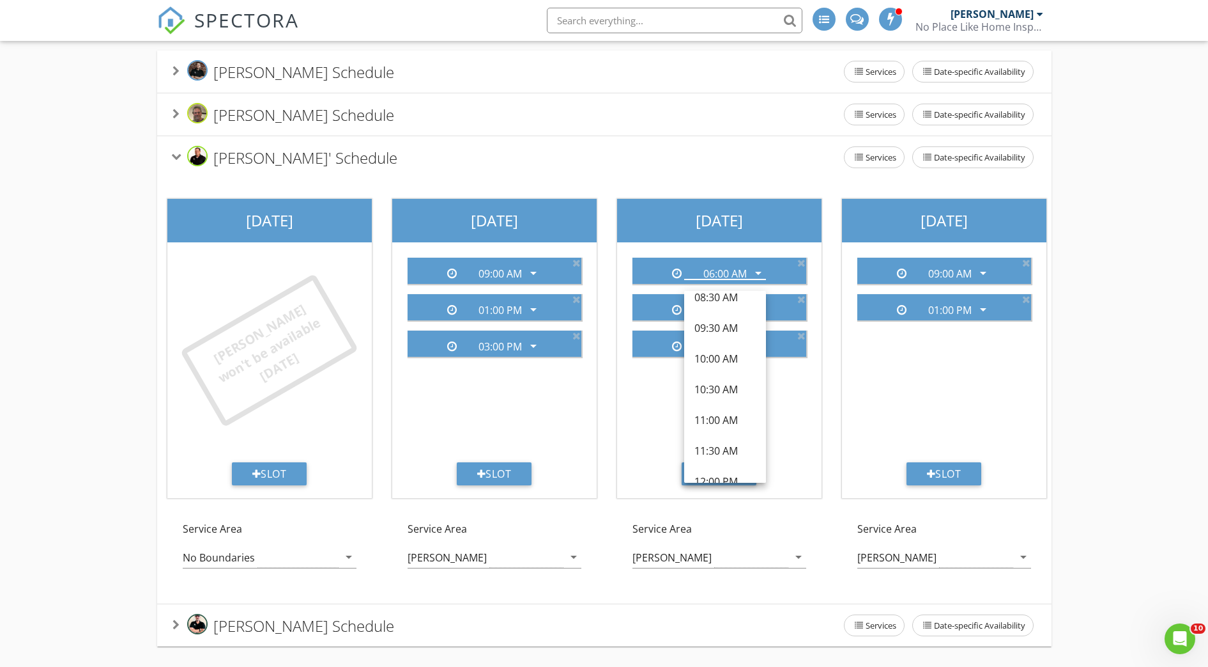
scroll to position [335, 0]
click at [712, 459] on div "03:00 PM" at bounding box center [725, 466] width 61 height 15
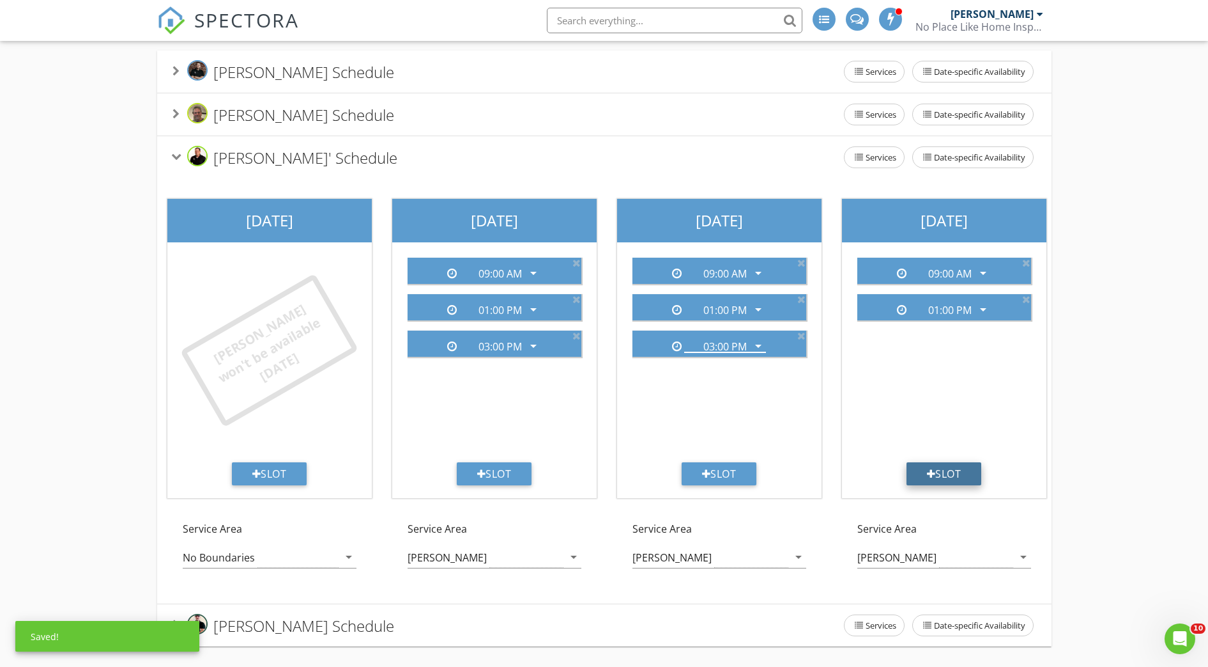
click at [927, 468] on div at bounding box center [931, 473] width 9 height 10
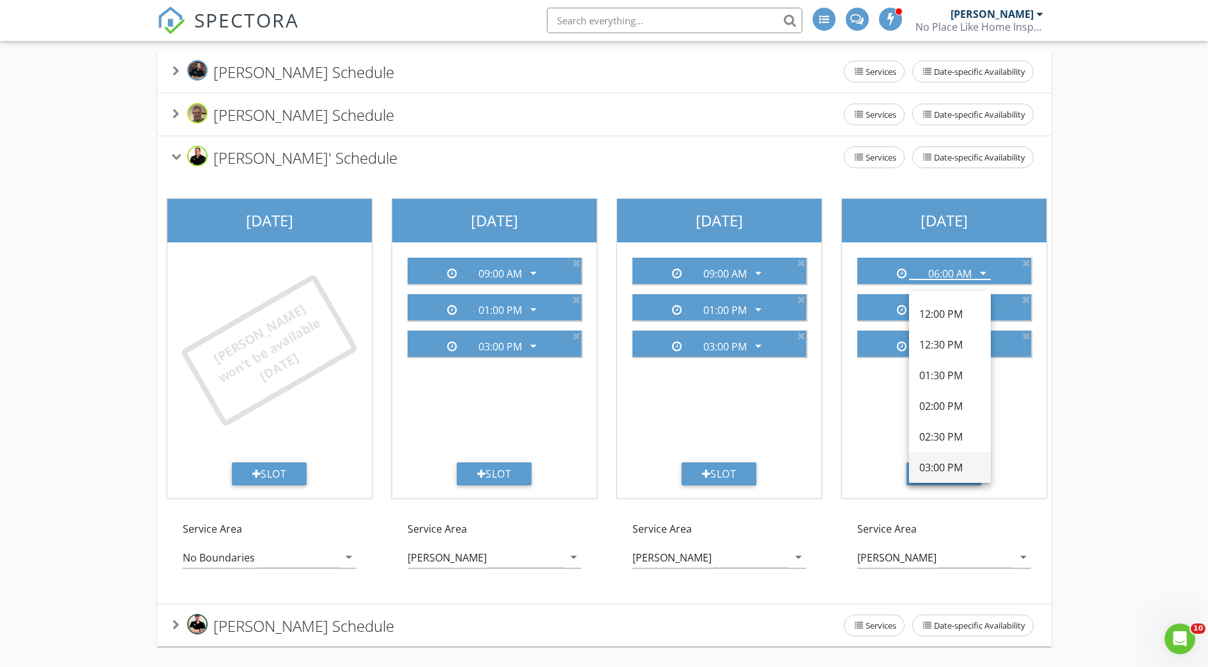
click at [939, 452] on div "03:00 PM" at bounding box center [950, 467] width 61 height 31
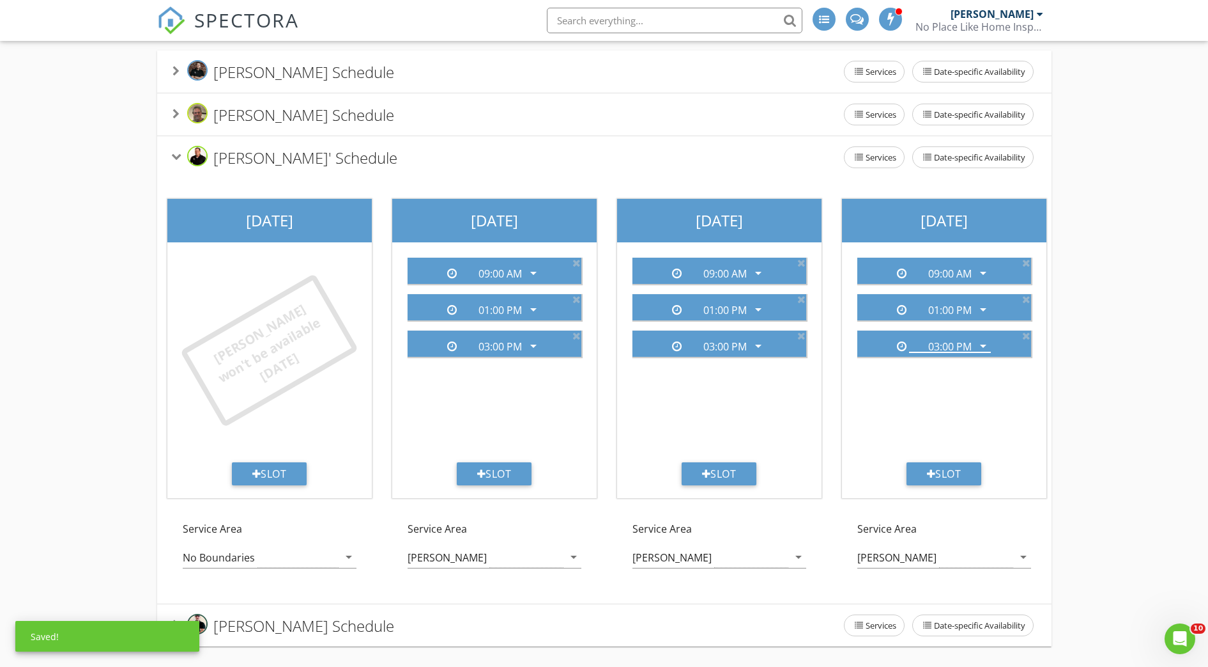
scroll to position [0, 680]
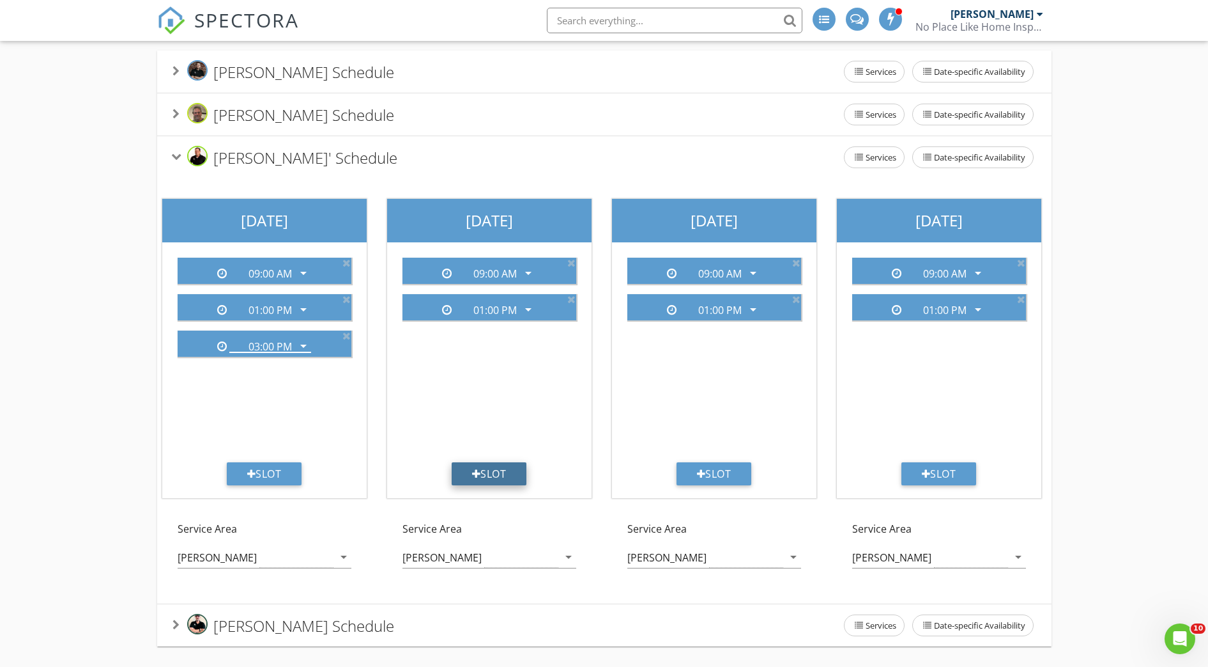
click at [502, 462] on div "Slot" at bounding box center [489, 473] width 75 height 23
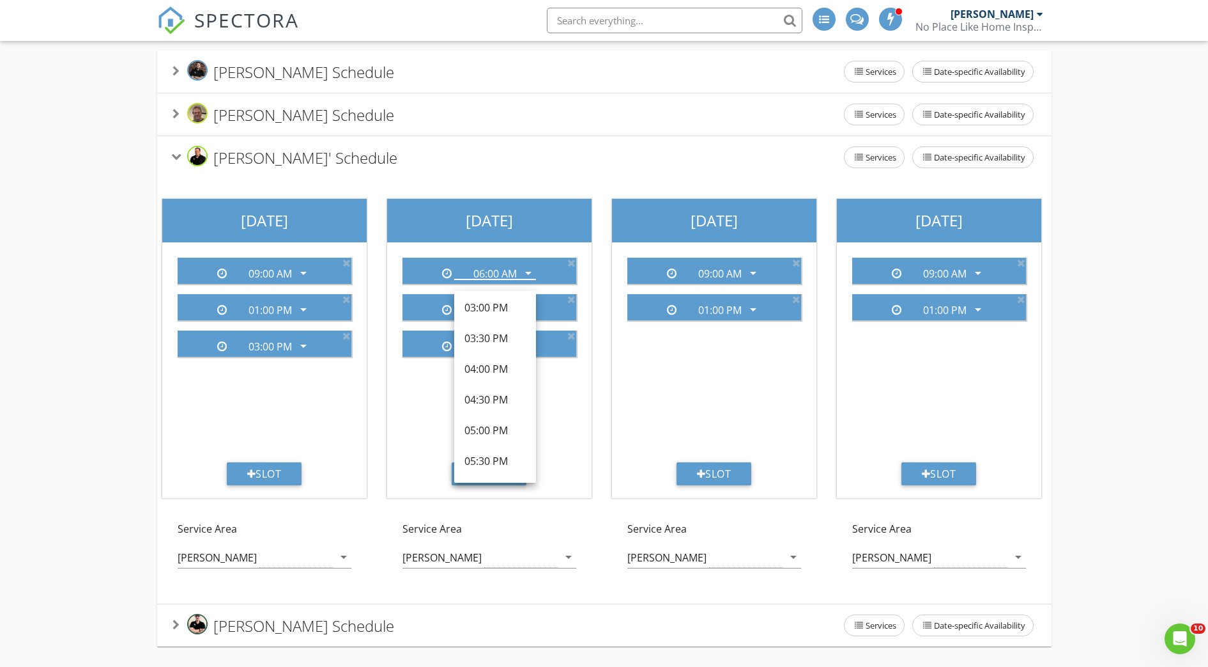
scroll to position [502, 0]
click at [502, 292] on div "03:00 PM" at bounding box center [495, 299] width 61 height 15
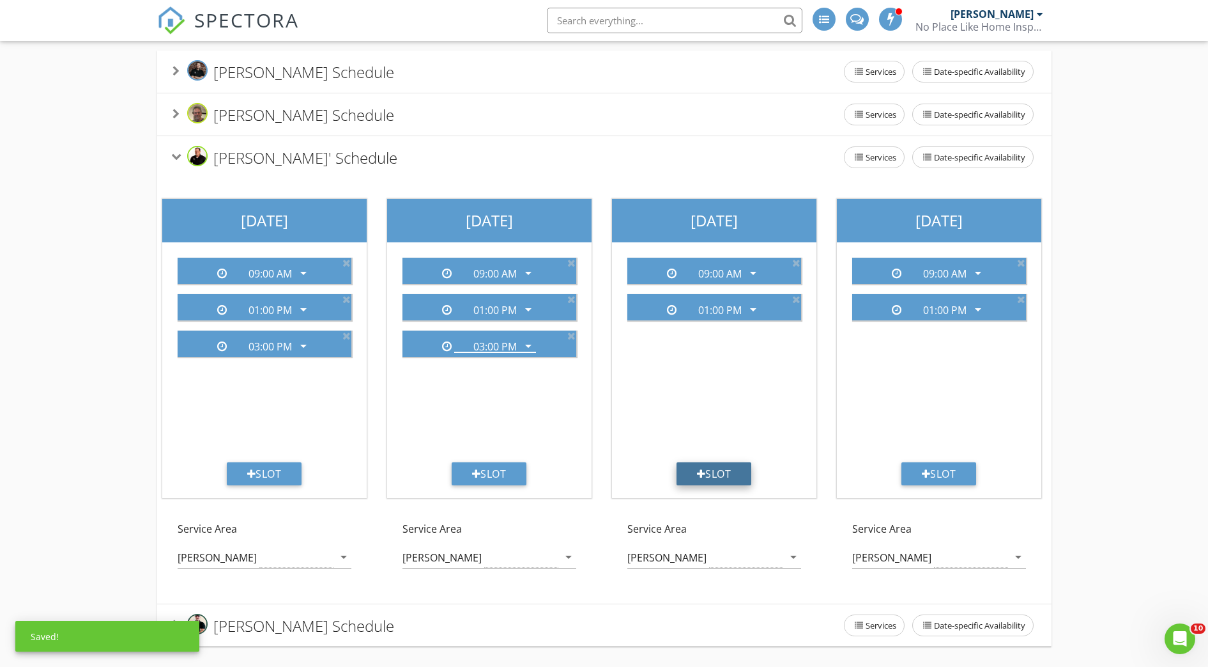
click at [697, 468] on div at bounding box center [701, 473] width 9 height 10
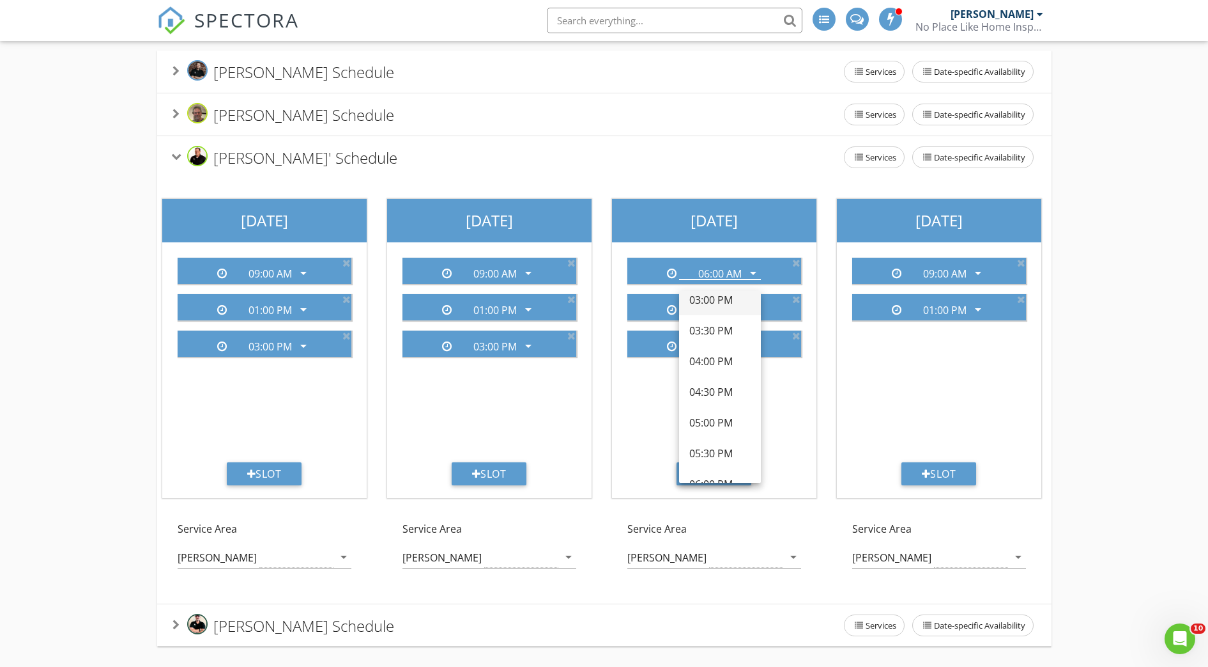
click at [709, 292] on div "03:00 PM" at bounding box center [720, 299] width 61 height 15
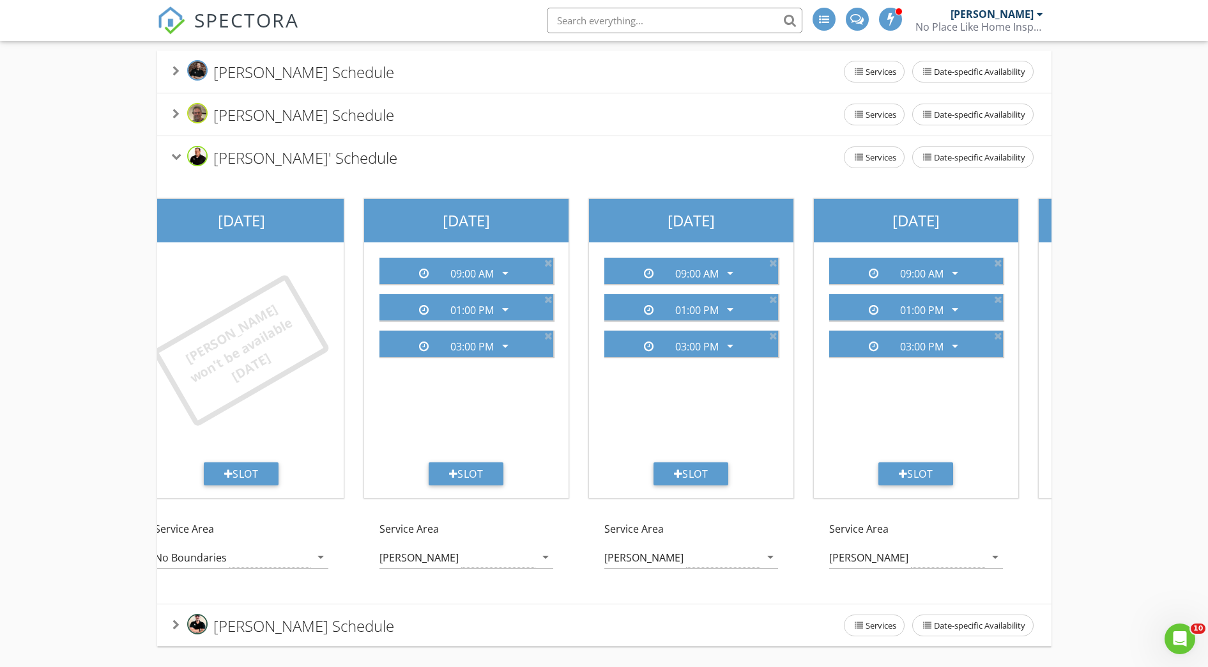
scroll to position [0, 0]
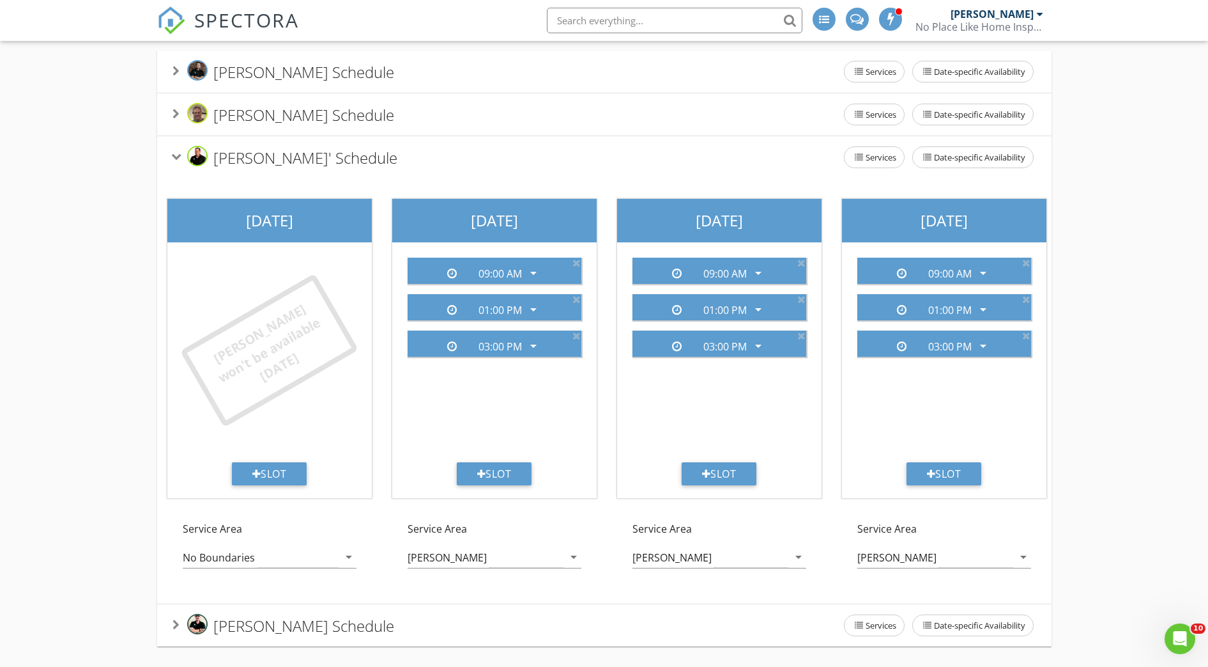
click at [166, 142] on div "Dalton Skiles' Schedule Services Date-specific Availability" at bounding box center [604, 157] width 895 height 42
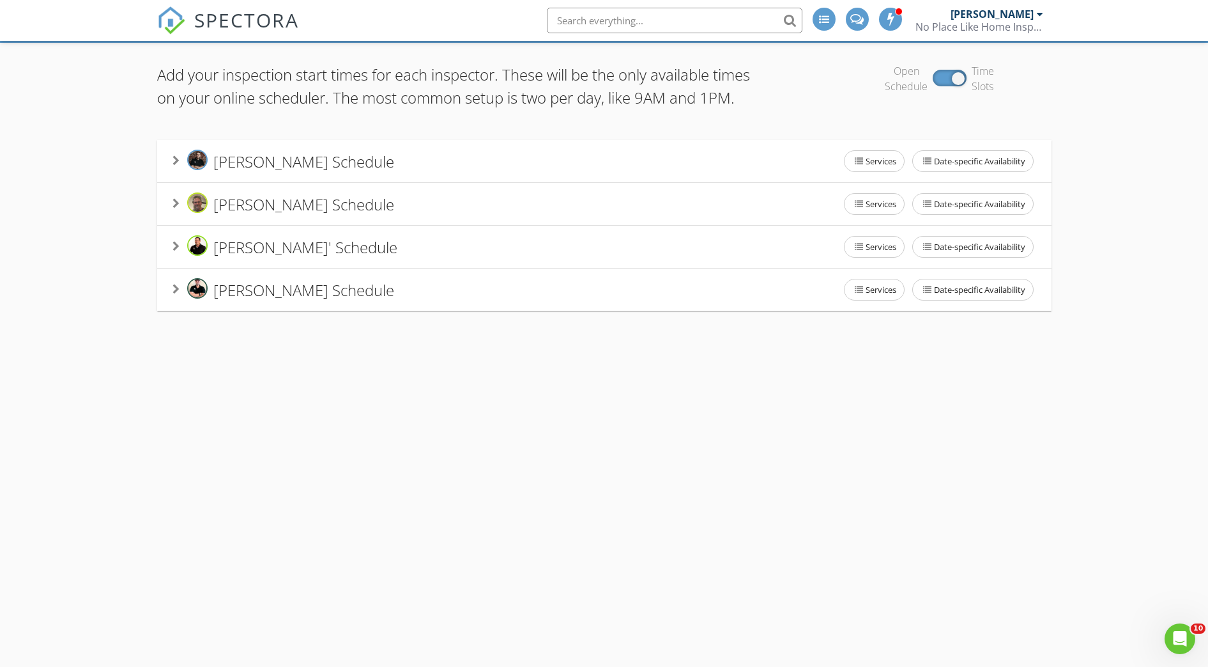
scroll to position [75, 0]
click at [175, 302] on div "Michael Southerland's Schedule" at bounding box center [284, 290] width 222 height 24
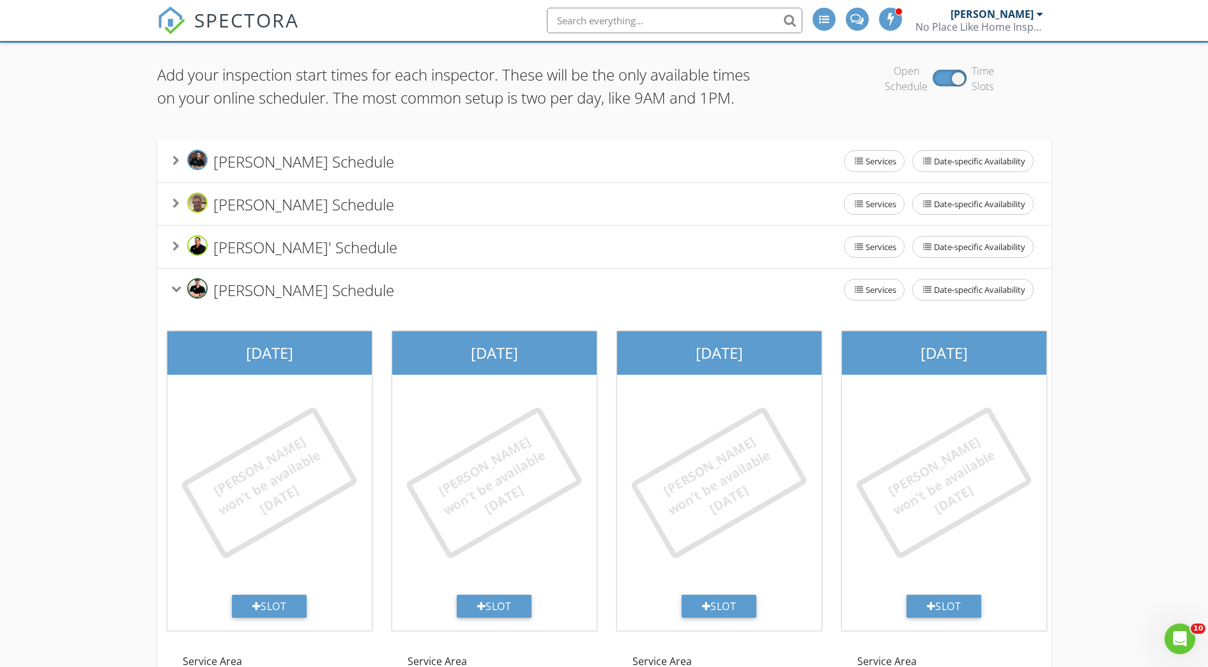
click at [175, 302] on div "Michael Southerland's Schedule" at bounding box center [284, 290] width 222 height 24
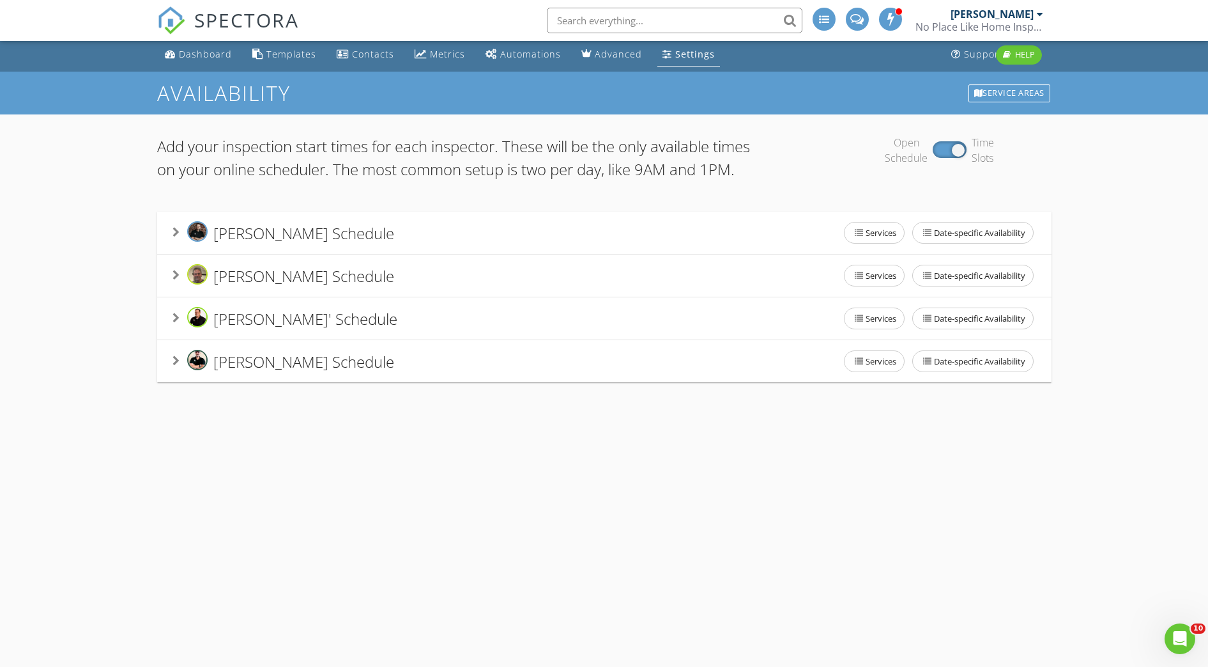
scroll to position [0, 0]
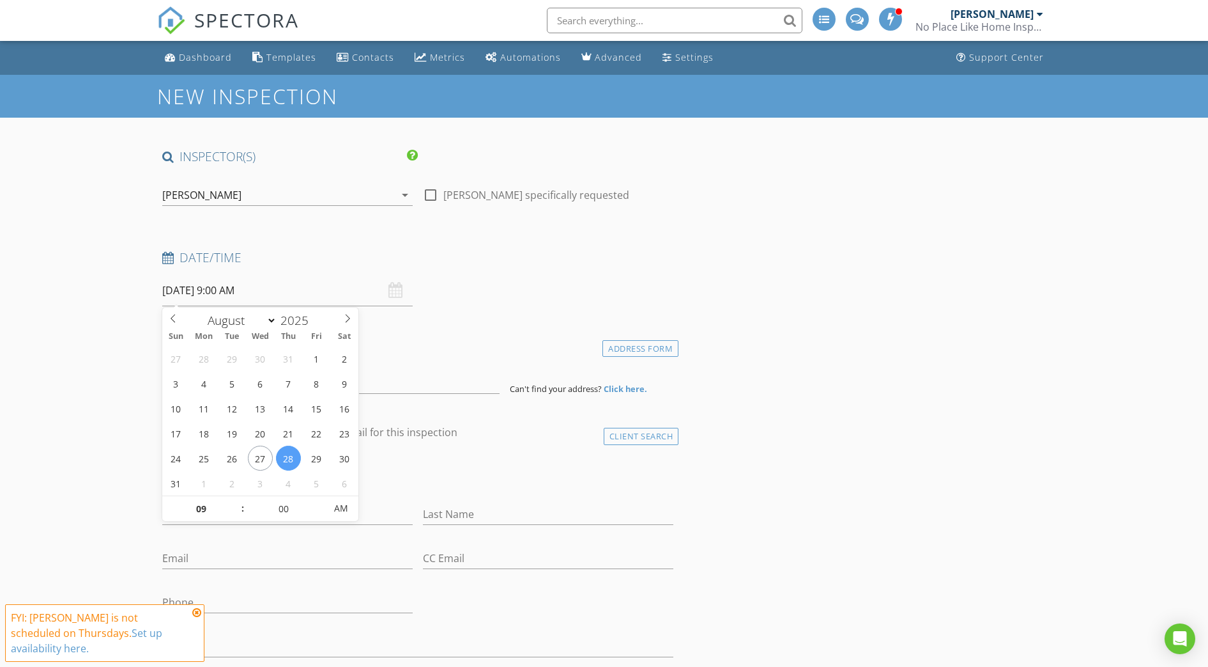
click at [194, 288] on input "[DATE] 9:00 AM" at bounding box center [287, 290] width 251 height 31
select select "8"
type input "[DATE] 9:00 AM"
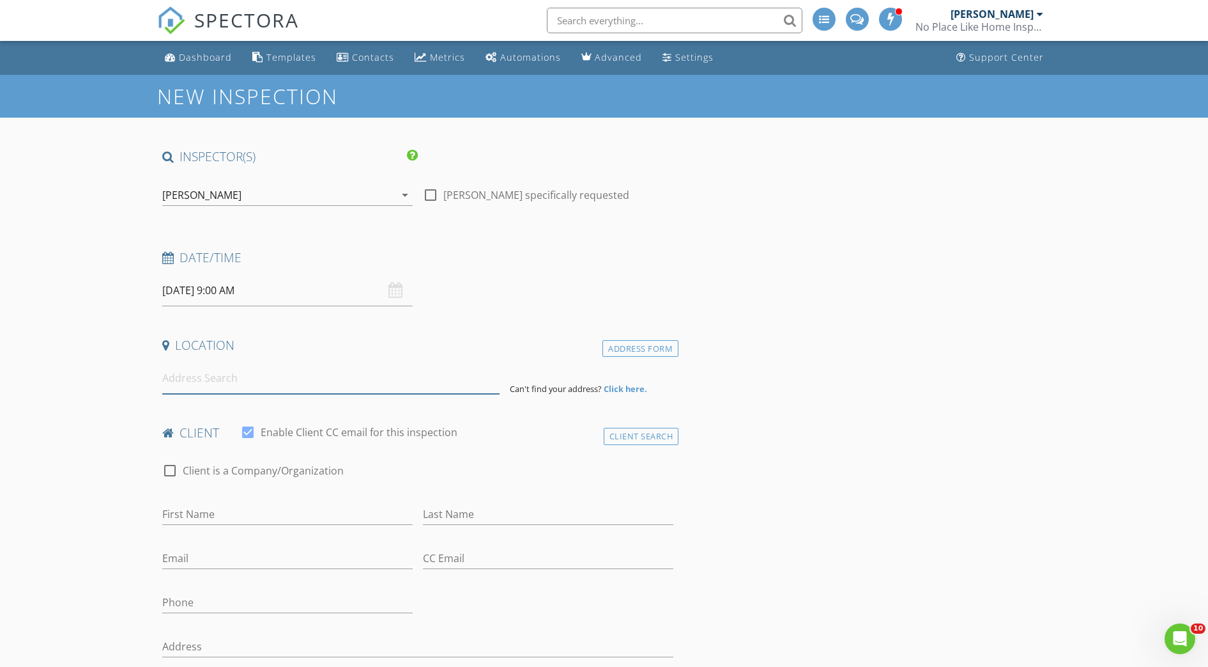
click at [382, 379] on input at bounding box center [330, 377] width 337 height 31
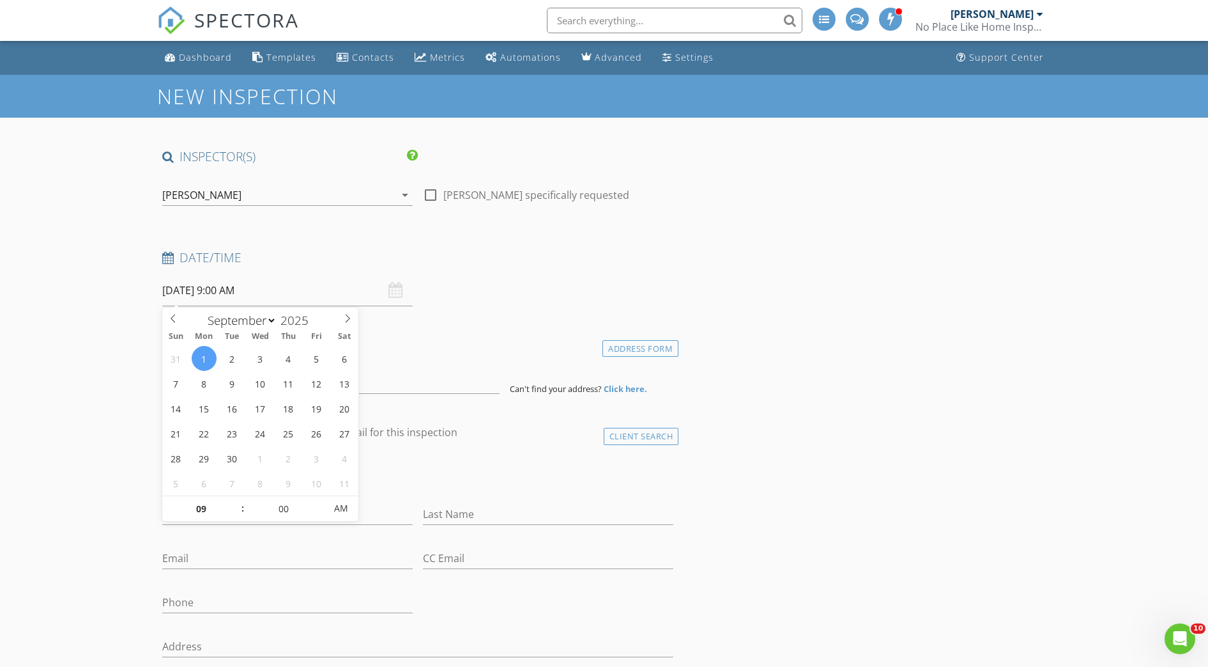
click at [226, 289] on input "[DATE] 9:00 AM" at bounding box center [287, 290] width 251 height 31
type input "10"
type input "[DATE] 10:00 AM"
click at [234, 500] on span at bounding box center [236, 502] width 9 height 13
type input "11"
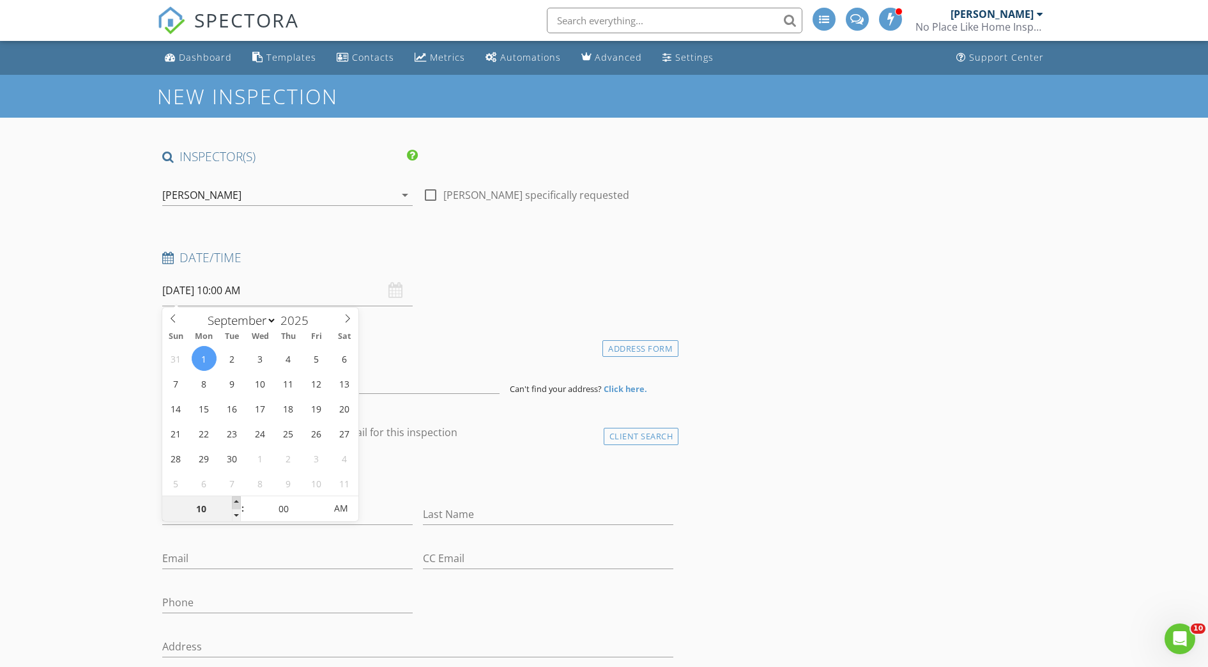
type input "[DATE] 11:00 AM"
click at [234, 500] on span at bounding box center [236, 502] width 9 height 13
type input "12"
type input "[DATE] 12:00 PM"
click at [234, 500] on span at bounding box center [236, 502] width 9 height 13
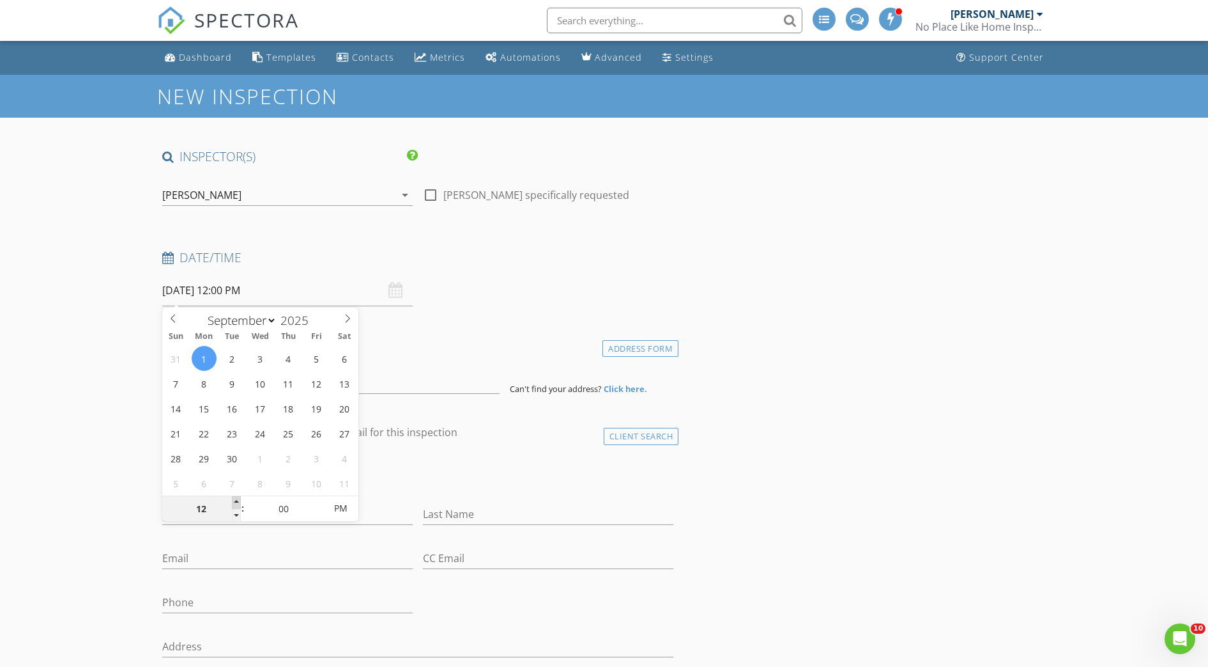
type input "01"
type input "[DATE] 1:00 PM"
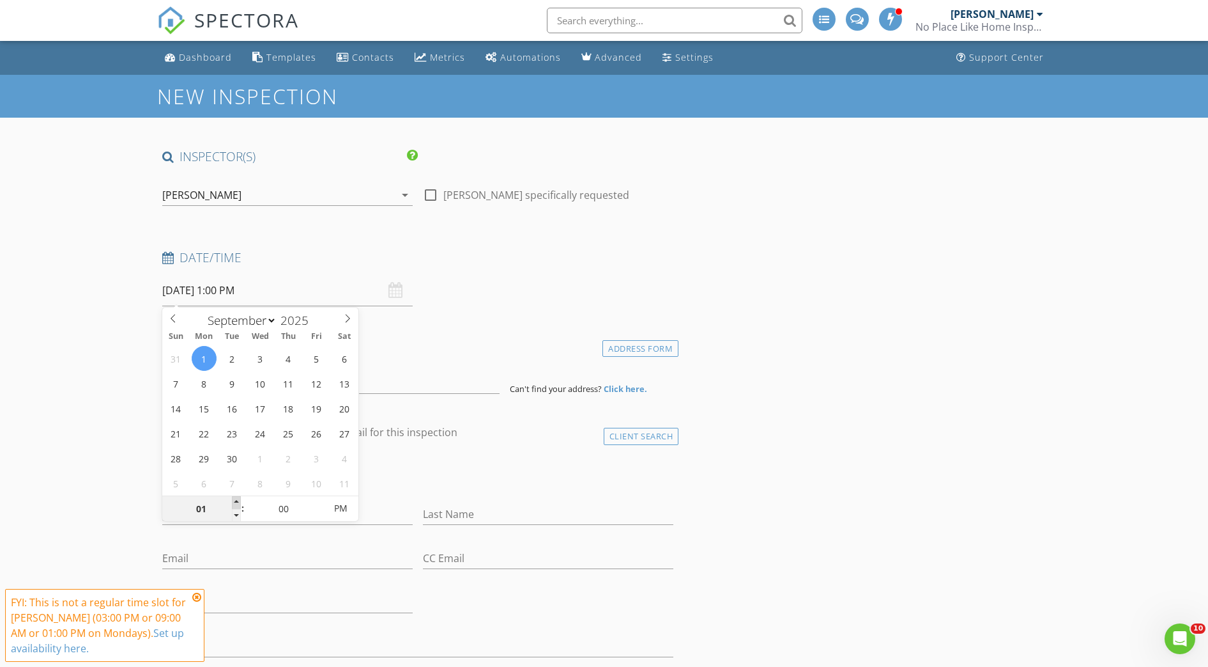
click at [234, 500] on span at bounding box center [236, 502] width 9 height 13
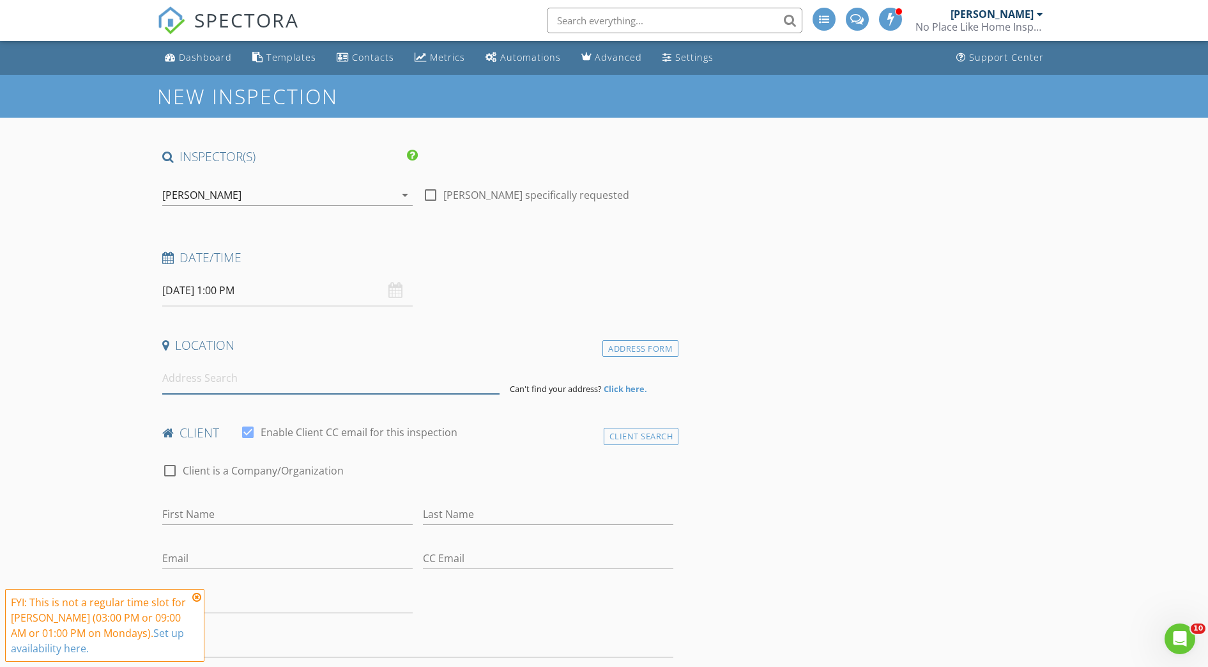
click at [223, 371] on input at bounding box center [330, 377] width 337 height 31
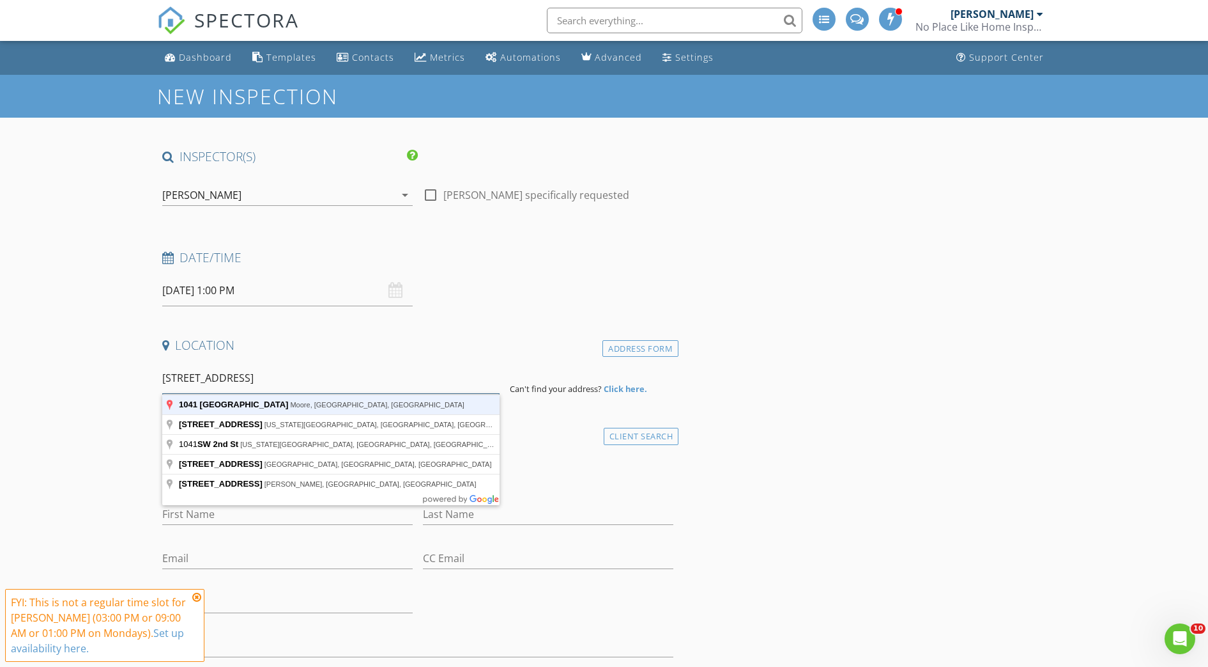
type input "[STREET_ADDRESS]"
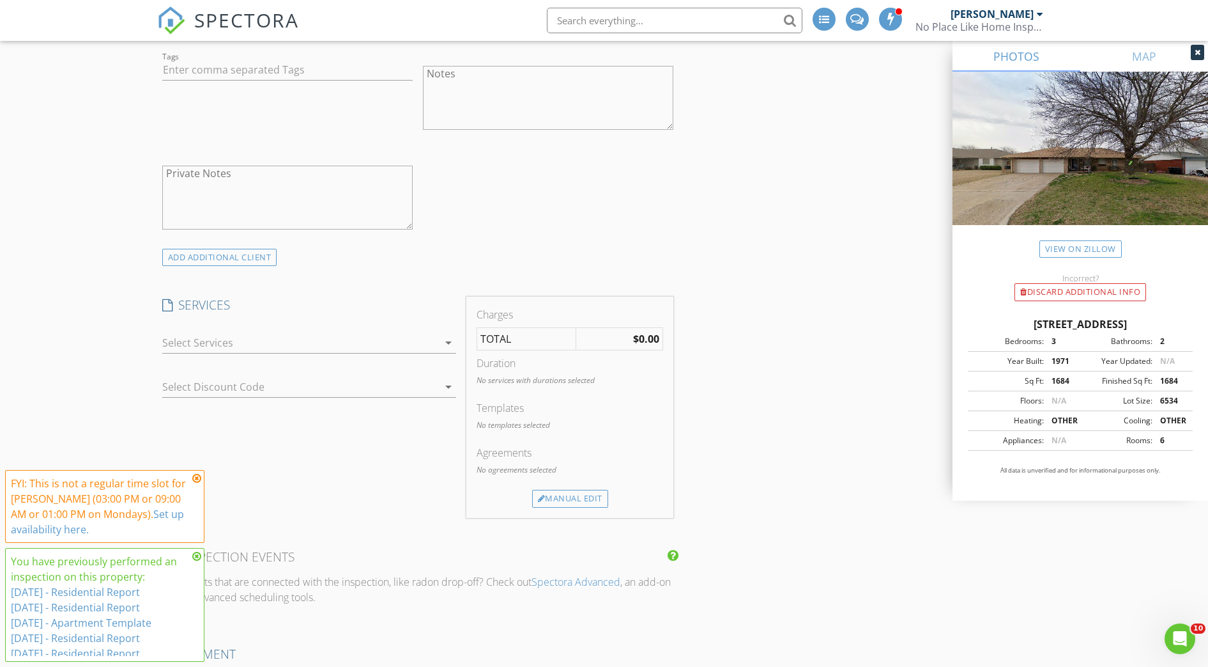
scroll to position [976, 0]
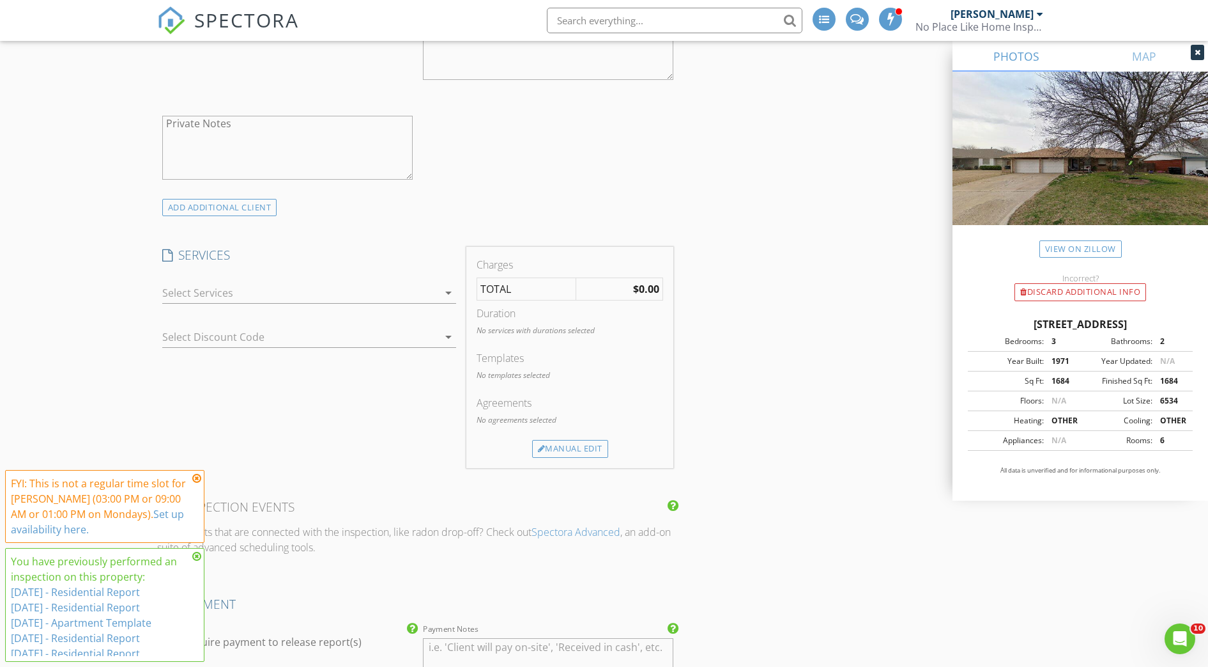
click at [365, 298] on div at bounding box center [300, 292] width 276 height 20
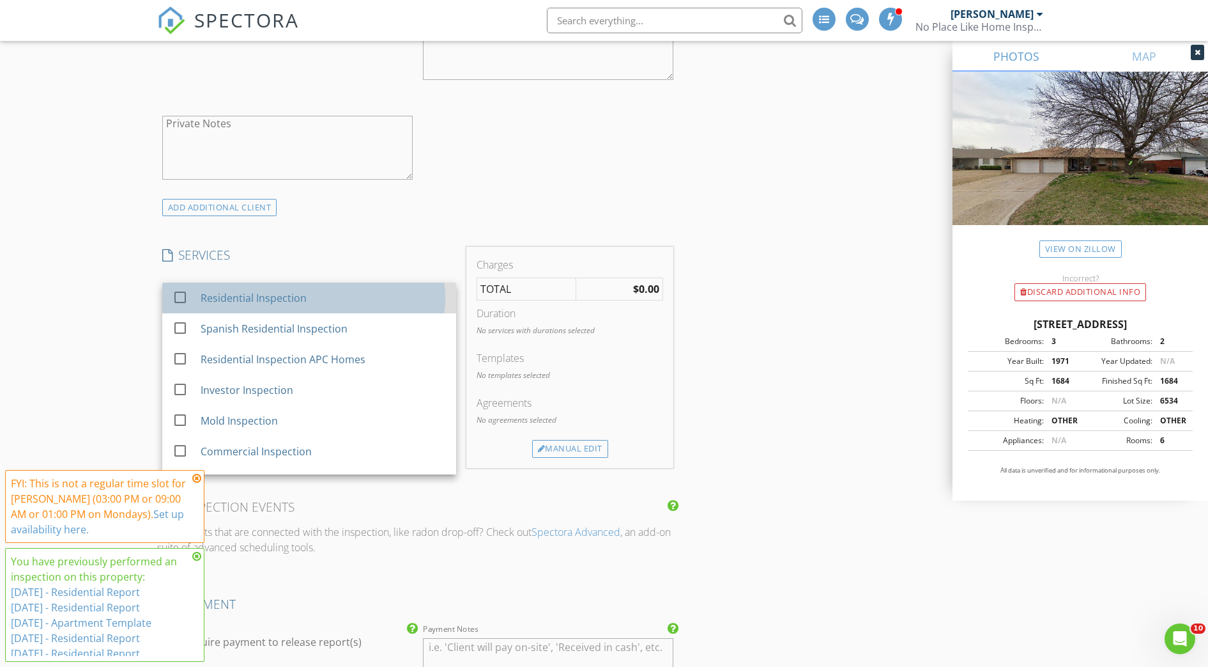
click at [367, 301] on div "Residential Inspection" at bounding box center [322, 298] width 245 height 26
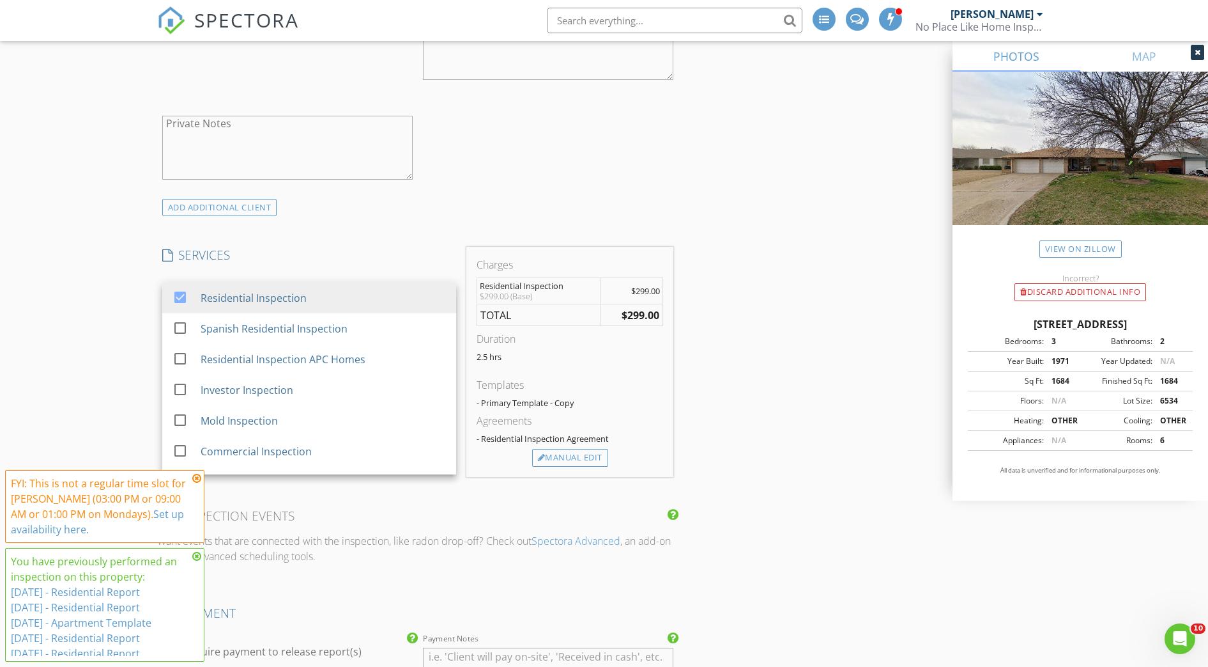
click at [868, 291] on div "INSPECTOR(S) check_box [PERSON_NAME] PRIMARY check_box_outline_blank [PERSON_NA…" at bounding box center [604, 454] width 895 height 2565
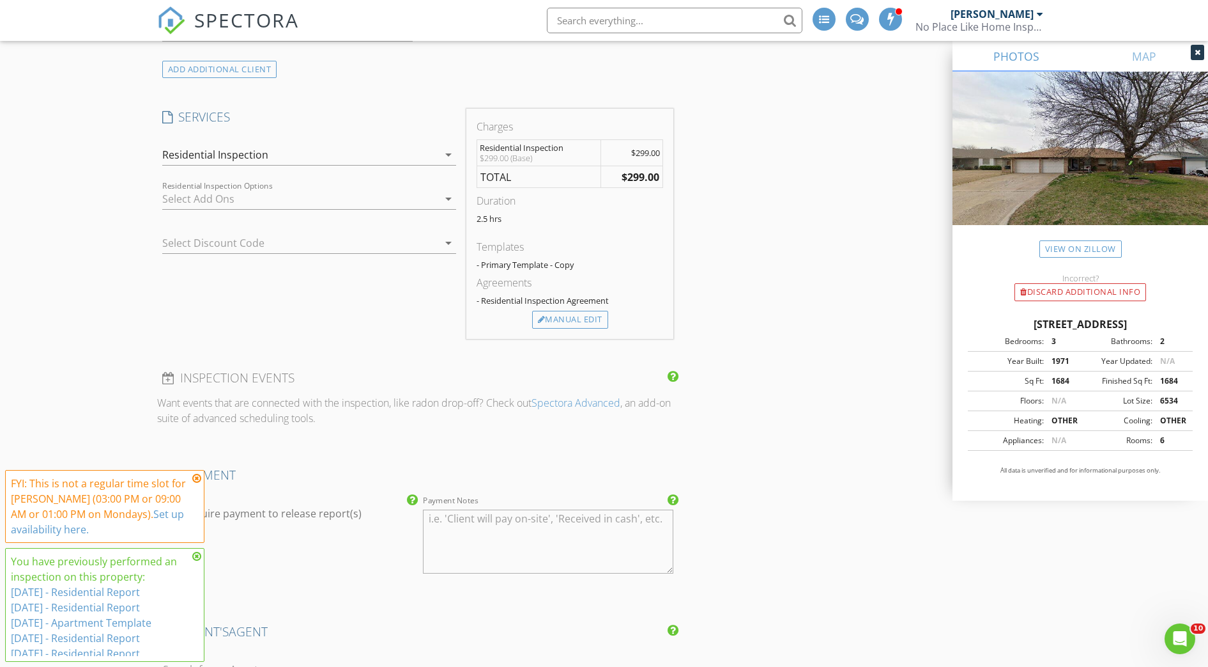
scroll to position [1141, 0]
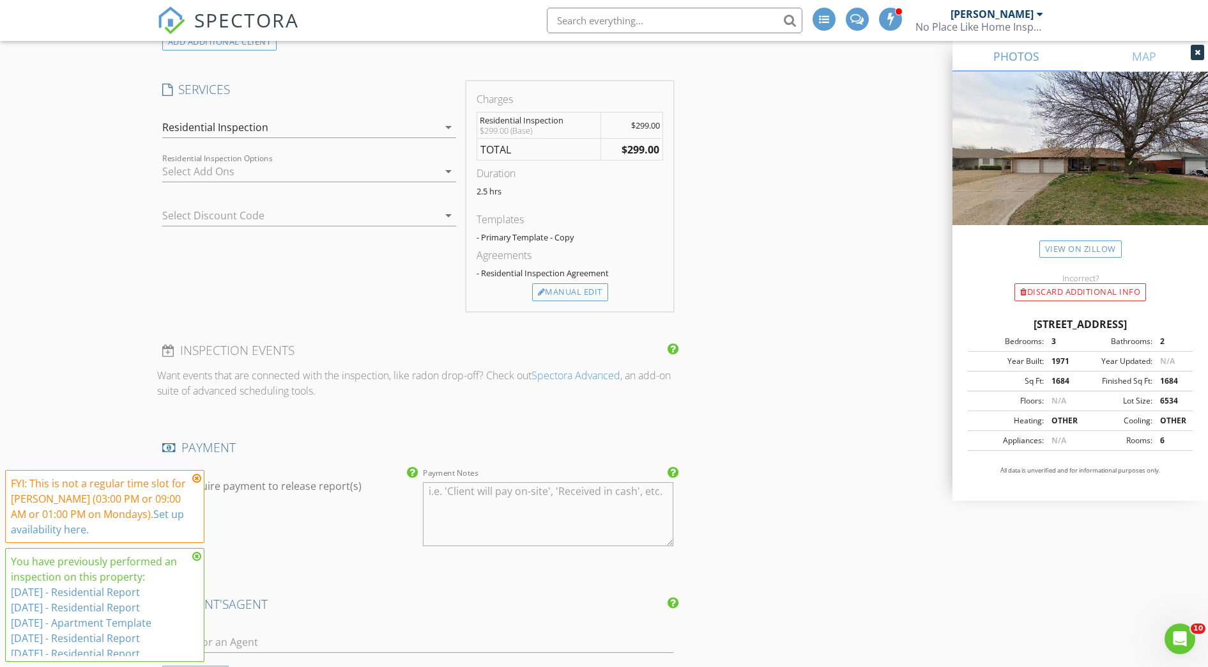
click at [197, 557] on icon at bounding box center [196, 556] width 9 height 10
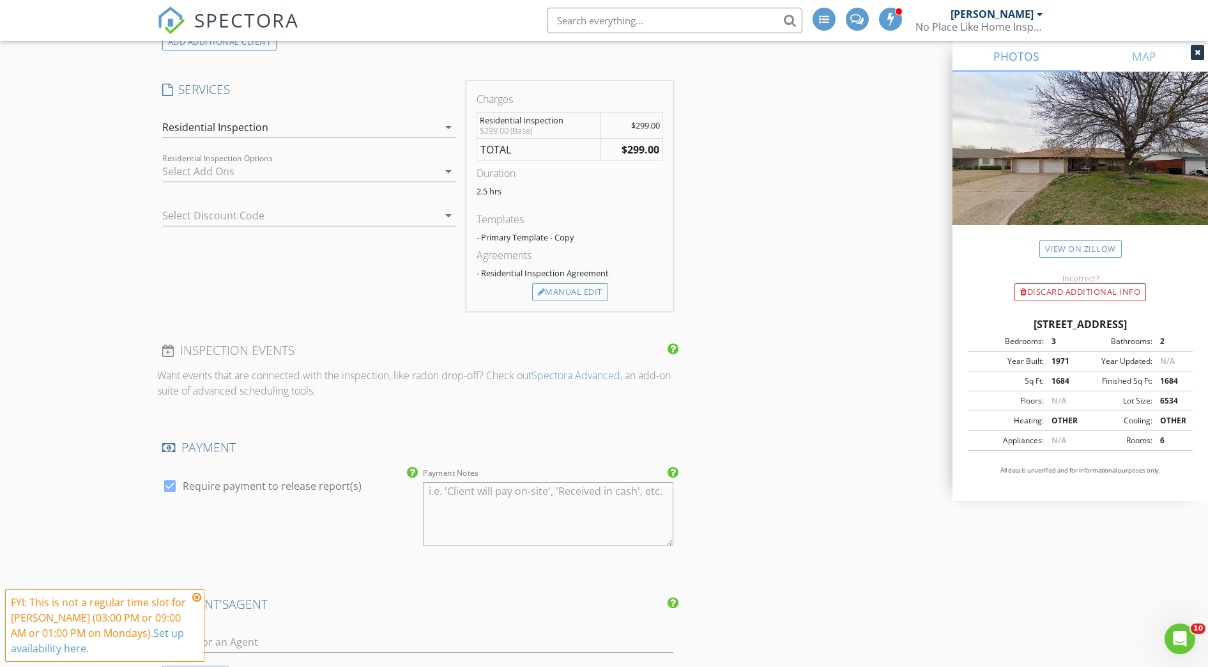
click at [196, 597] on icon at bounding box center [196, 597] width 9 height 10
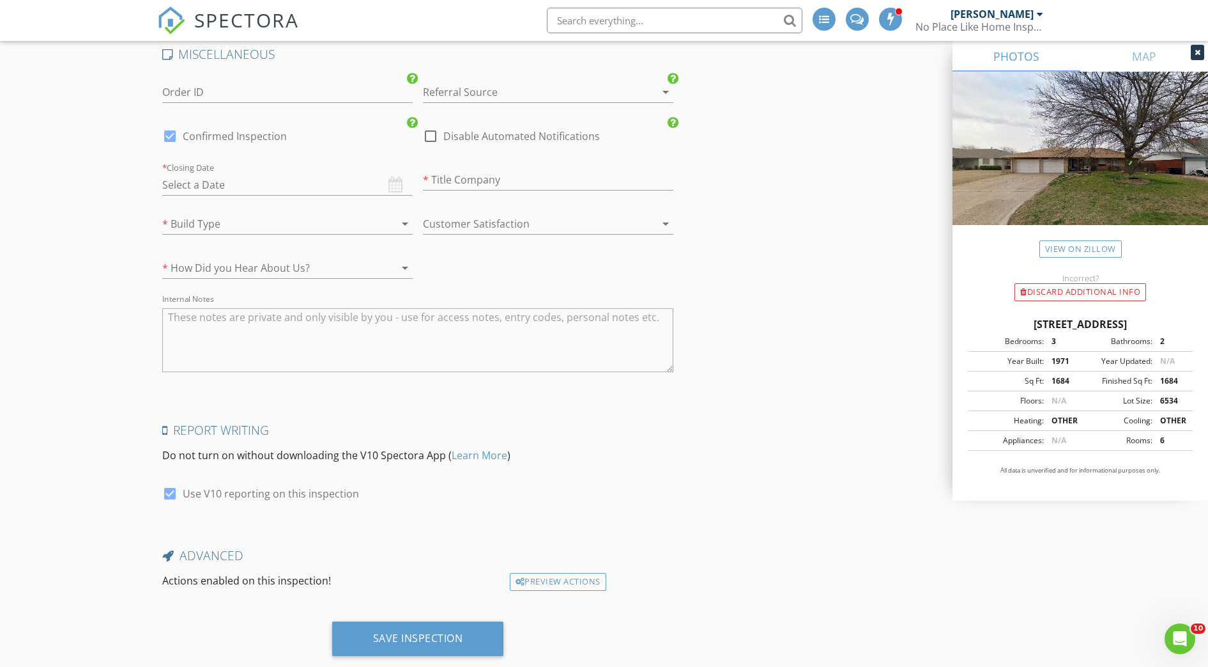
scroll to position [2070, 0]
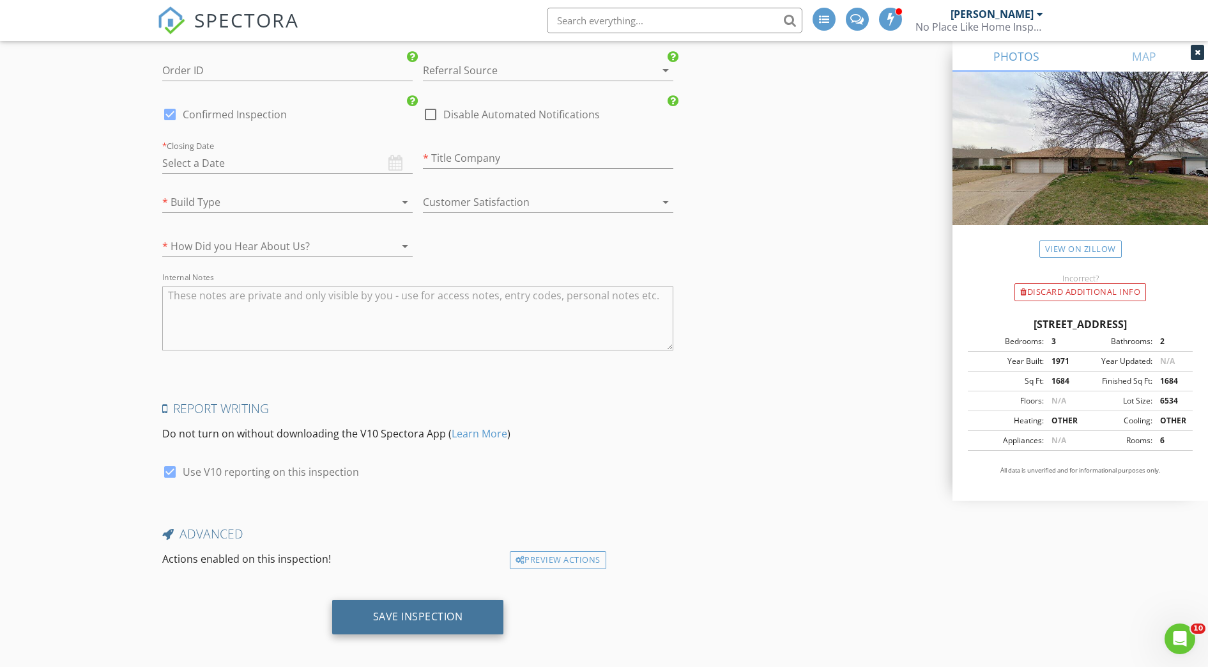
click at [389, 626] on div "Save Inspection" at bounding box center [418, 616] width 172 height 35
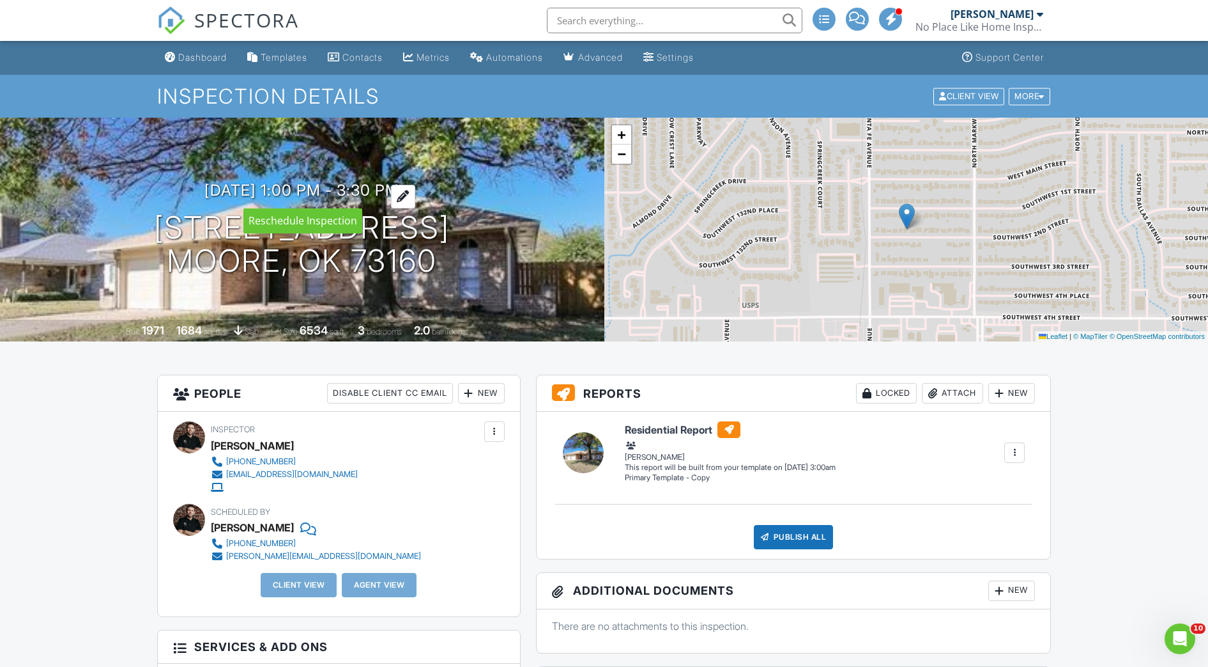
click at [252, 187] on h3 "09/01/2025 1:00 pm - 3:30 pm" at bounding box center [301, 189] width 195 height 17
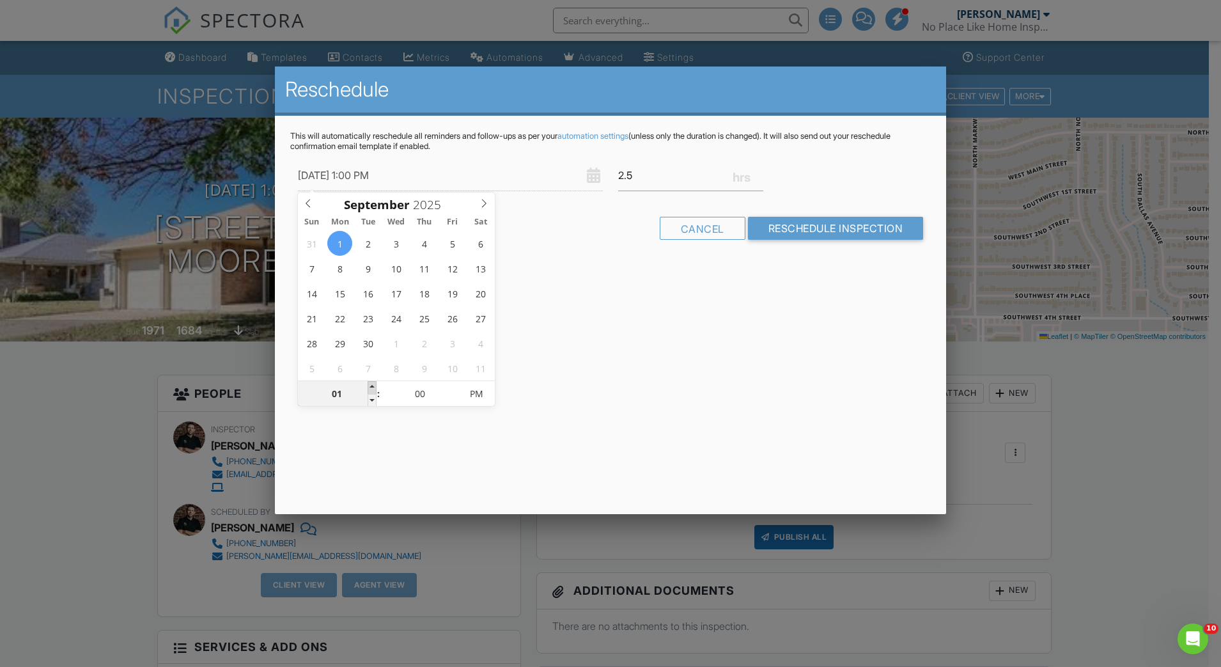
type input "09/01/2025 2:00 PM"
type input "02"
click at [373, 387] on span at bounding box center [371, 387] width 9 height 13
type input "[DATE] 3:00 PM"
type input "03"
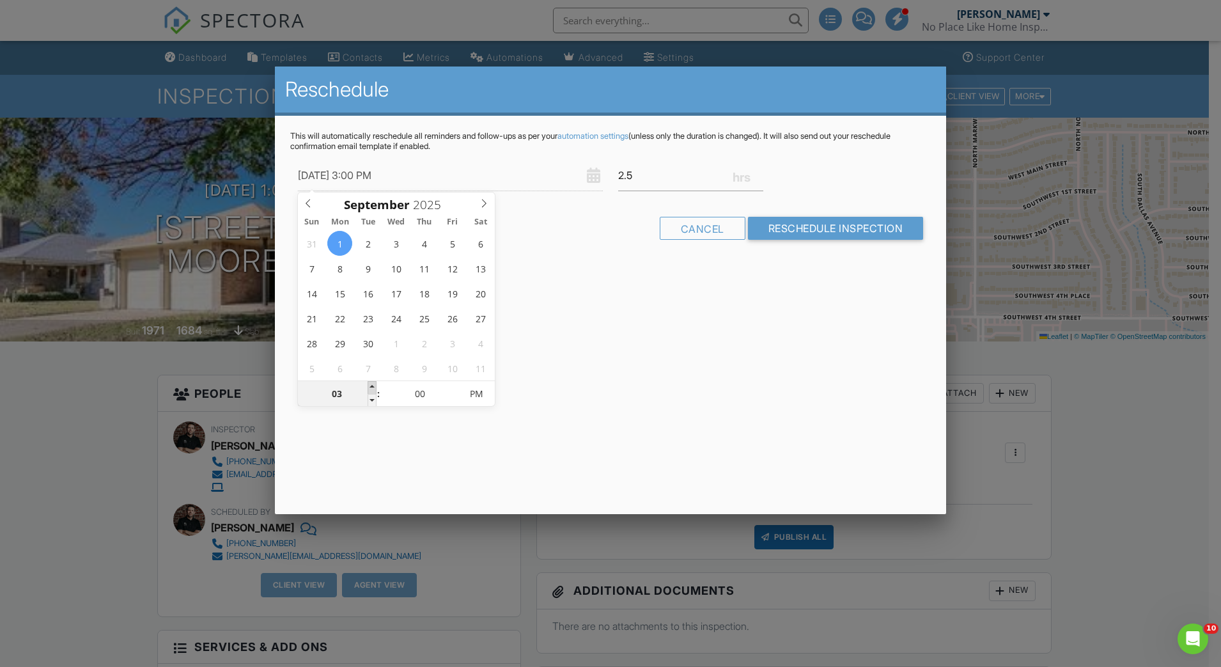
click at [373, 387] on span at bounding box center [371, 387] width 9 height 13
click at [628, 372] on div "Reschedule This will automatically reschedule all reminders and follow-ups as p…" at bounding box center [611, 289] width 672 height 447
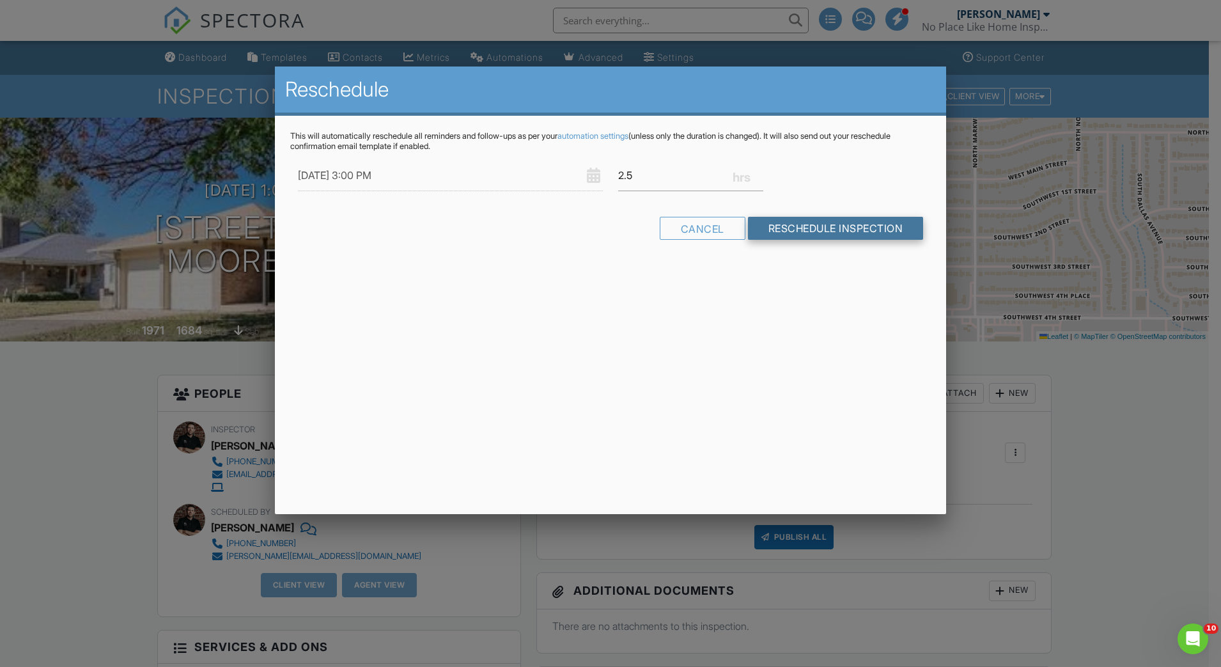
click at [809, 231] on input "Reschedule Inspection" at bounding box center [836, 228] width 176 height 23
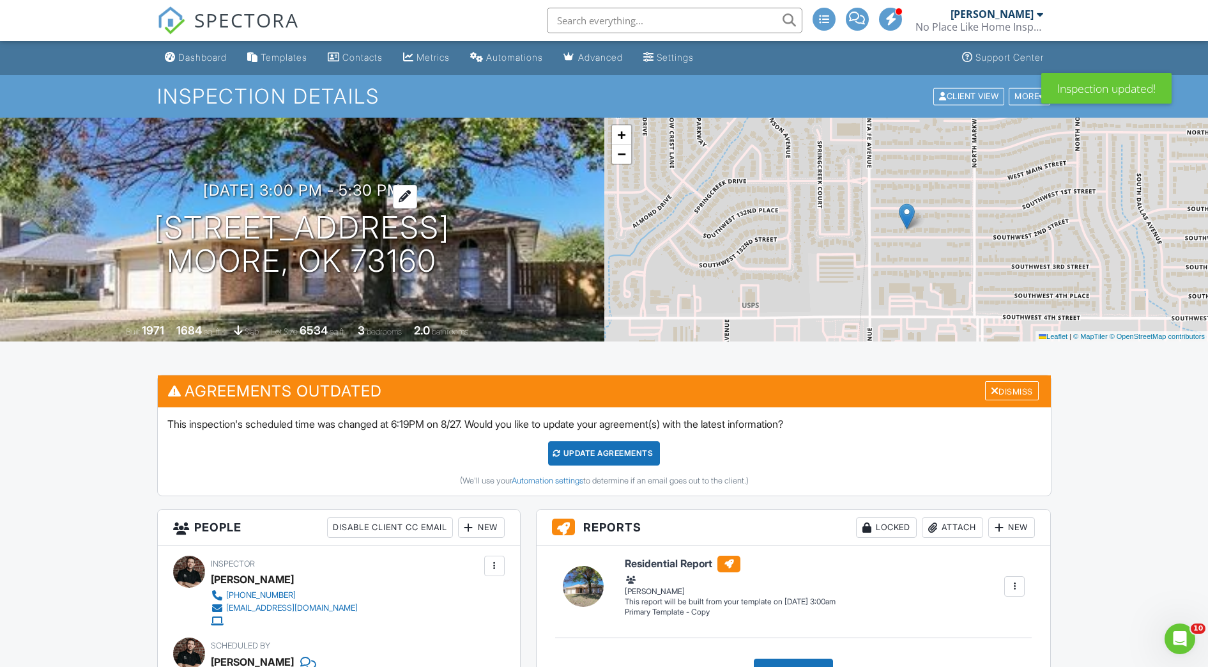
click at [289, 188] on h3 "[DATE] 3:00 pm - 5:30 pm" at bounding box center [302, 189] width 198 height 17
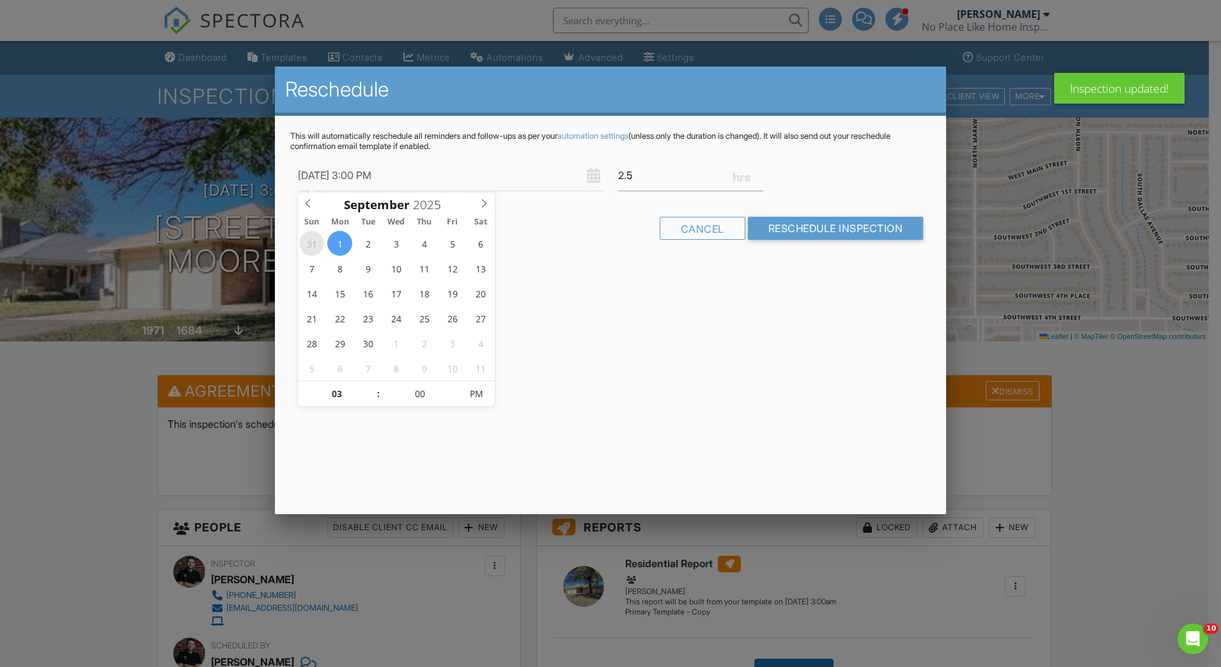
type input "[DATE] 3:00 PM"
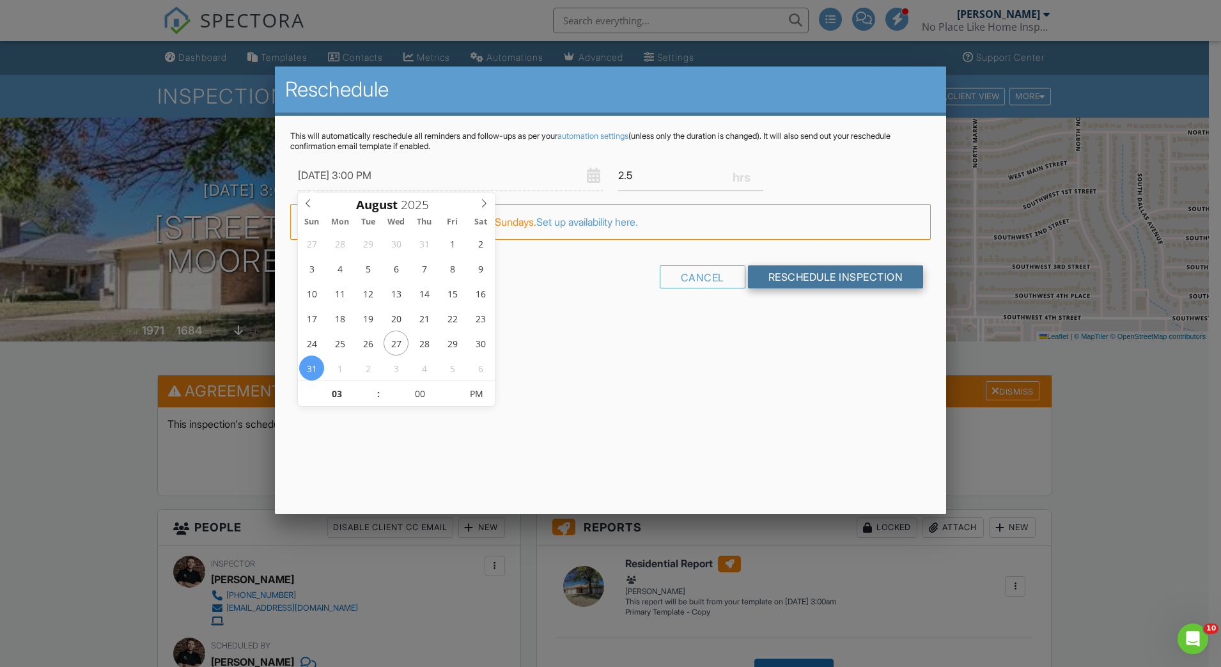
click at [816, 279] on input "Reschedule Inspection" at bounding box center [836, 276] width 176 height 23
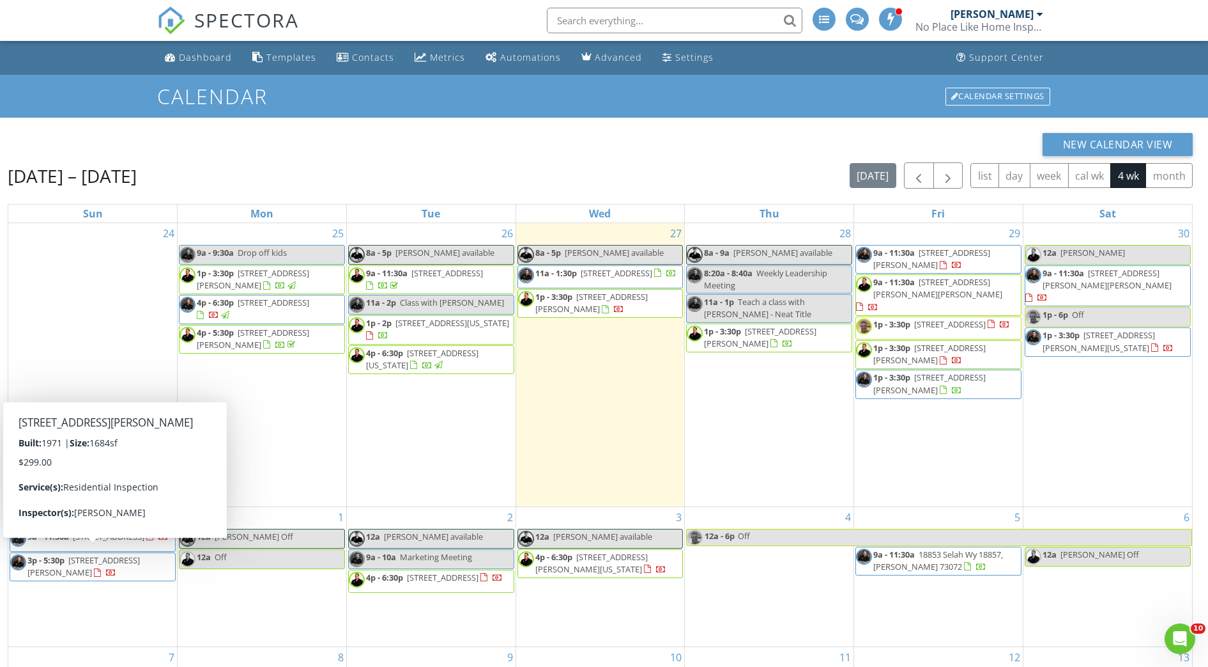
click at [37, 566] on span "[STREET_ADDRESS][PERSON_NAME]" at bounding box center [83, 566] width 112 height 24
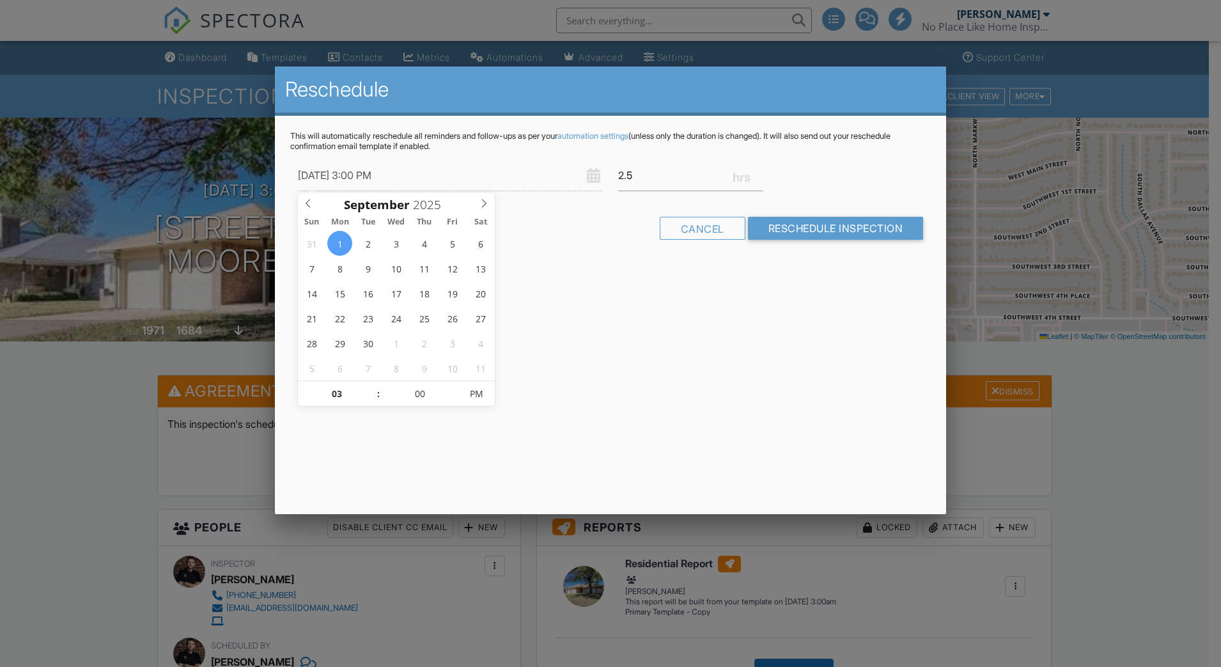
type input "[DATE] 3:00 PM"
click at [789, 235] on input "Reschedule Inspection" at bounding box center [836, 228] width 176 height 23
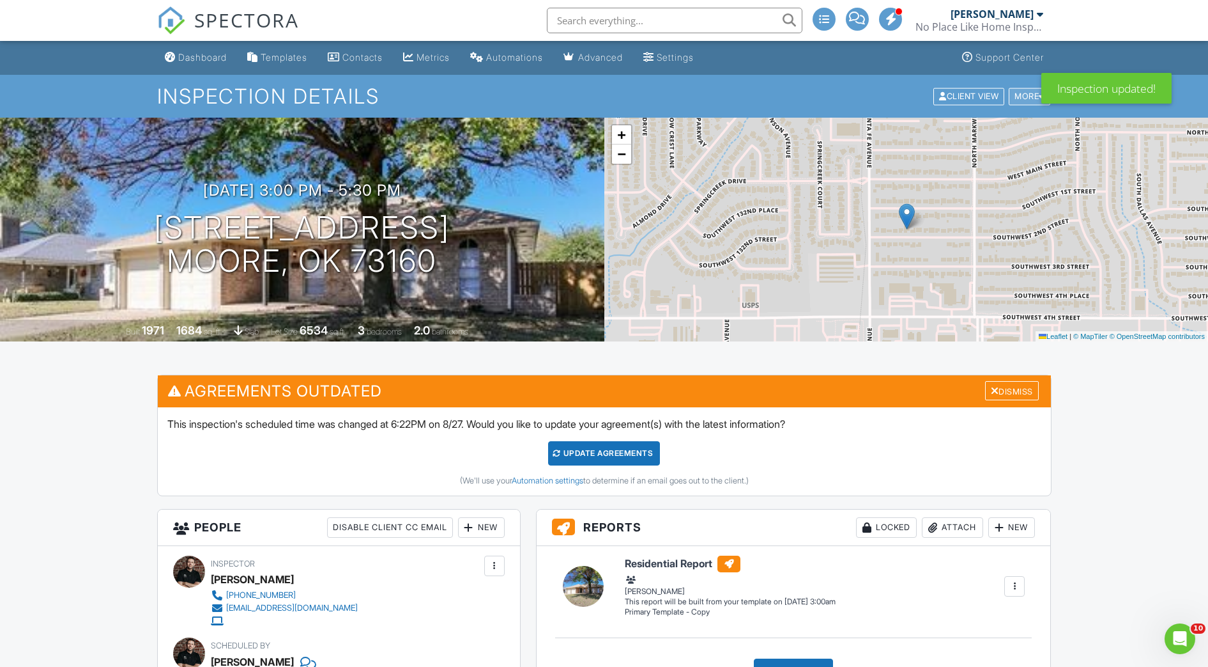
click at [1024, 96] on div "More" at bounding box center [1030, 96] width 42 height 17
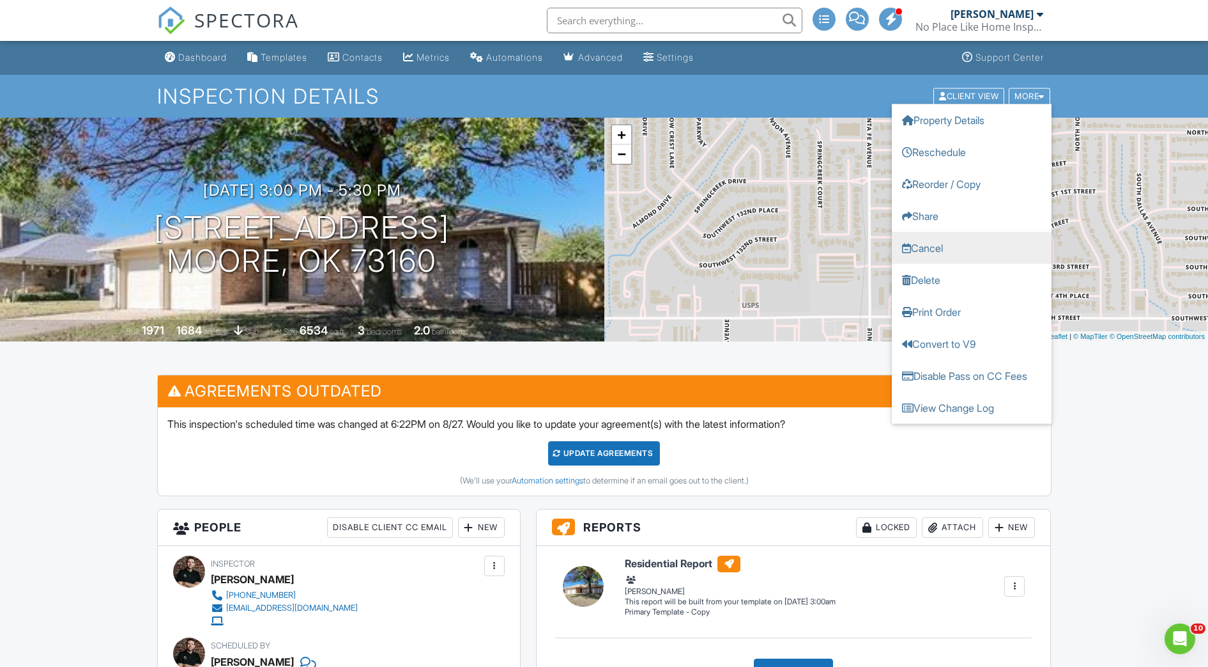
click at [953, 254] on link "Cancel" at bounding box center [972, 247] width 160 height 32
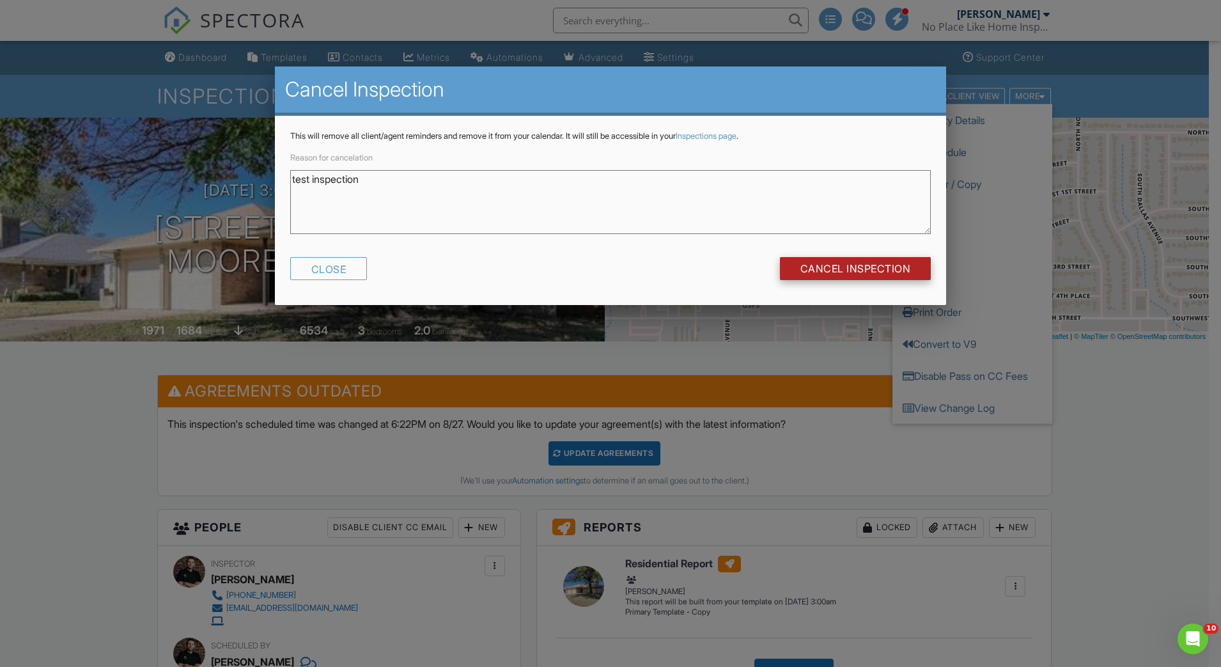
type textarea "test inspection"
click at [810, 270] on input "Cancel Inspection" at bounding box center [855, 268] width 151 height 23
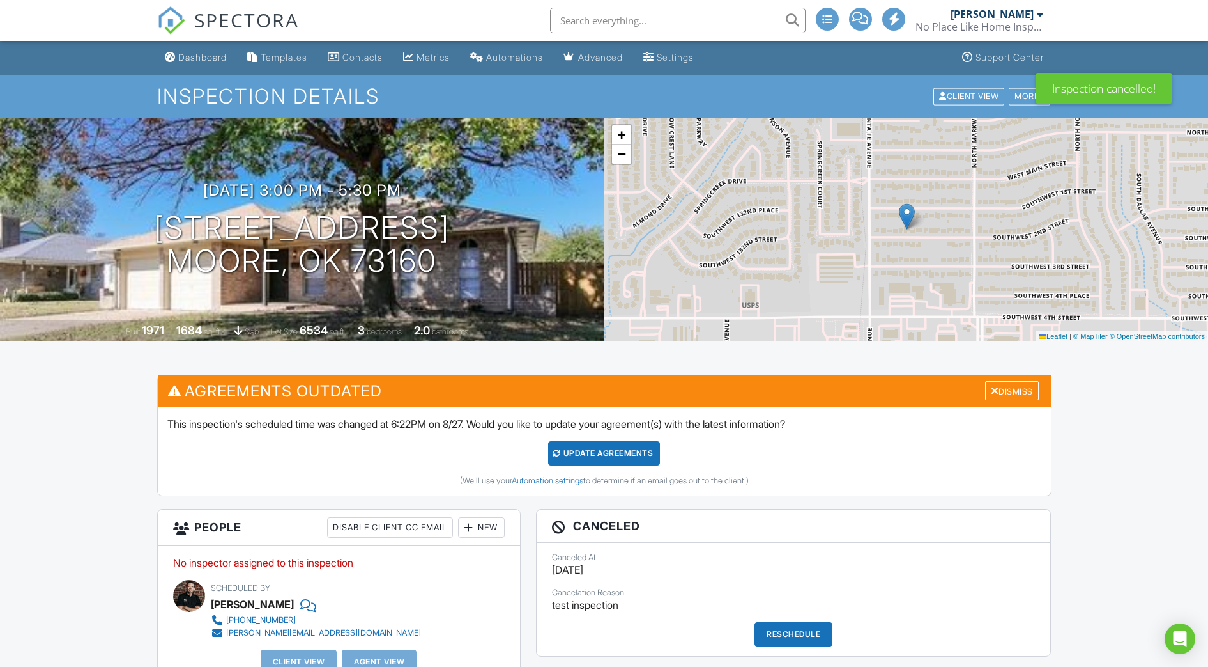
click at [1038, 14] on div at bounding box center [1040, 14] width 6 height 10
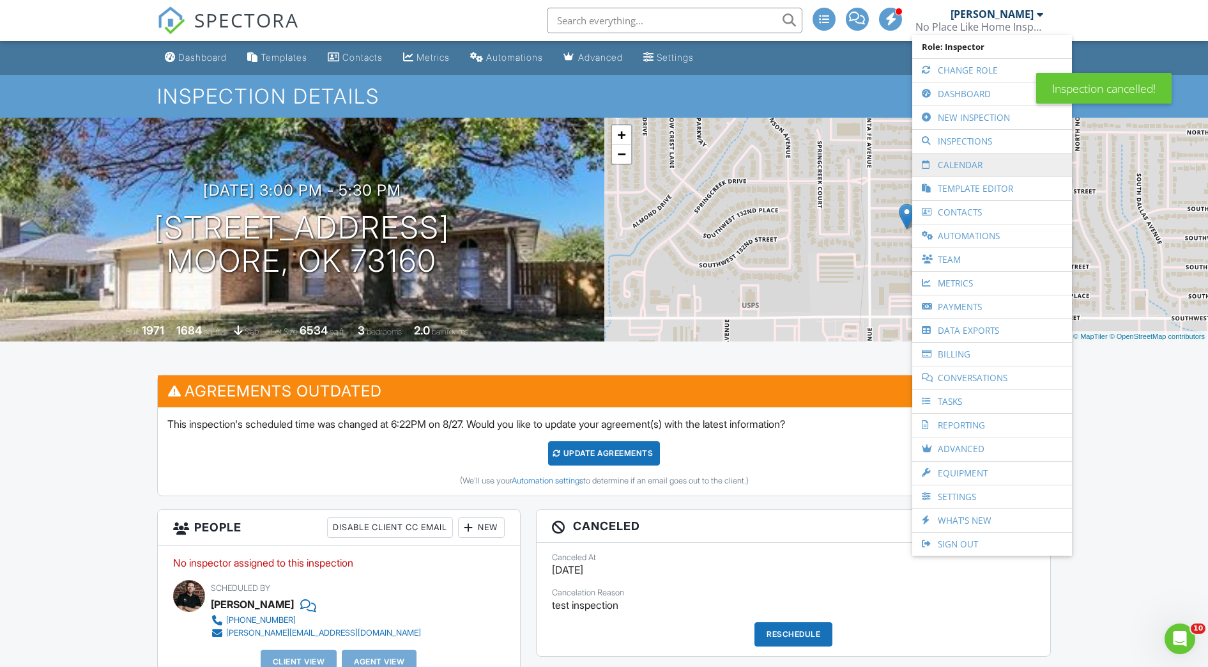
click at [959, 163] on link "Calendar" at bounding box center [992, 164] width 147 height 23
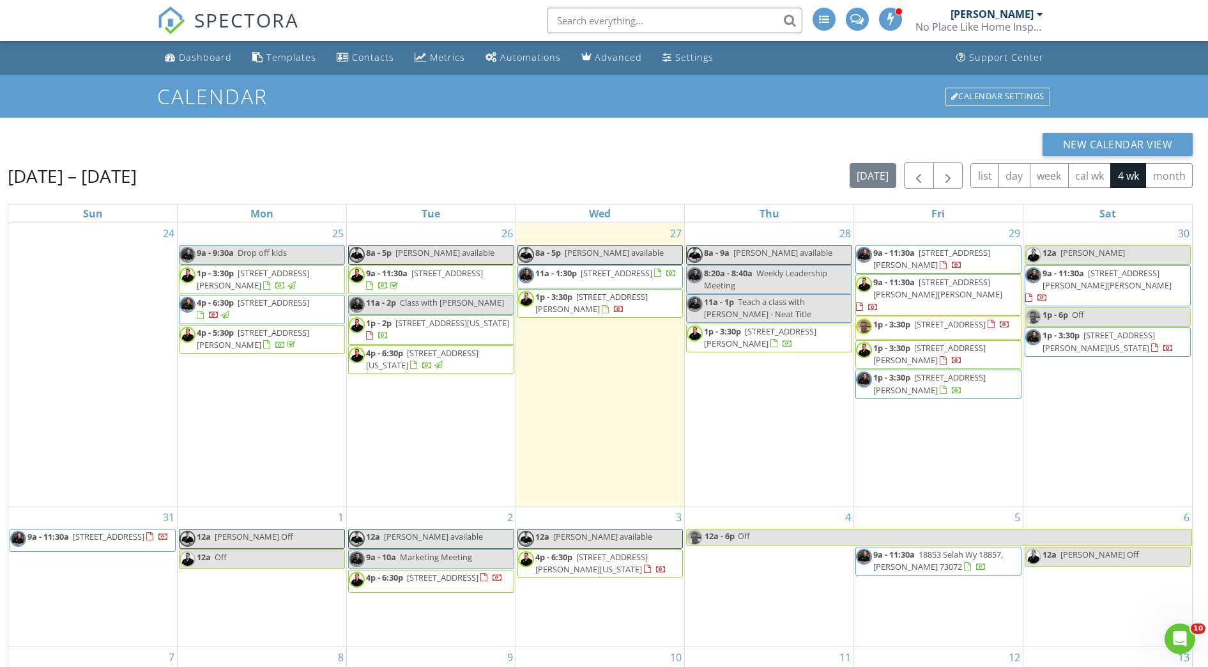
click at [275, 556] on link "12a Off" at bounding box center [262, 559] width 166 height 20
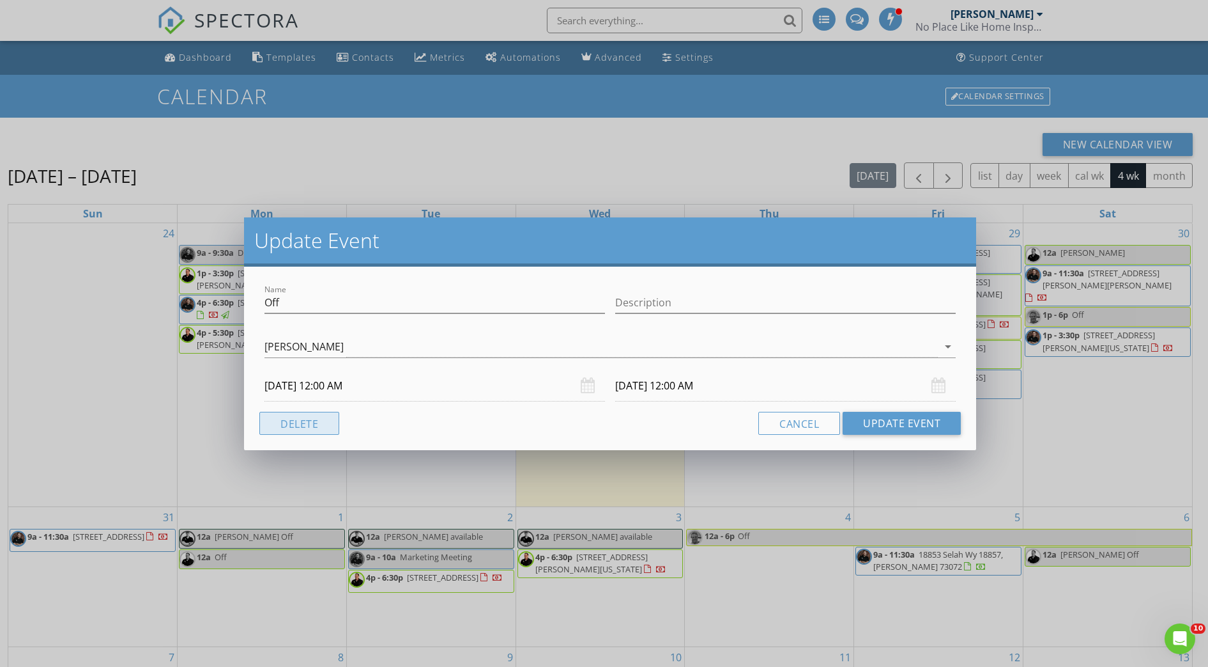
click at [289, 428] on button "Delete" at bounding box center [299, 423] width 80 height 23
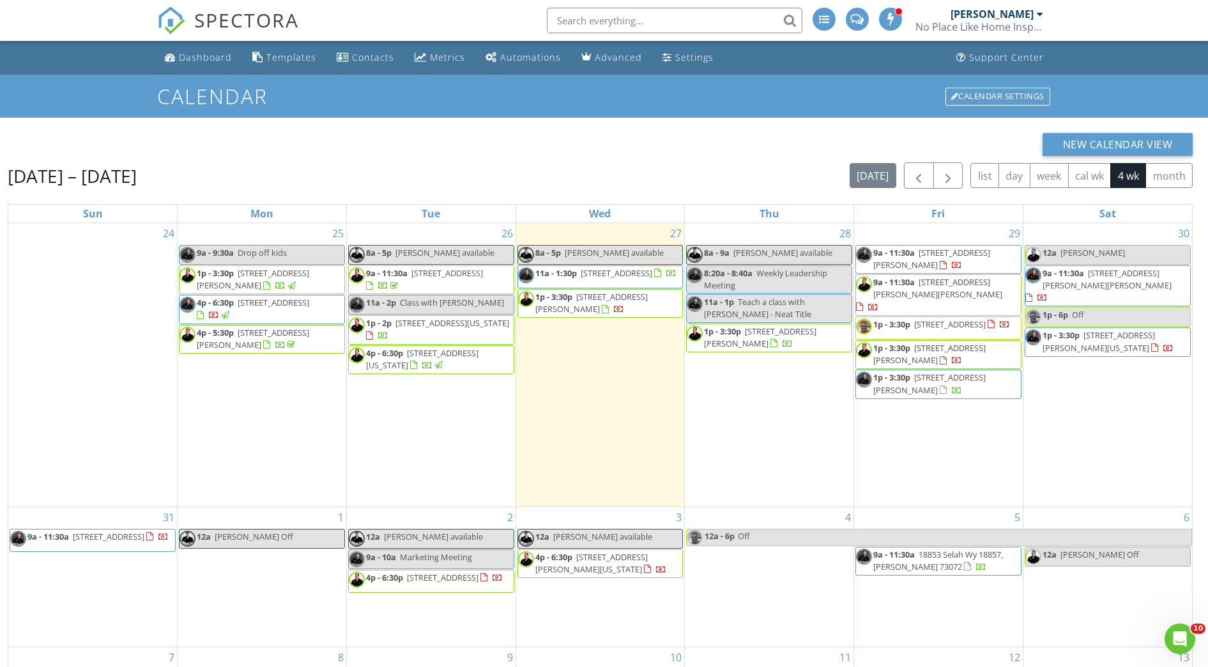
click at [660, 183] on div "Aug 24 – Sep 20, 2025 today list day week cal wk 4 wk month" at bounding box center [600, 175] width 1185 height 26
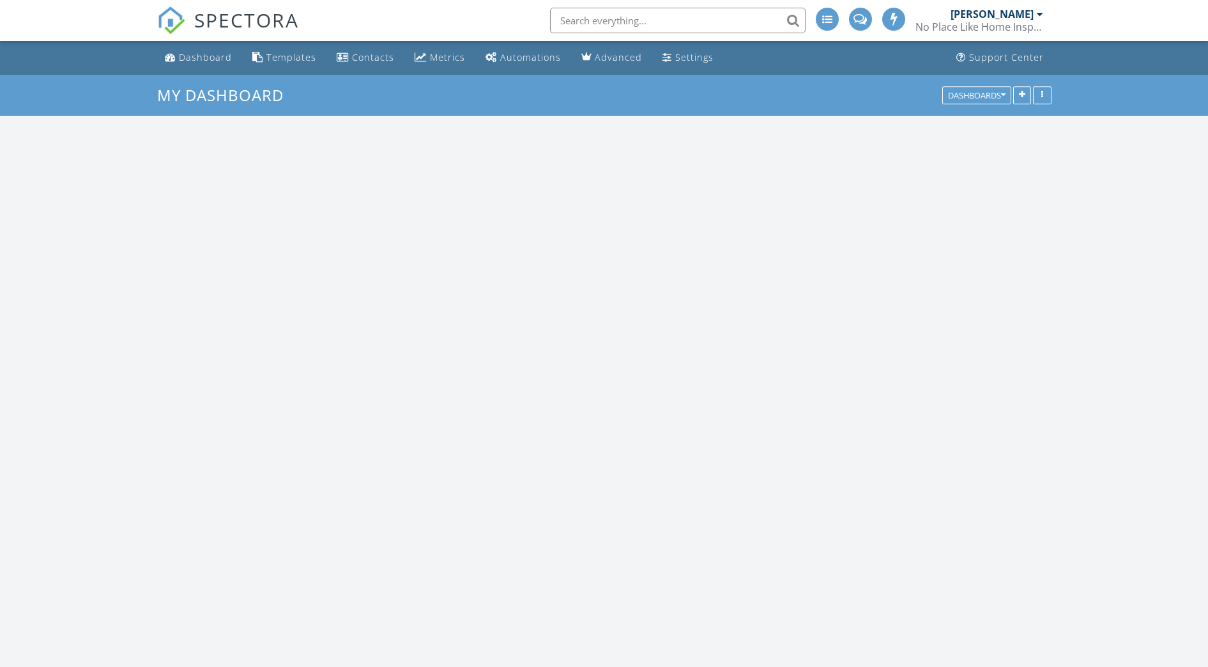
scroll to position [1380, 1233]
